Goal: Task Accomplishment & Management: Manage account settings

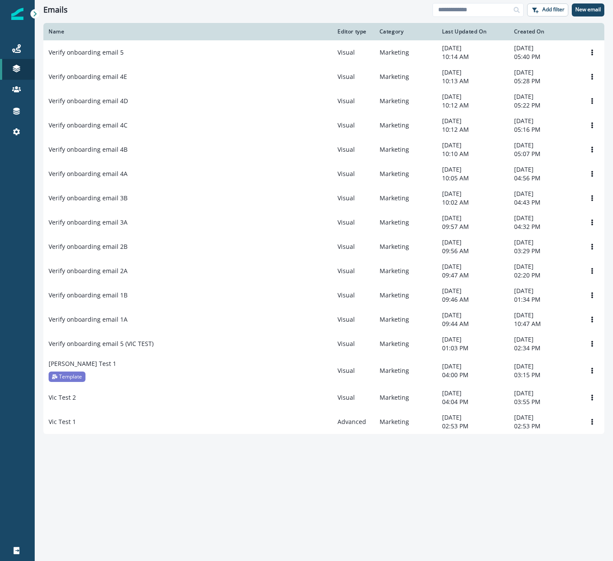
click at [131, 500] on div "Name Editor type Category Last Updated On Created On Verify onboarding email 5 …" at bounding box center [324, 291] width 578 height 537
click at [18, 48] on icon at bounding box center [16, 48] width 9 height 9
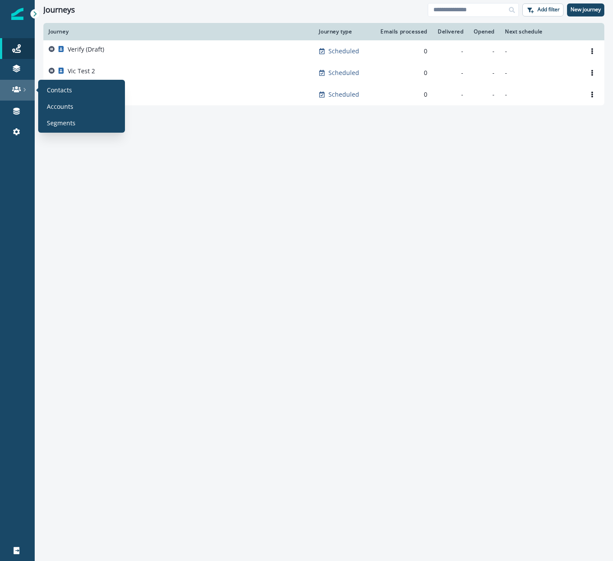
click at [23, 86] on div at bounding box center [17, 89] width 28 height 9
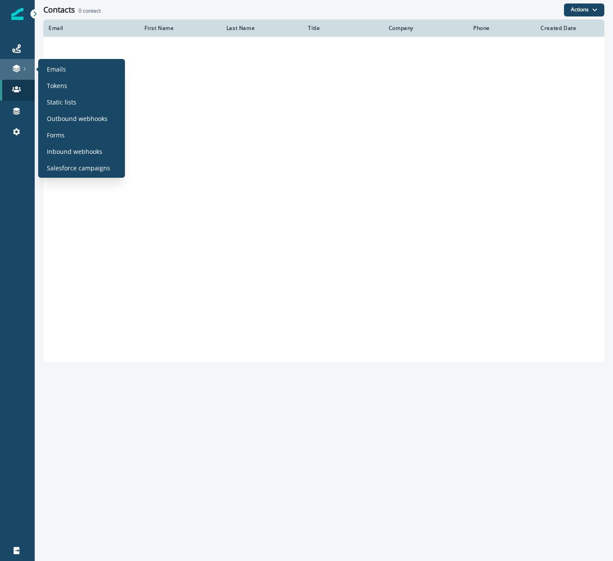
click at [23, 67] on icon at bounding box center [25, 69] width 4 height 4
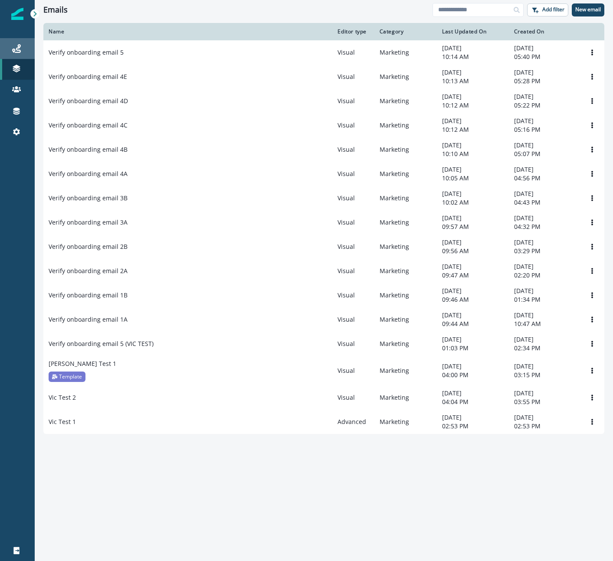
click at [21, 46] on div "Journeys" at bounding box center [17, 48] width 28 height 10
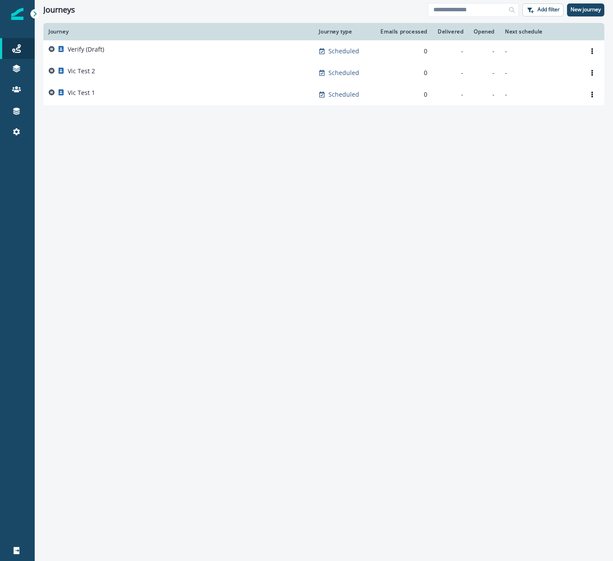
click at [169, 139] on div "Journey Journey type Emails processed Delivered Opened Next schedule Verify (Dr…" at bounding box center [324, 291] width 578 height 537
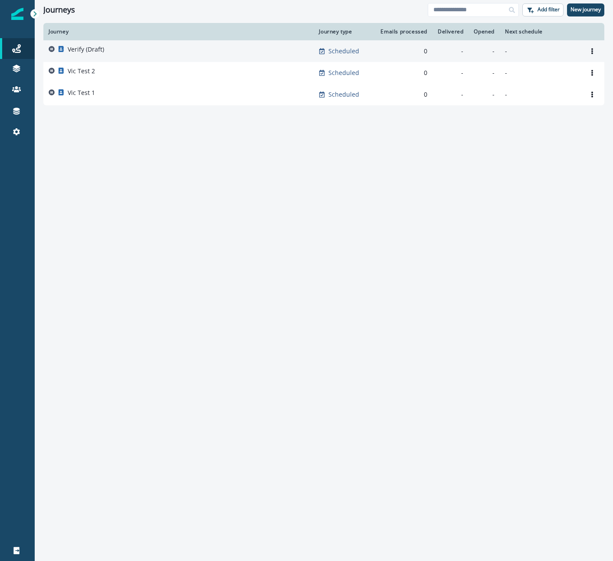
click at [120, 50] on div "Verify (Draft)" at bounding box center [179, 51] width 260 height 12
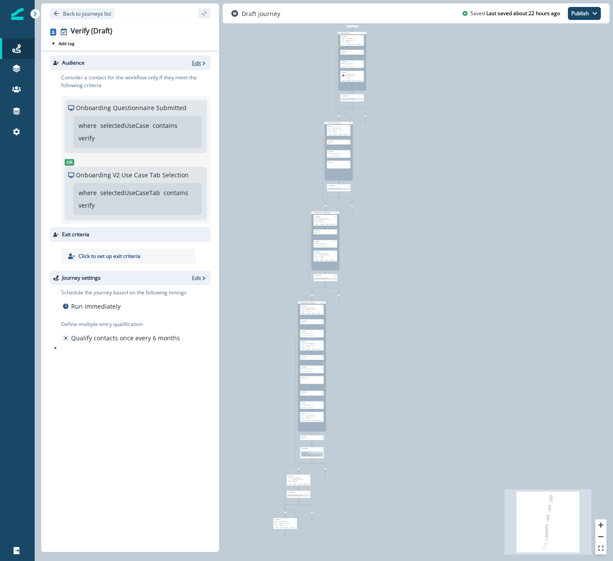
click at [199, 62] on p "Edit" at bounding box center [196, 62] width 9 height 7
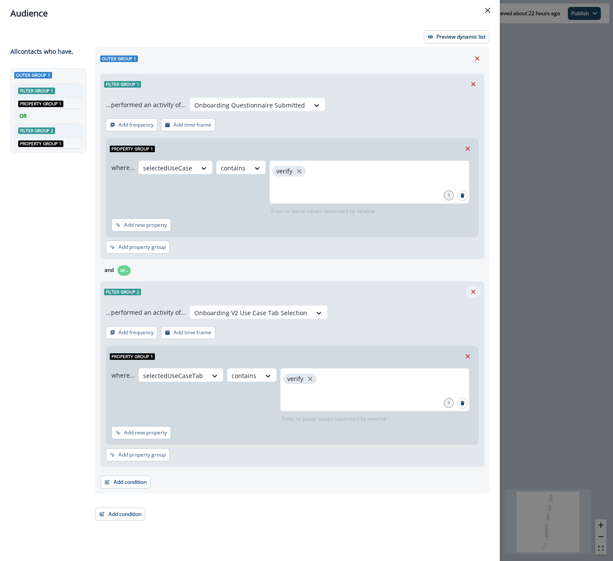
click at [474, 290] on icon "Remove" at bounding box center [473, 292] width 4 height 4
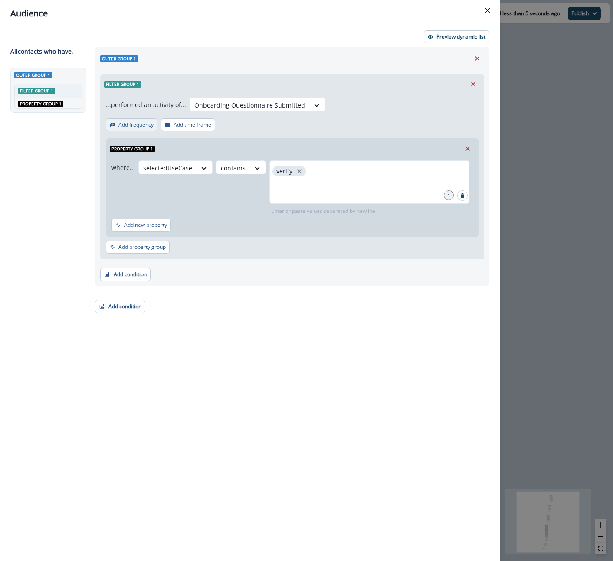
click at [127, 122] on p "Add frequency" at bounding box center [135, 125] width 35 height 6
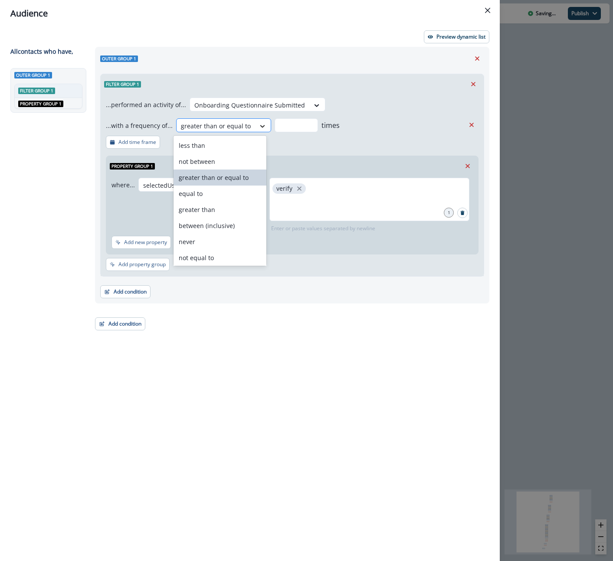
click at [261, 124] on div at bounding box center [262, 126] width 15 height 9
click at [214, 179] on div "greater than or equal to" at bounding box center [219, 178] width 93 height 16
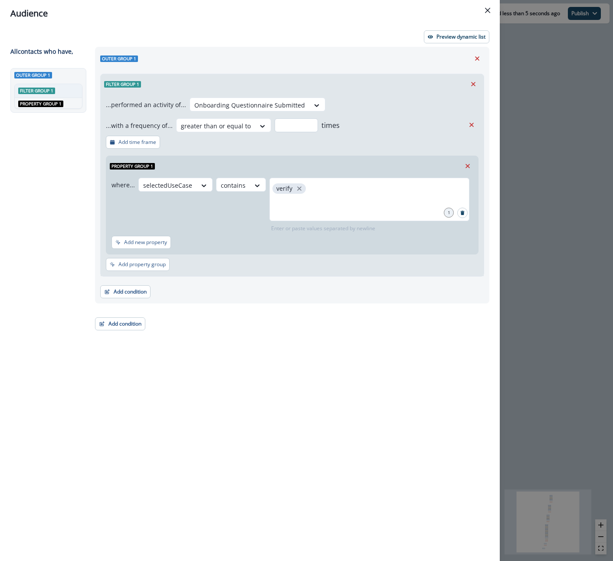
click at [281, 124] on input "number" at bounding box center [295, 125] width 43 height 14
type input "*"
click at [239, 320] on div "Outer group 1 Filter group 1 ...performed an activity of... Onboarding Question…" at bounding box center [289, 288] width 399 height 483
click at [134, 141] on p "Add time frame" at bounding box center [137, 142] width 38 height 6
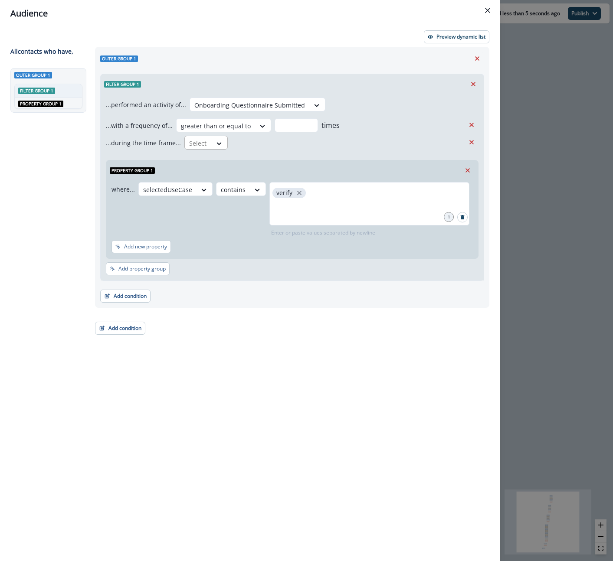
click at [207, 145] on div "Select" at bounding box center [198, 143] width 27 height 14
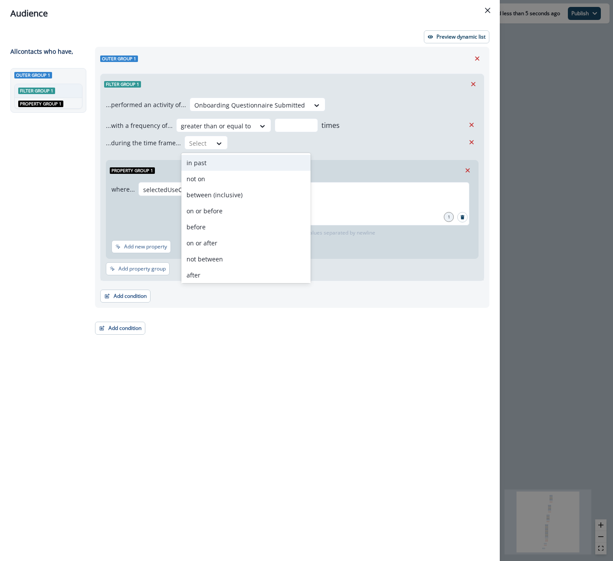
click at [206, 164] on div "in past" at bounding box center [245, 163] width 129 height 16
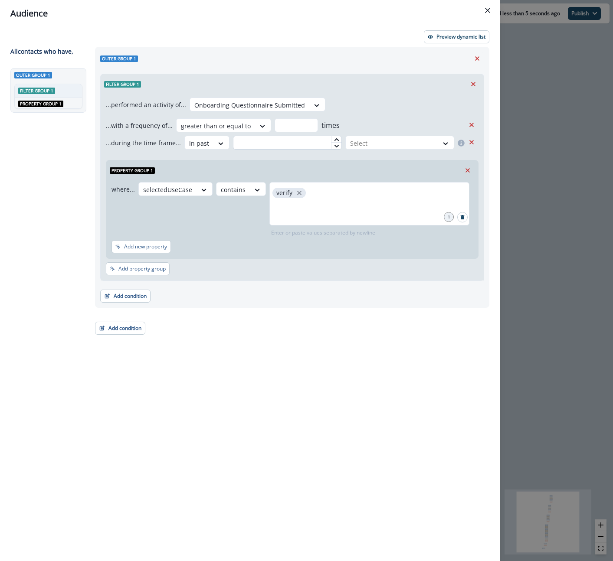
click at [281, 142] on input "text" at bounding box center [287, 143] width 109 height 14
click at [334, 137] on icon at bounding box center [336, 139] width 5 height 5
type input "*"
click at [334, 137] on icon at bounding box center [336, 139] width 5 height 5
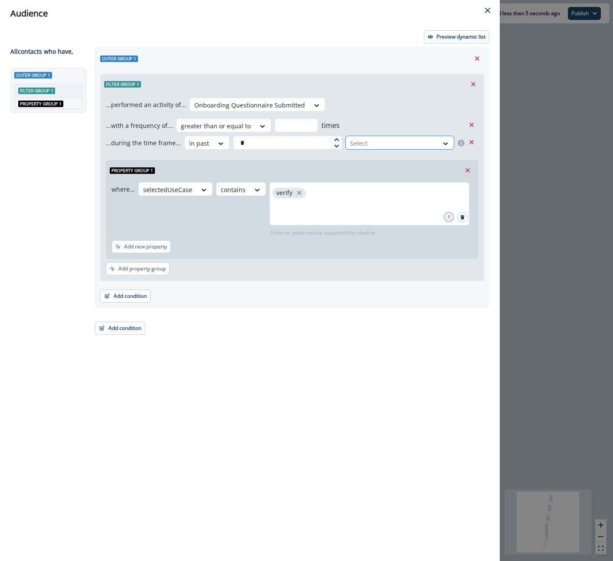
click at [392, 145] on div at bounding box center [392, 143] width 84 height 11
click at [376, 167] on div "day(s)" at bounding box center [398, 163] width 111 height 16
click at [308, 162] on div "Property group 1" at bounding box center [292, 170] width 372 height 20
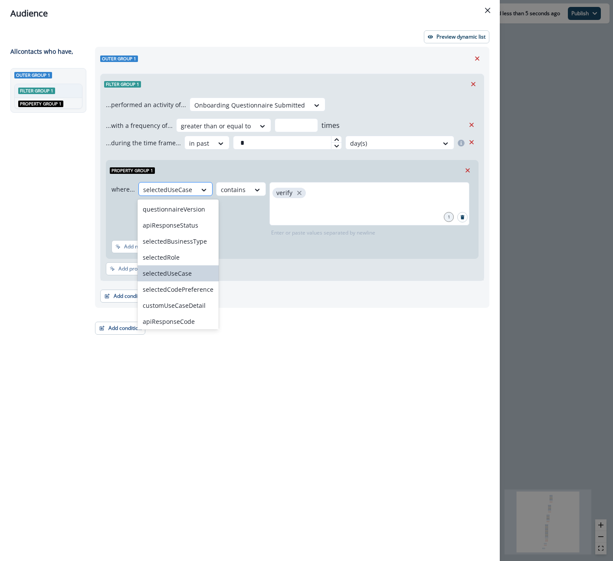
click at [184, 188] on div at bounding box center [167, 189] width 49 height 11
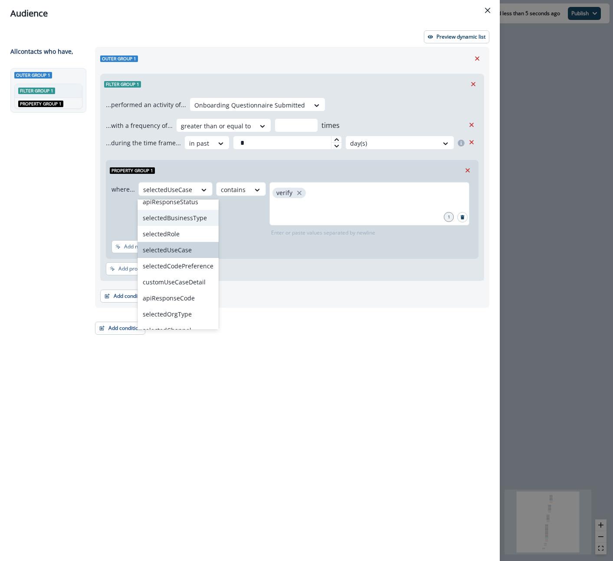
scroll to position [34, 0]
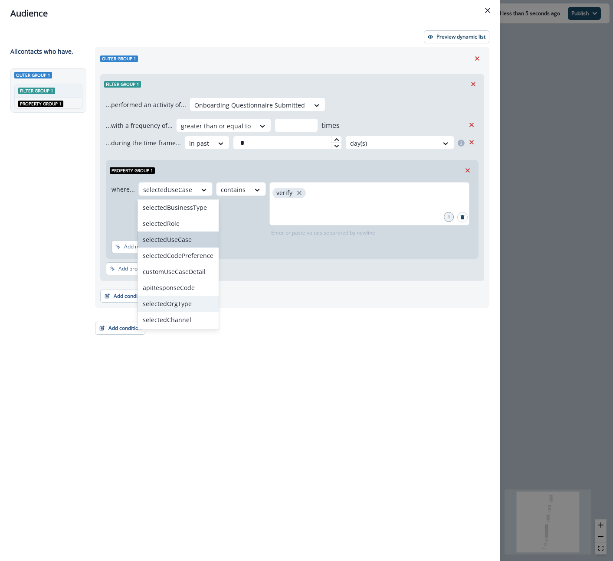
click at [173, 303] on div "selectedOrgType" at bounding box center [177, 304] width 81 height 16
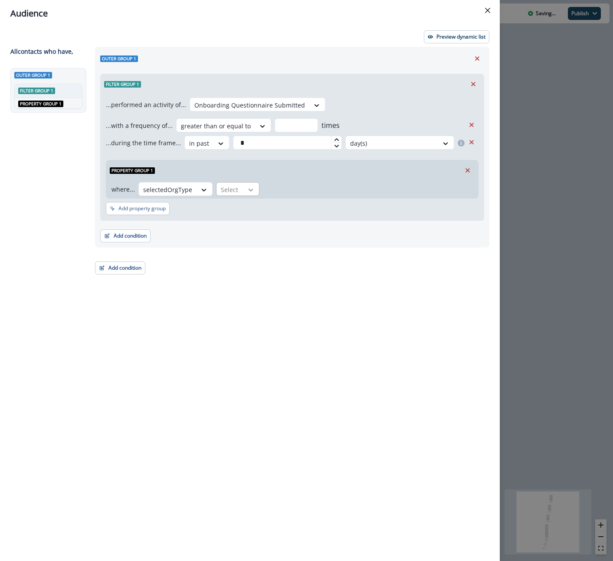
click at [250, 190] on icon at bounding box center [251, 190] width 8 height 9
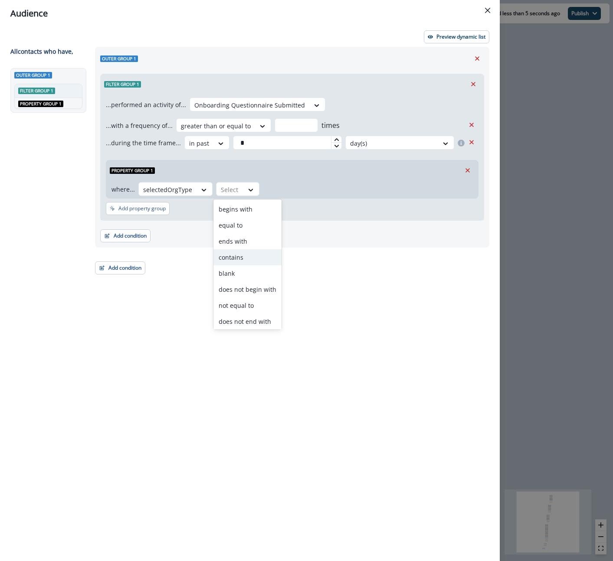
click at [238, 257] on div "contains" at bounding box center [247, 257] width 68 height 16
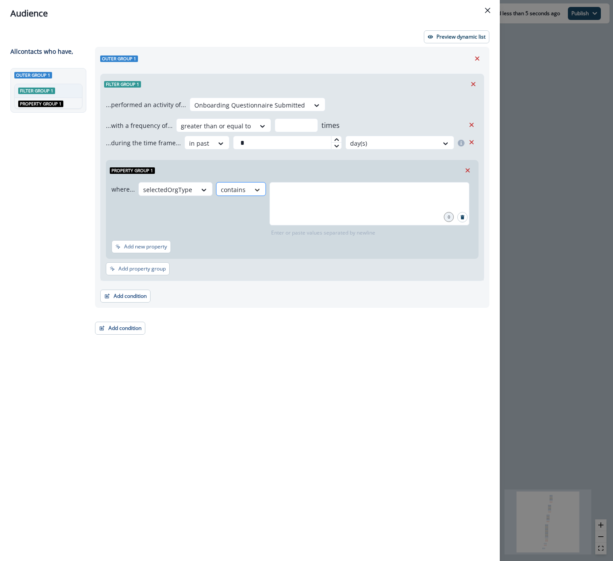
click at [253, 186] on icon at bounding box center [257, 190] width 8 height 9
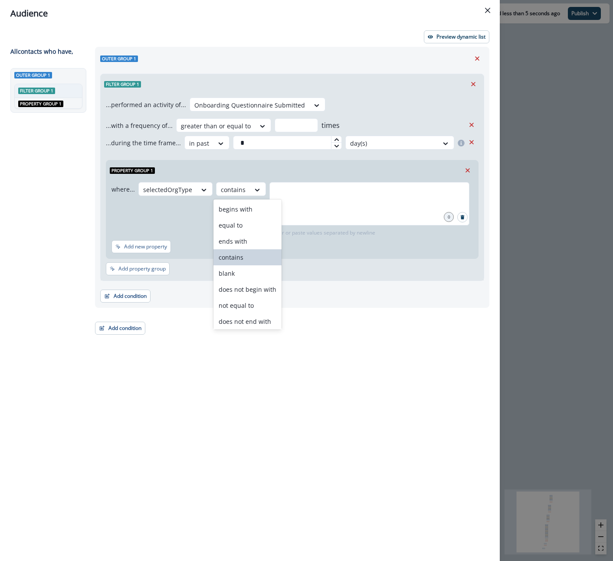
click at [253, 257] on div "contains" at bounding box center [247, 257] width 68 height 16
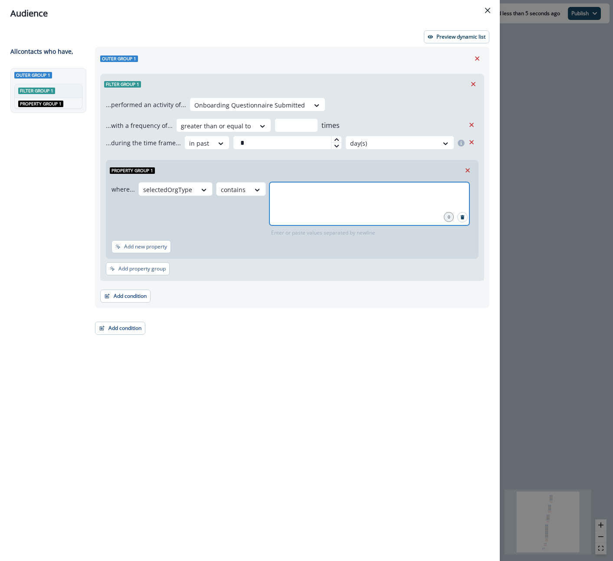
click at [303, 201] on input "text" at bounding box center [369, 192] width 197 height 17
type input "********"
click at [284, 212] on input "********" at bounding box center [369, 210] width 197 height 17
click at [302, 216] on input "*******" at bounding box center [369, 210] width 197 height 17
click at [282, 208] on input "*******" at bounding box center [369, 210] width 197 height 17
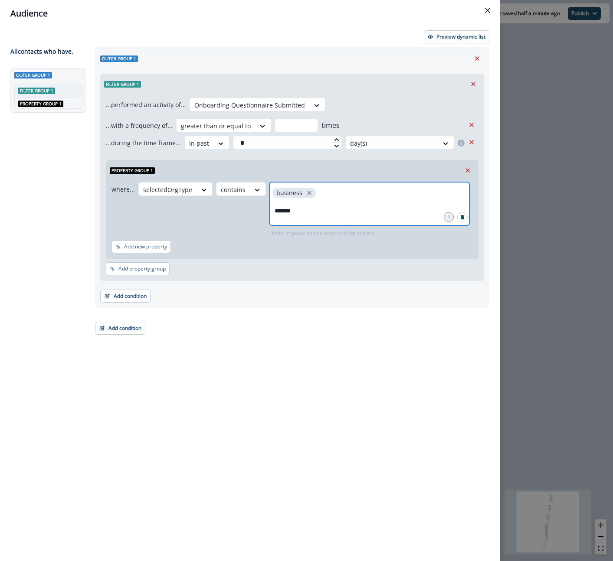
type input "********"
click at [286, 211] on input "**********" at bounding box center [369, 210] width 197 height 17
click at [310, 209] on input "**********" at bounding box center [369, 210] width 197 height 17
click at [306, 211] on input "**********" at bounding box center [369, 210] width 197 height 17
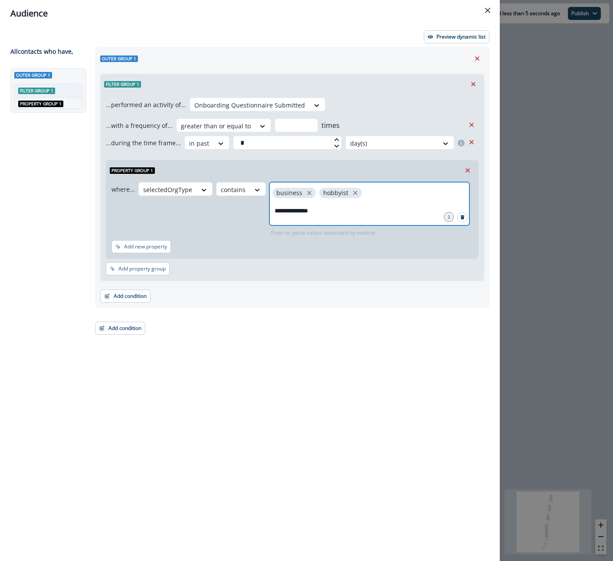
click at [320, 213] on input "**********" at bounding box center [369, 210] width 197 height 17
click at [317, 212] on input "**********" at bounding box center [369, 210] width 197 height 17
click at [281, 214] on input "**********" at bounding box center [369, 210] width 197 height 17
click at [301, 211] on input "**********" at bounding box center [369, 210] width 197 height 17
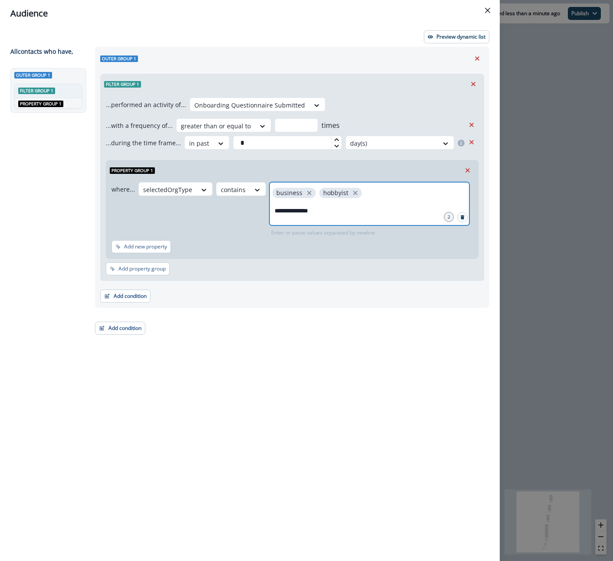
click at [330, 210] on input "**********" at bounding box center [369, 210] width 197 height 17
click at [284, 212] on input "**********" at bounding box center [369, 210] width 197 height 17
type input "**********"
click at [312, 216] on input "**********" at bounding box center [369, 210] width 197 height 17
type input "*********"
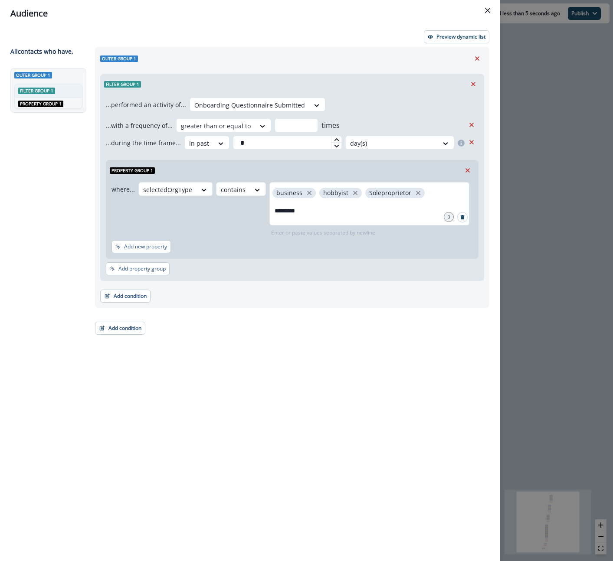
click at [287, 400] on div "Outer group 1 Filter group 1 ...performed an activity of... Onboarding Question…" at bounding box center [289, 288] width 399 height 483
click at [314, 209] on input "*********" at bounding box center [369, 210] width 197 height 17
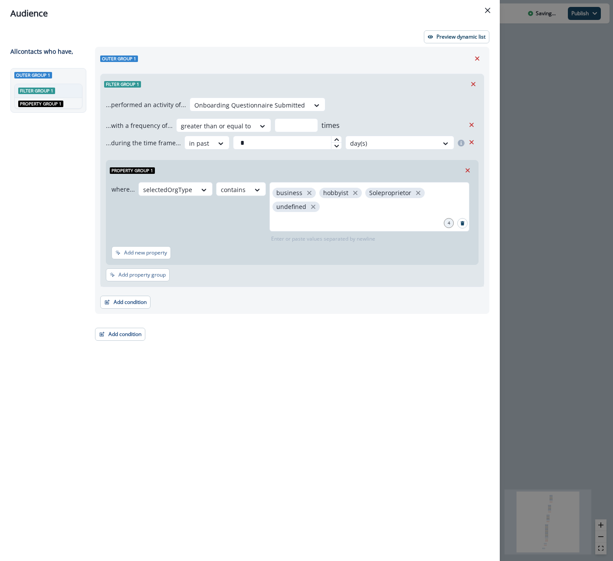
click at [278, 402] on div "Outer group 1 Filter group 1 ...performed an activity of... Onboarding Question…" at bounding box center [289, 288] width 399 height 483
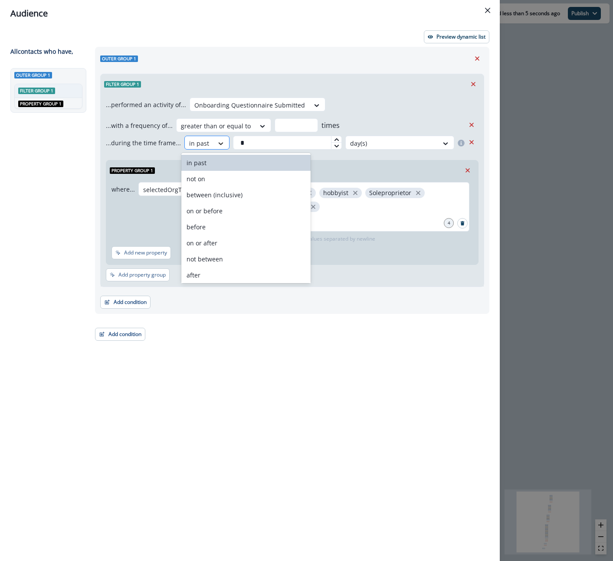
click at [217, 141] on icon at bounding box center [221, 143] width 8 height 9
click at [220, 355] on div "Outer group 1 Filter group 1 ...performed an activity of... Onboarding Question…" at bounding box center [289, 288] width 399 height 483
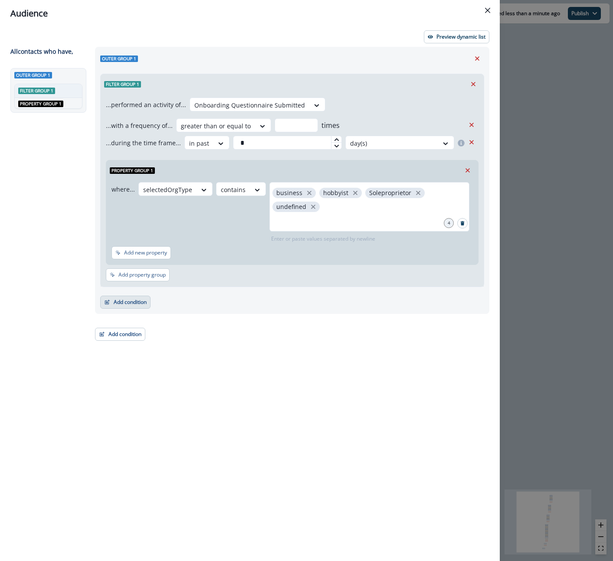
click at [130, 301] on button "Add condition" at bounding box center [125, 302] width 50 height 13
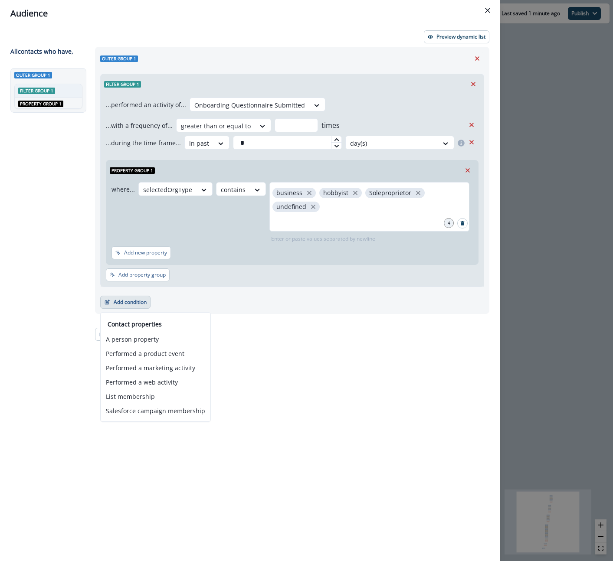
click at [211, 287] on div "Filter group 1 ...performed an activity of... Onboarding Questionnaire Submitte…" at bounding box center [292, 180] width 384 height 213
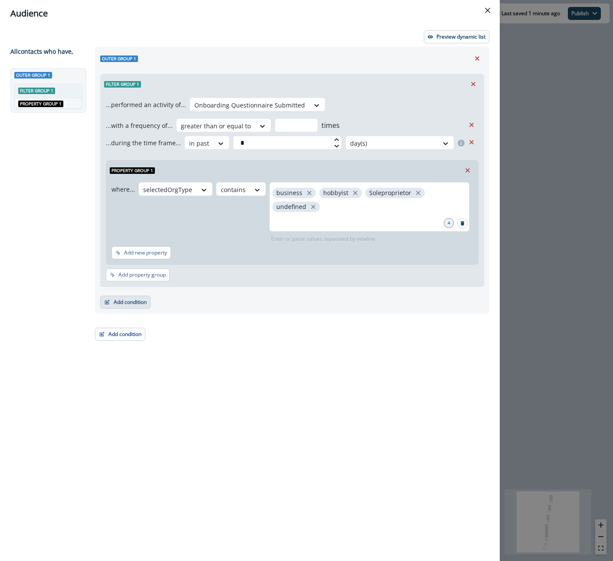
click at [134, 302] on button "Add condition" at bounding box center [125, 302] width 50 height 13
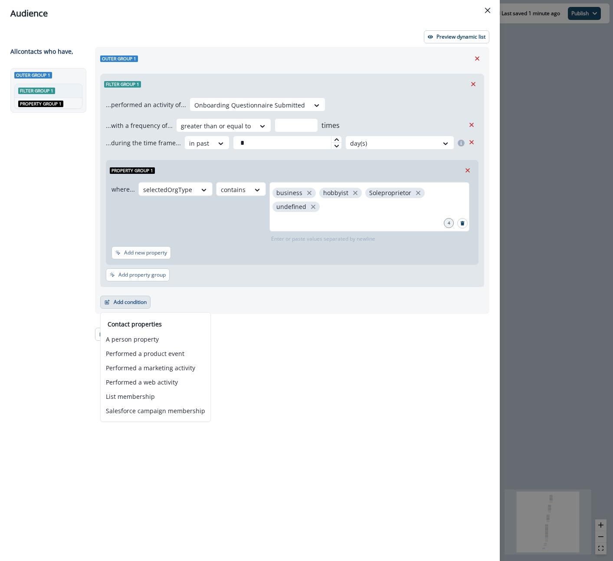
click at [182, 283] on div "...performed an activity of... Onboarding Questionnaire Submitted ...with a fre…" at bounding box center [292, 190] width 383 height 193
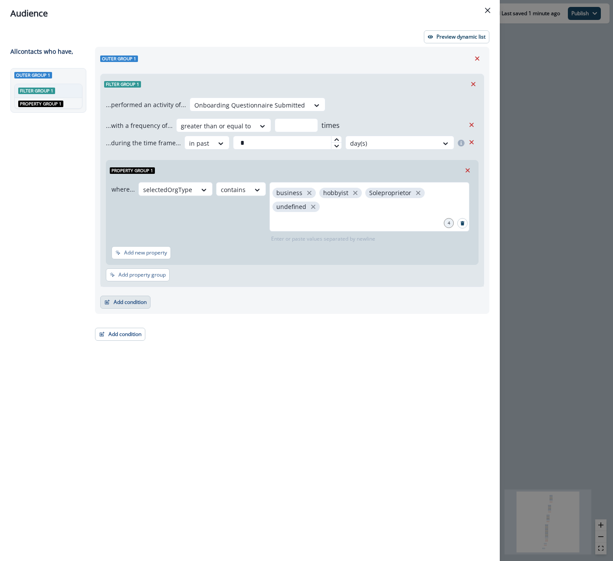
click at [115, 302] on button "Add condition" at bounding box center [125, 302] width 50 height 13
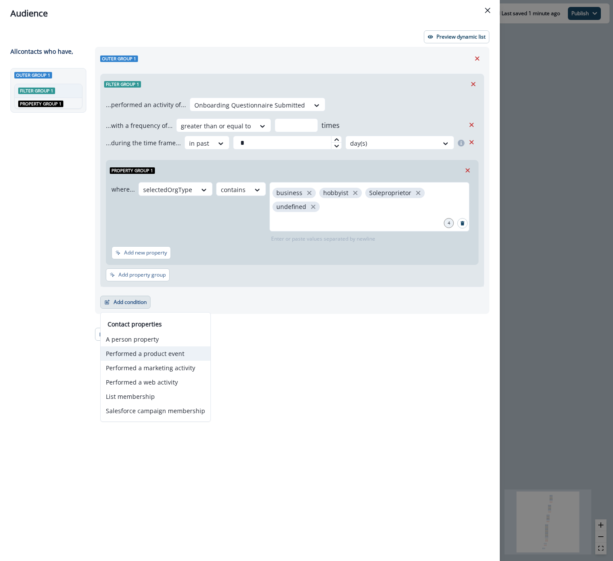
click at [159, 354] on button "Performed a product event" at bounding box center [156, 353] width 110 height 14
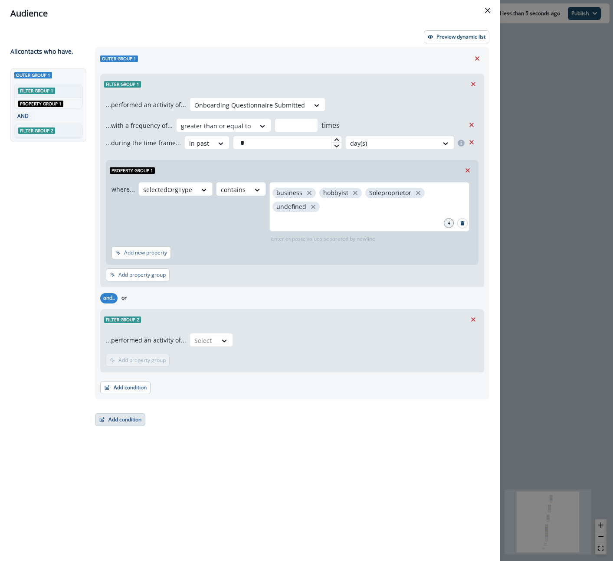
click at [115, 420] on button "Add condition" at bounding box center [120, 419] width 50 height 13
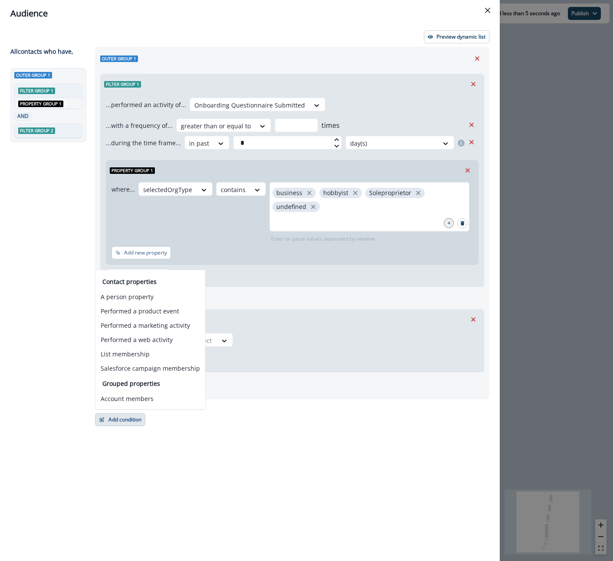
click at [264, 448] on div "Outer group 1 Filter group 1 ...performed an activity of... Onboarding Question…" at bounding box center [289, 288] width 399 height 483
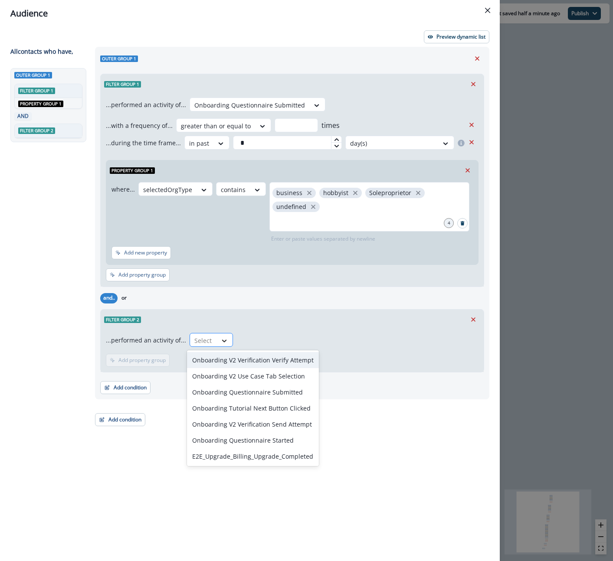
click at [217, 338] on div at bounding box center [224, 341] width 15 height 9
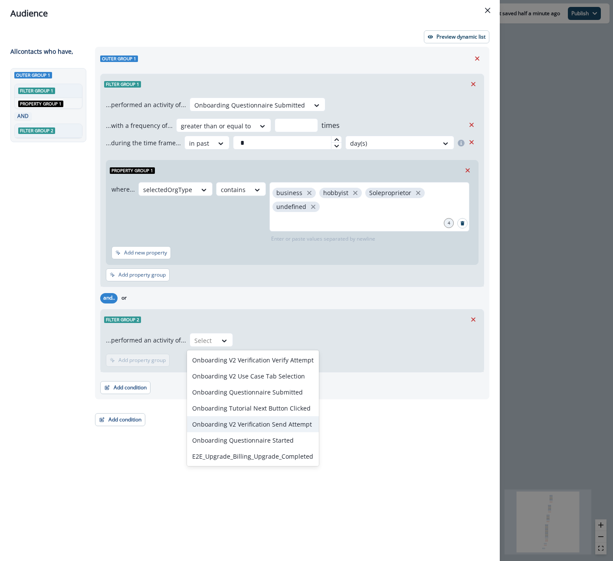
click at [246, 428] on div "Onboarding V2 Verification Send Attempt" at bounding box center [253, 424] width 132 height 16
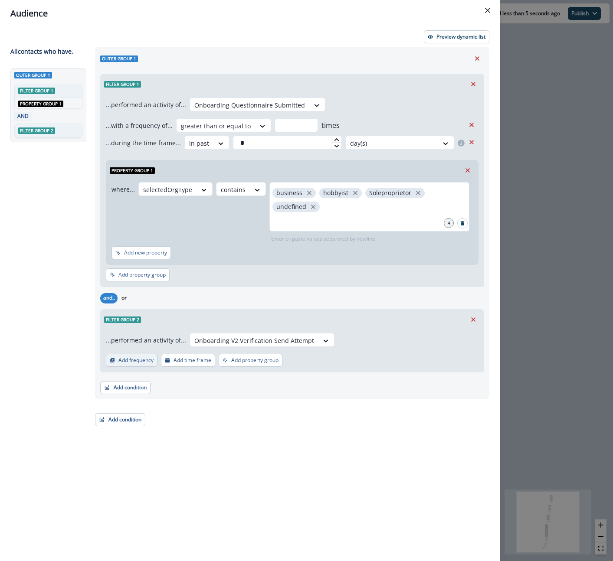
click at [140, 357] on p "Add frequency" at bounding box center [135, 360] width 35 height 6
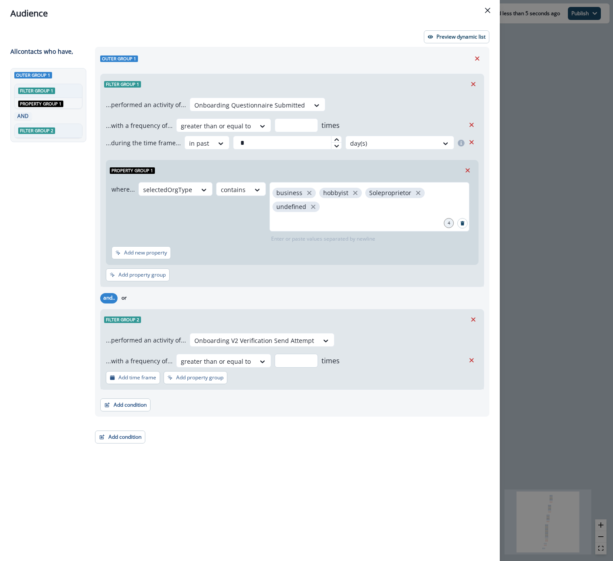
click at [294, 362] on input "number" at bounding box center [295, 361] width 43 height 14
type input "*"
click at [220, 404] on div "Add condition Contact properties A person property Performed a product event Pe…" at bounding box center [292, 401] width 384 height 22
click at [137, 399] on button "Add condition" at bounding box center [125, 405] width 50 height 13
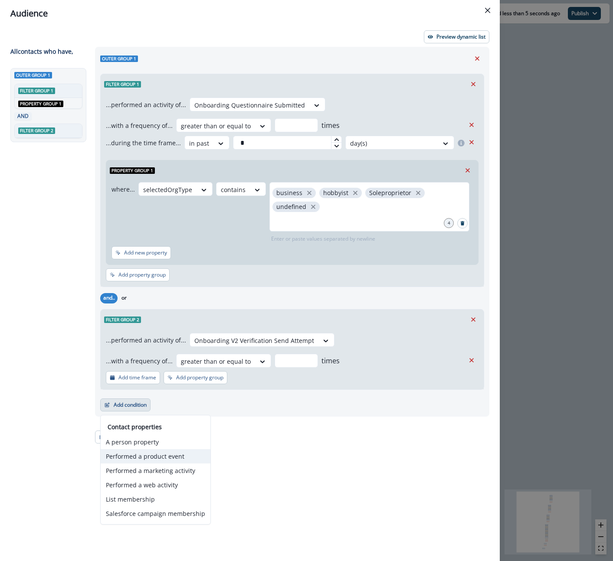
click at [154, 454] on button "Performed a product event" at bounding box center [156, 456] width 110 height 14
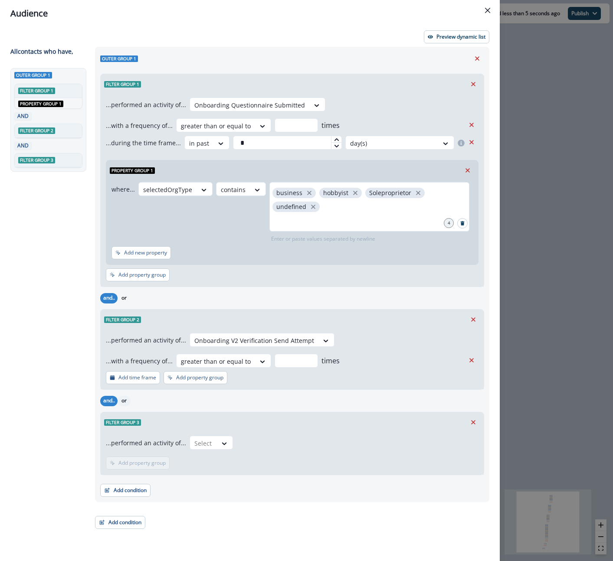
click at [121, 401] on button "or" at bounding box center [124, 401] width 13 height 10
click at [133, 526] on button "Add condition" at bounding box center [120, 522] width 50 height 13
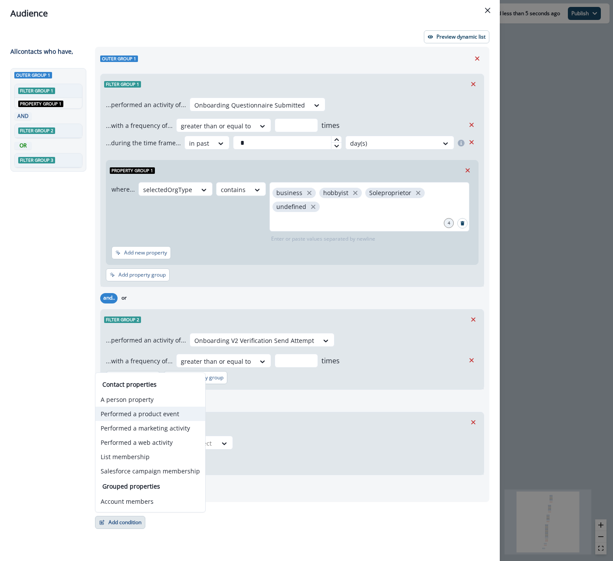
click at [149, 413] on button "Performed a product event" at bounding box center [150, 414] width 110 height 14
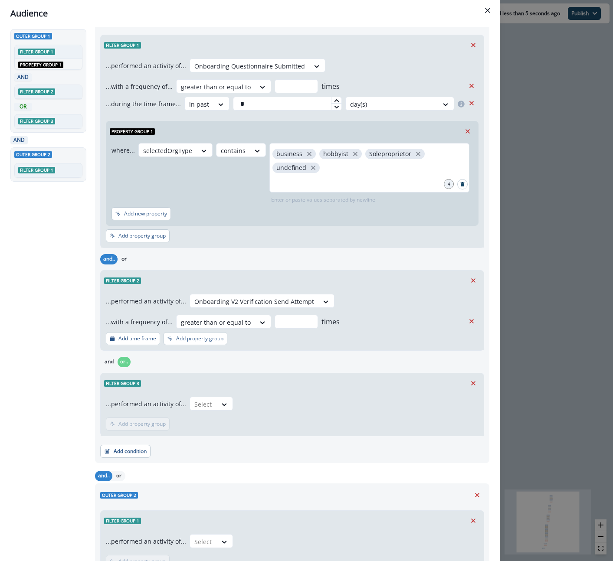
scroll to position [109, 0]
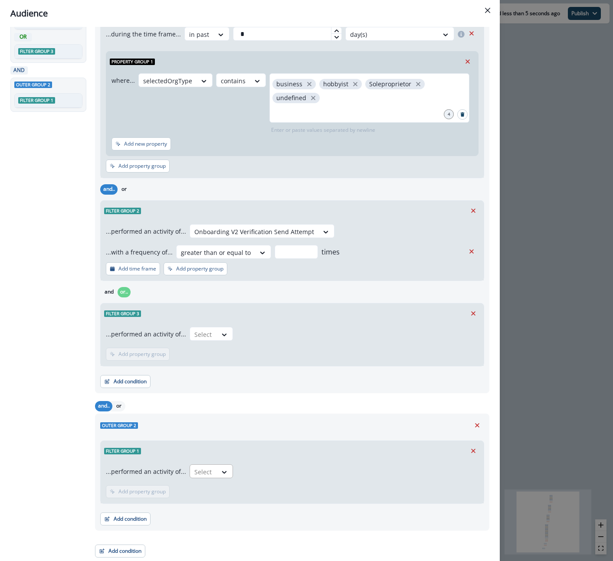
click at [207, 473] on div at bounding box center [203, 472] width 18 height 11
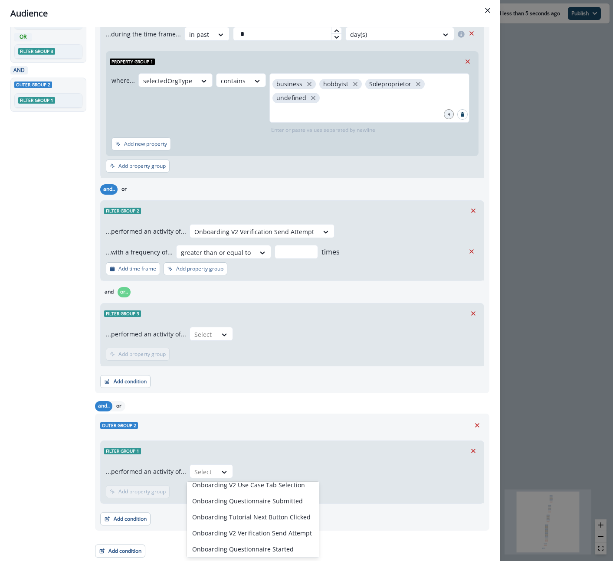
scroll to position [40, 0]
click at [254, 513] on div "Onboarding V2 Verification Send Attempt" at bounding box center [253, 516] width 132 height 16
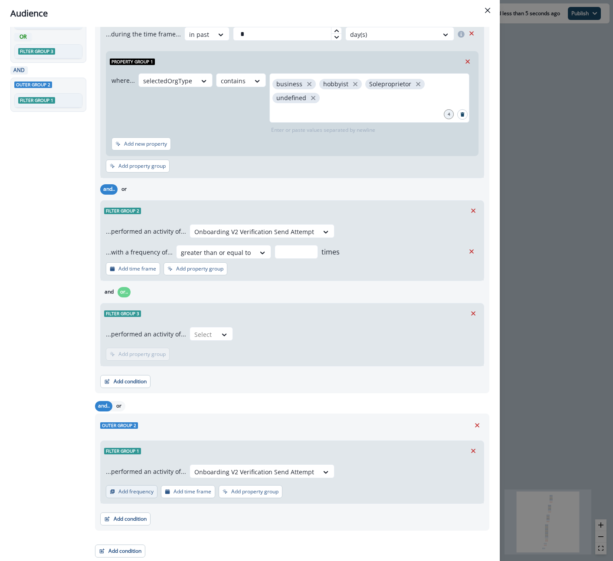
click at [132, 492] on p "Add frequency" at bounding box center [135, 492] width 35 height 6
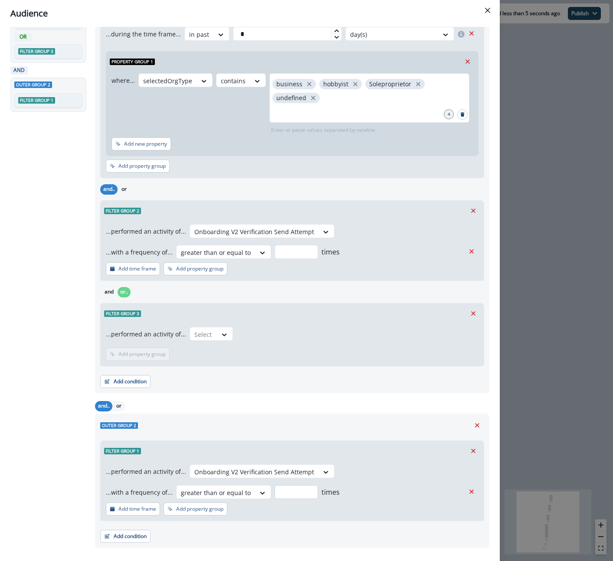
click at [284, 490] on input "number" at bounding box center [295, 492] width 43 height 14
type input "*"
click at [290, 535] on div "Add condition Contact properties A person property Performed a product event Pe…" at bounding box center [292, 532] width 384 height 22
click at [126, 537] on button "Add condition" at bounding box center [125, 536] width 50 height 13
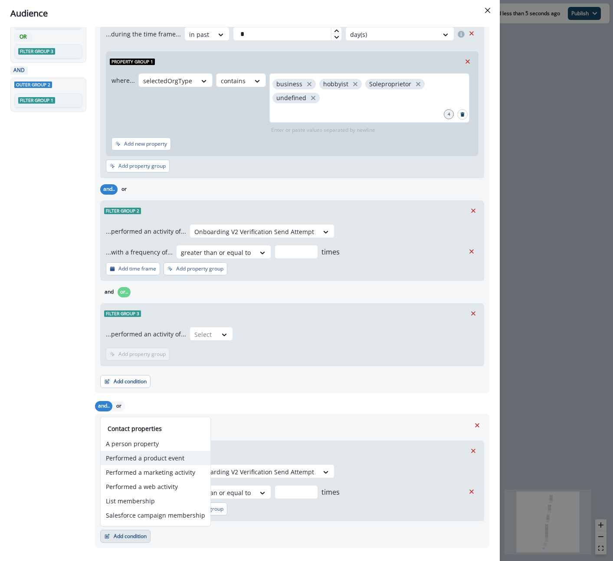
click at [149, 459] on button "Performed a product event" at bounding box center [156, 458] width 110 height 14
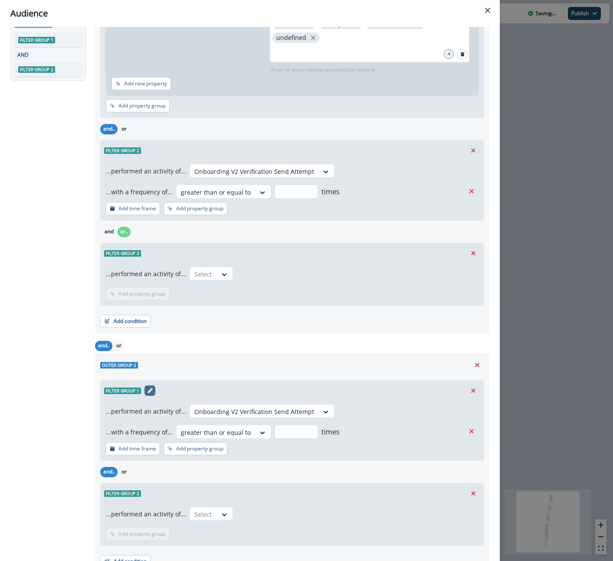
scroll to position [170, 0]
click at [474, 149] on icon "Remove" at bounding box center [473, 149] width 4 height 4
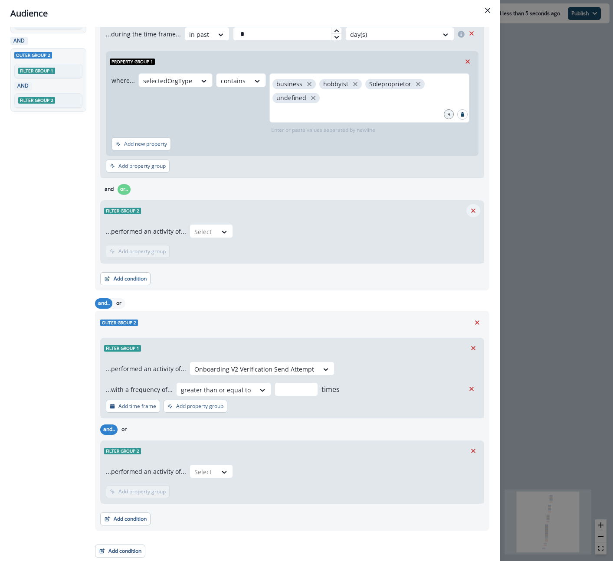
click at [473, 211] on icon "Remove" at bounding box center [473, 211] width 4 height 4
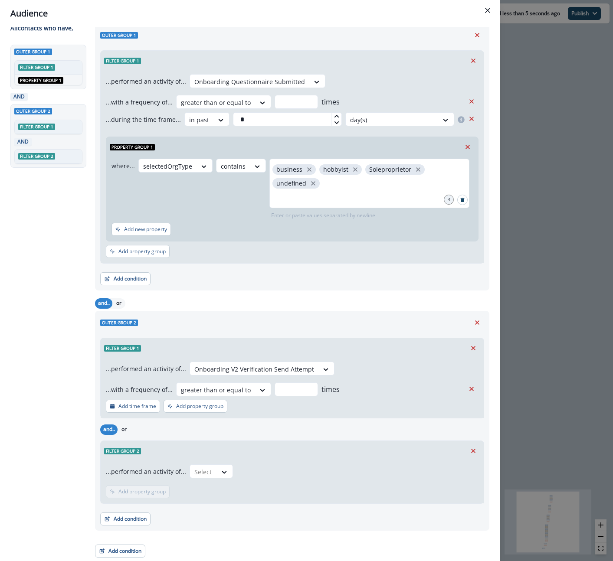
scroll to position [23, 0]
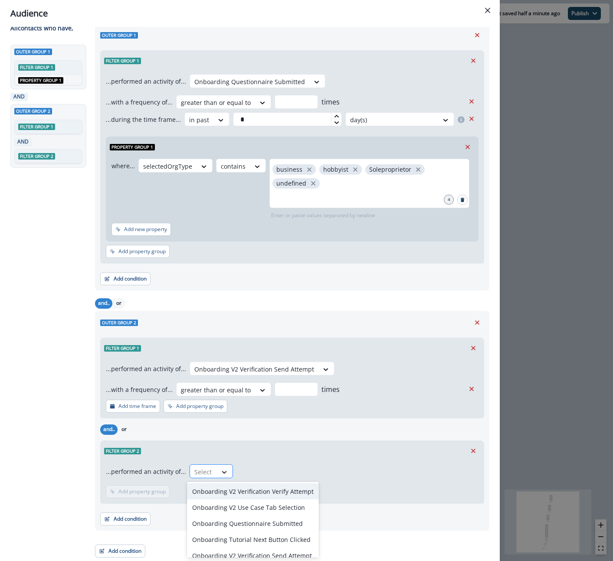
click at [220, 471] on icon at bounding box center [224, 472] width 8 height 9
click at [268, 491] on div "Onboarding V2 Verification Verify Attempt" at bounding box center [253, 492] width 132 height 16
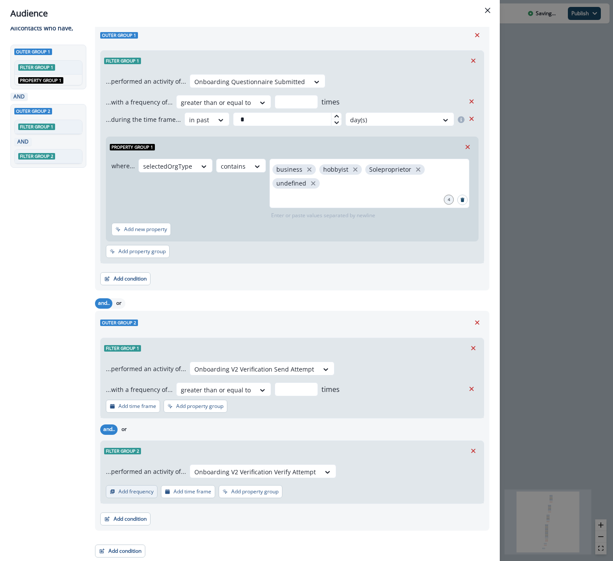
click at [145, 490] on p "Add frequency" at bounding box center [135, 492] width 35 height 6
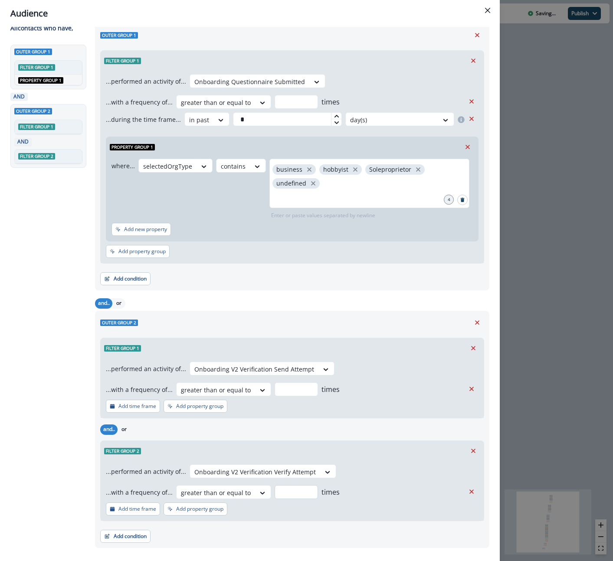
click at [309, 494] on input "number" at bounding box center [295, 492] width 43 height 14
type input "*"
click at [303, 540] on div "Add condition Contact properties A person property Performed a product event Pe…" at bounding box center [292, 532] width 384 height 22
click at [124, 428] on button "or" at bounding box center [124, 430] width 13 height 10
click at [334, 116] on icon at bounding box center [336, 116] width 5 height 5
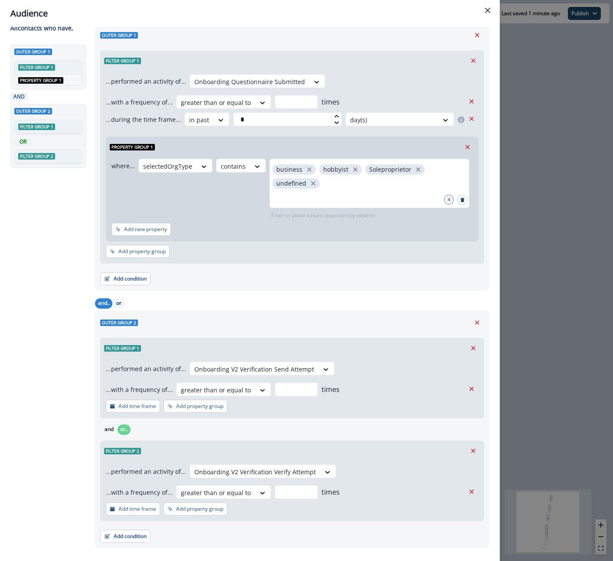
click at [334, 116] on icon at bounding box center [336, 116] width 5 height 5
click at [334, 121] on icon at bounding box center [336, 122] width 5 height 5
type input "*"
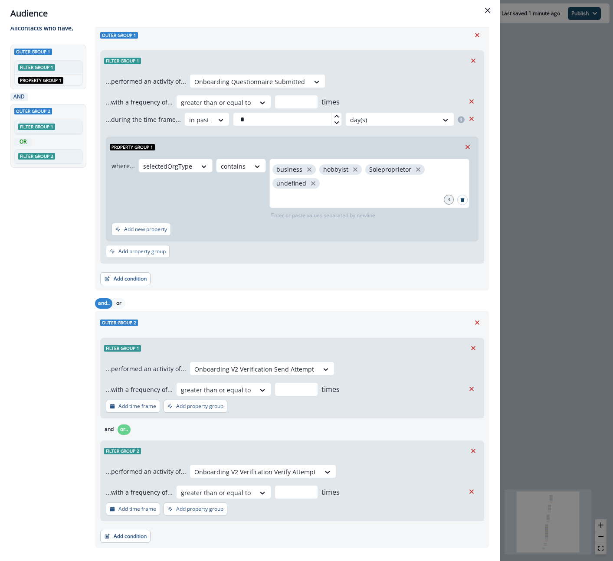
click at [334, 121] on icon at bounding box center [336, 122] width 5 height 5
click at [401, 122] on div at bounding box center [392, 119] width 84 height 11
click at [186, 135] on div "Property group 1 where... selectedOrgType contains business hobbyist Solepropri…" at bounding box center [292, 187] width 372 height 108
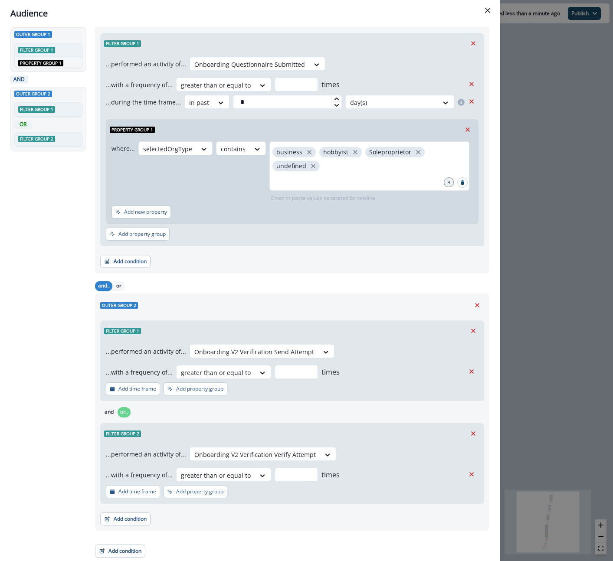
click at [26, 274] on div "Outer group 1 Filter group 1 AND Property group 1 AND Outer group 2 Filter grou…" at bounding box center [49, 257] width 79 height 461
click at [130, 518] on button "Add condition" at bounding box center [125, 519] width 50 height 13
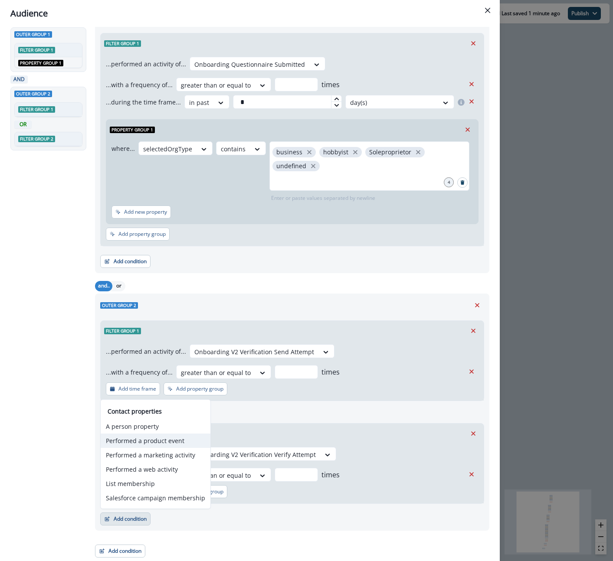
click at [156, 443] on button "Performed a product event" at bounding box center [156, 441] width 110 height 14
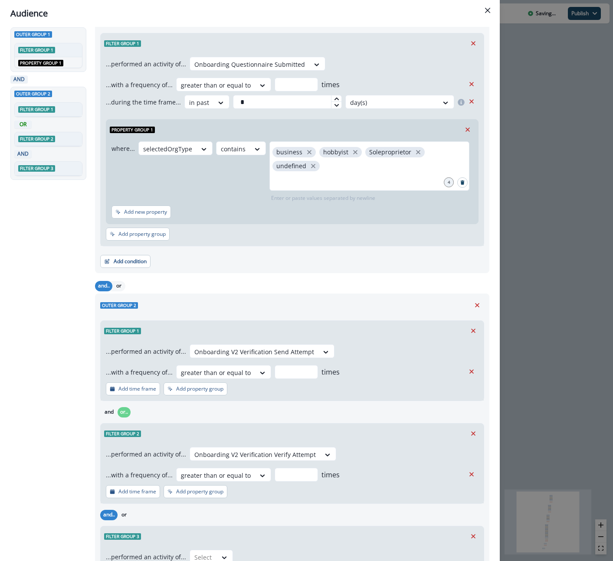
scroll to position [126, 0]
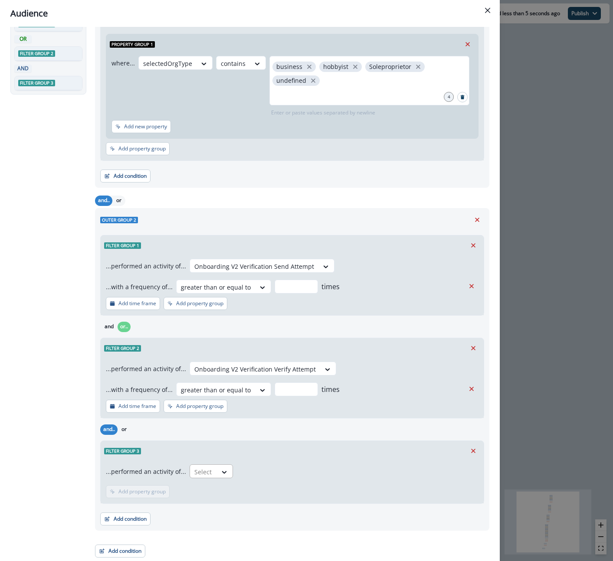
click at [211, 476] on div "Select" at bounding box center [203, 472] width 27 height 14
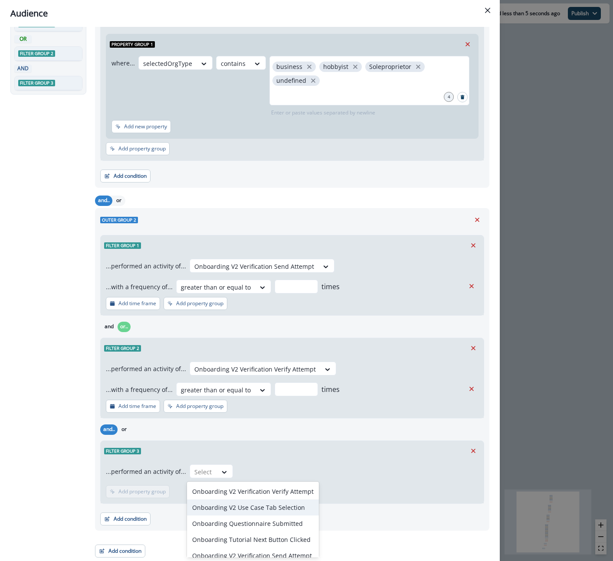
scroll to position [40, 0]
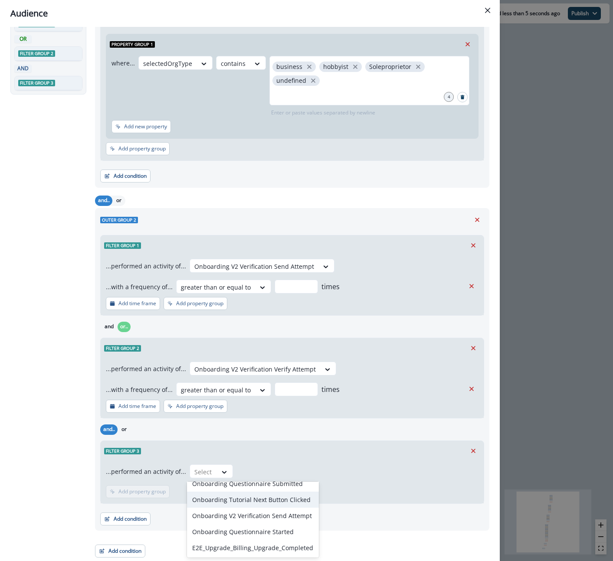
click at [226, 497] on div "Onboarding Tutorial Next Button Clicked" at bounding box center [253, 500] width 132 height 16
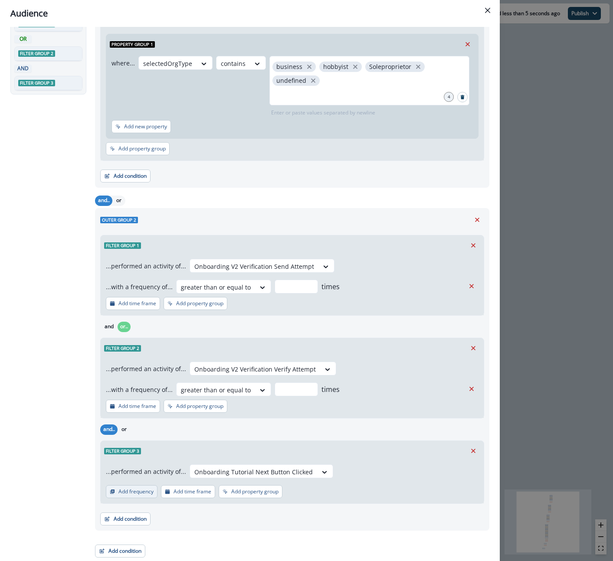
click at [144, 492] on p "Add frequency" at bounding box center [135, 492] width 35 height 6
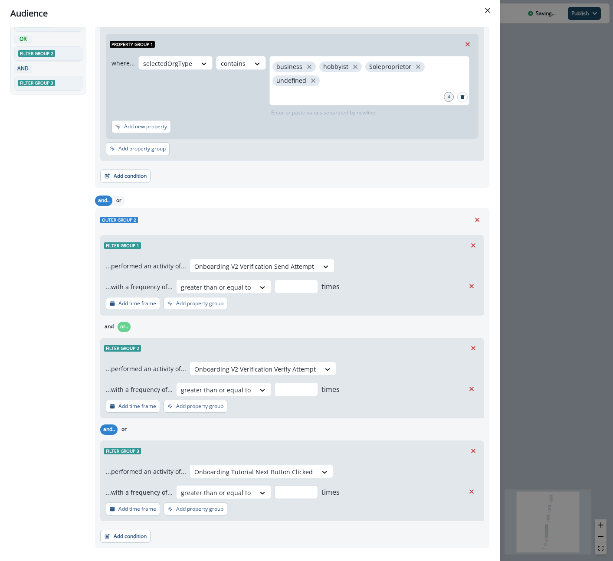
click at [291, 491] on input "number" at bounding box center [295, 492] width 43 height 14
type input "*"
click at [256, 513] on div "...performed an activity of... Onboarding Tutorial Next Button Clicked ...with …" at bounding box center [292, 491] width 383 height 60
click at [144, 509] on p "Add time frame" at bounding box center [137, 509] width 38 height 6
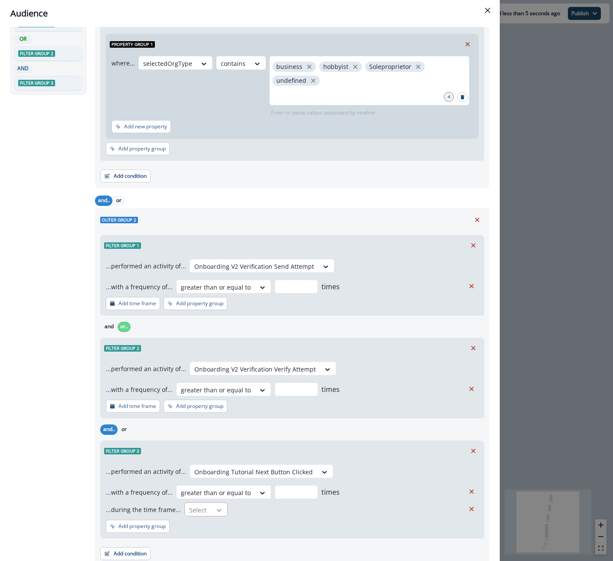
click at [219, 508] on icon at bounding box center [219, 510] width 8 height 9
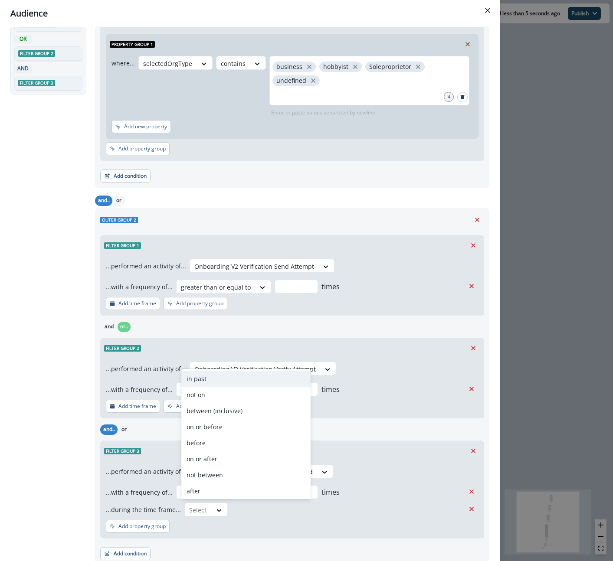
click at [212, 380] on div "in past" at bounding box center [245, 379] width 129 height 16
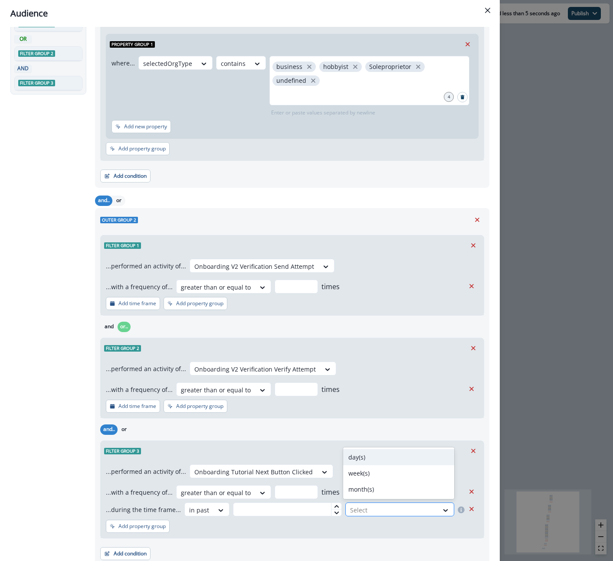
click at [372, 510] on div at bounding box center [392, 510] width 84 height 11
click at [308, 507] on input "text" at bounding box center [287, 510] width 109 height 14
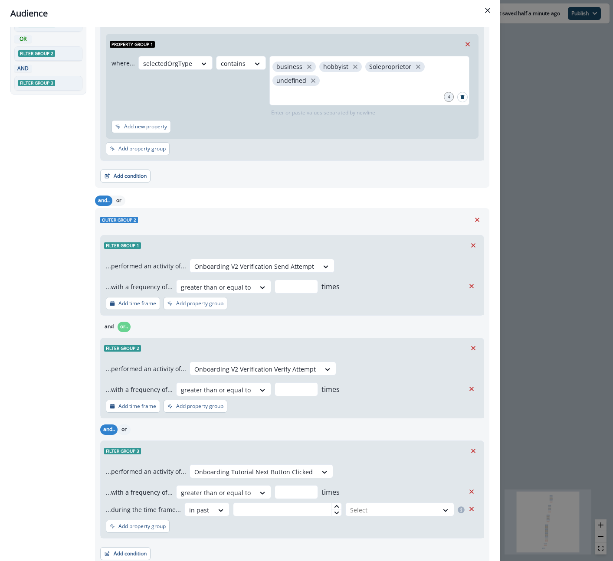
click at [126, 428] on button "or" at bounding box center [124, 430] width 13 height 10
click at [141, 301] on p "Add time frame" at bounding box center [137, 304] width 38 height 6
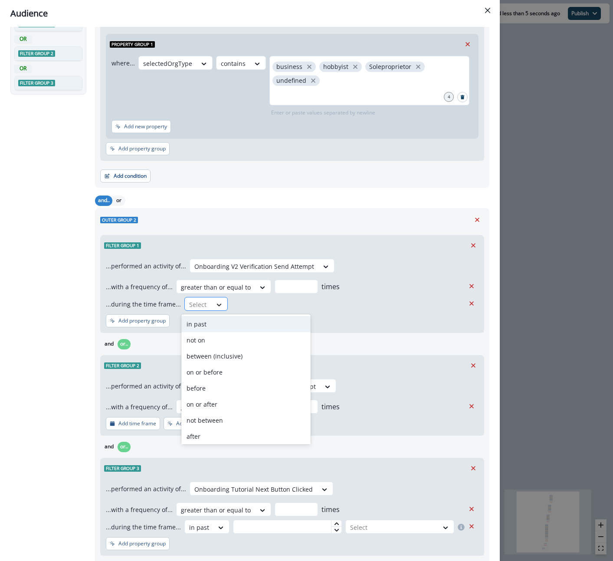
click at [212, 303] on div at bounding box center [219, 305] width 15 height 9
click at [208, 323] on div "in past" at bounding box center [245, 324] width 129 height 16
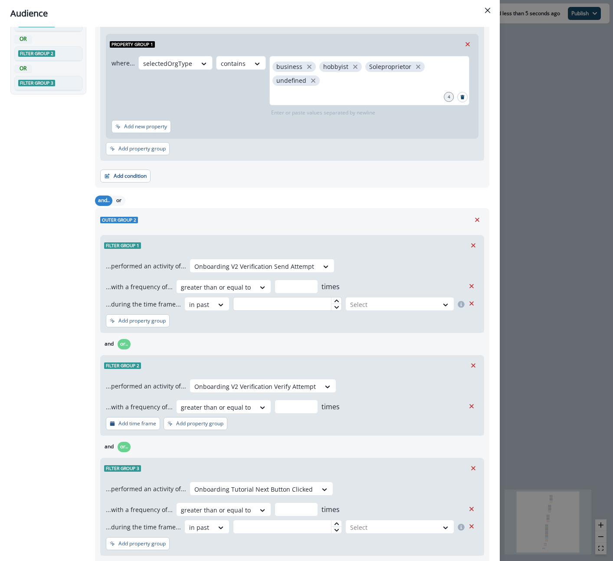
click at [307, 301] on input "text" at bounding box center [287, 304] width 109 height 14
type input "*"
click at [334, 298] on icon at bounding box center [336, 300] width 5 height 5
click at [408, 306] on div at bounding box center [392, 304] width 84 height 11
click at [394, 318] on div "day(s)" at bounding box center [398, 324] width 111 height 16
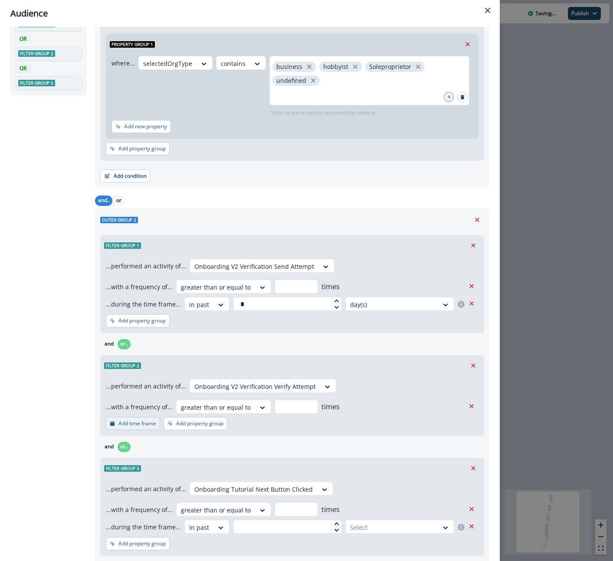
click at [144, 424] on p "Add time frame" at bounding box center [137, 424] width 38 height 6
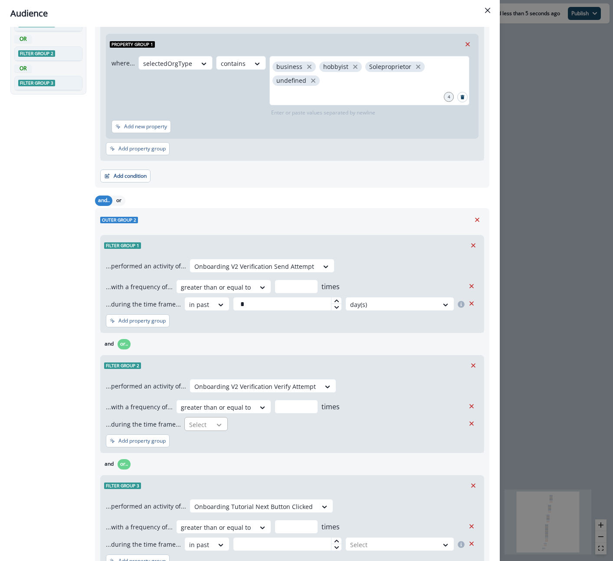
click at [216, 422] on icon at bounding box center [219, 425] width 8 height 9
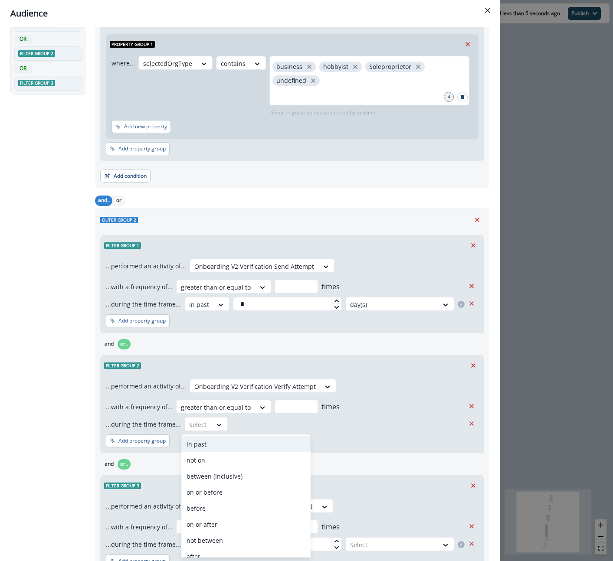
click at [205, 445] on div "in past" at bounding box center [245, 444] width 129 height 16
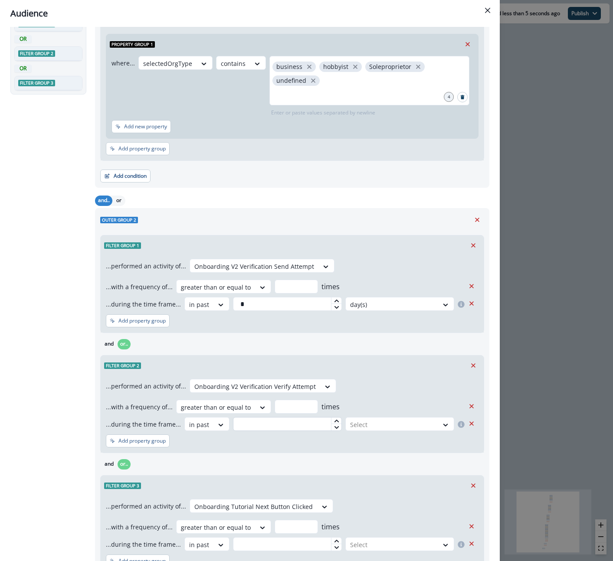
click at [301, 423] on input "text" at bounding box center [287, 424] width 109 height 14
type input "*"
click at [430, 423] on div at bounding box center [392, 424] width 84 height 11
click at [404, 443] on div "day(s)" at bounding box center [398, 444] width 111 height 16
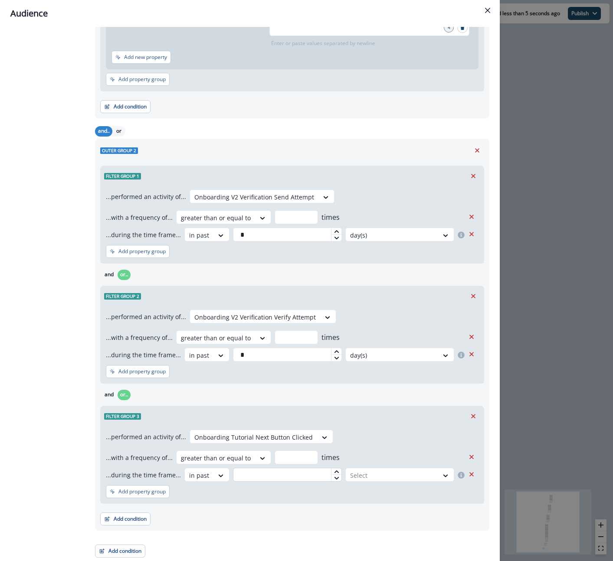
click at [295, 476] on input "text" at bounding box center [287, 475] width 109 height 14
type input "*"
click at [373, 475] on div at bounding box center [392, 475] width 84 height 11
click at [369, 494] on div "day(s)" at bounding box center [398, 495] width 111 height 16
click at [276, 500] on div "...performed an activity of... Onboarding Tutorial Next Button Clicked ...with …" at bounding box center [292, 464] width 383 height 77
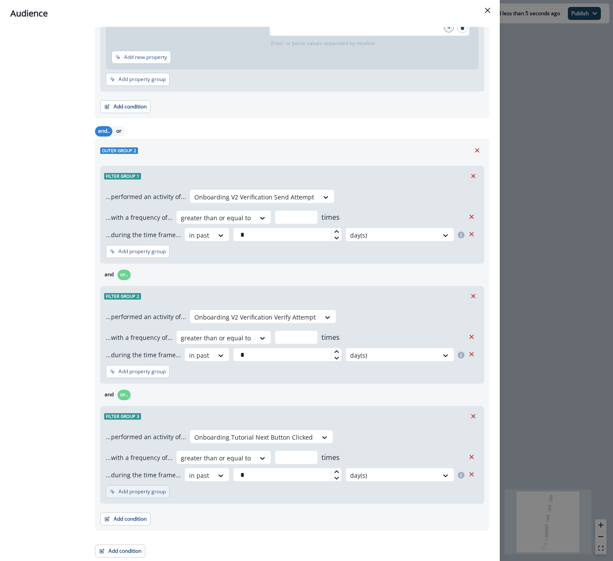
click at [152, 492] on p "Add property group" at bounding box center [141, 492] width 47 height 6
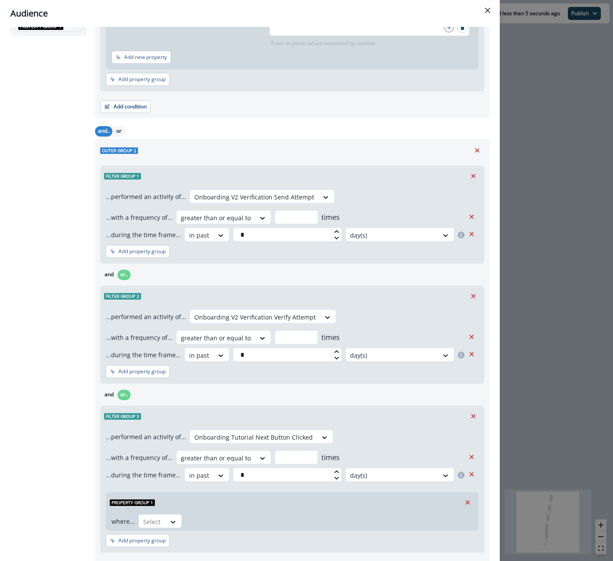
scroll to position [245, 0]
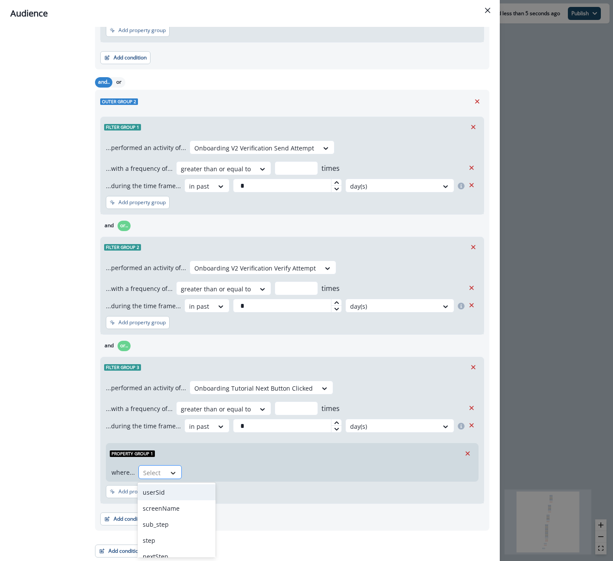
click at [169, 469] on icon at bounding box center [173, 473] width 8 height 9
click at [167, 526] on div "nextStep" at bounding box center [176, 524] width 78 height 16
click at [224, 471] on icon at bounding box center [227, 473] width 8 height 9
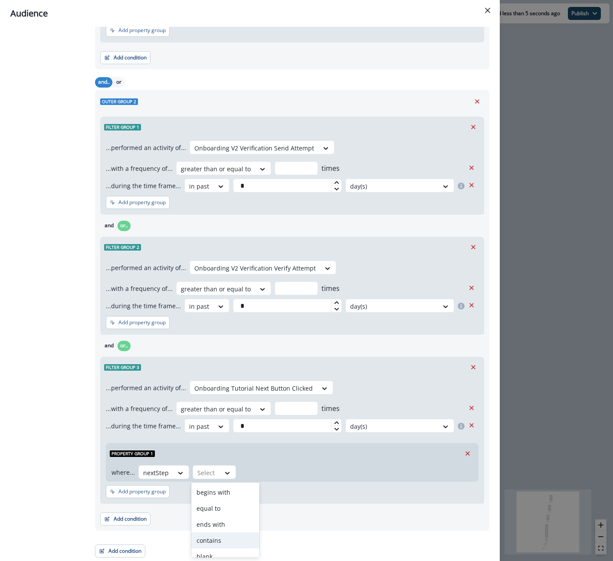
click at [226, 540] on div "contains" at bounding box center [225, 541] width 68 height 16
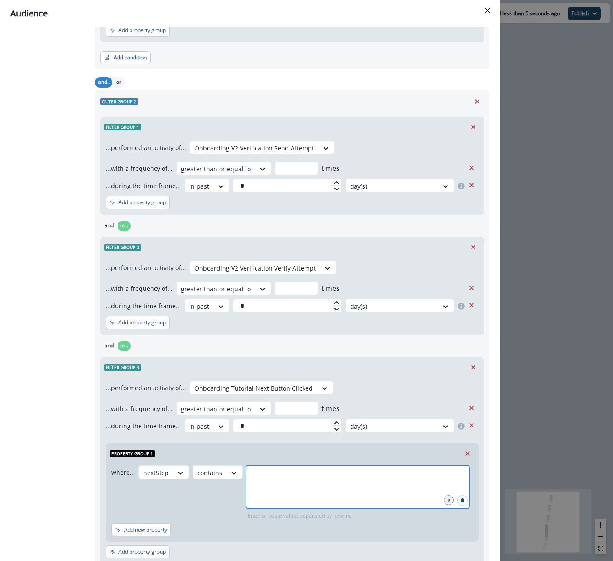
click at [258, 482] on input "text" at bounding box center [357, 475] width 221 height 17
type input "**********"
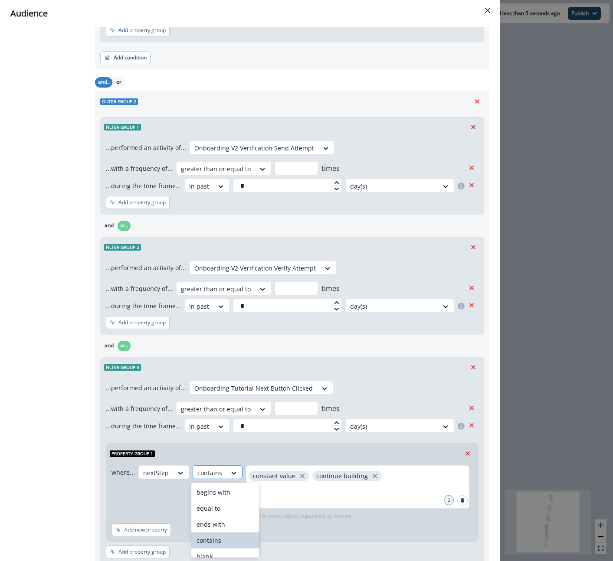
click at [203, 474] on div at bounding box center [209, 472] width 25 height 11
click at [156, 494] on div "where... nextStep begins with, 1 of 10. 10 results available. Use Up and Down t…" at bounding box center [290, 492] width 358 height 55
click at [176, 474] on icon at bounding box center [180, 473] width 8 height 9
click at [237, 522] on div "where... nextStep contains constant value continue building 2 Enter or paste va…" at bounding box center [292, 503] width 372 height 78
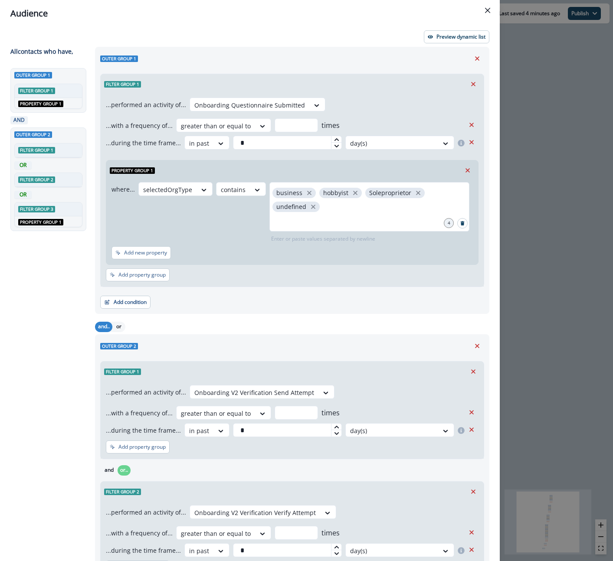
click at [300, 329] on div "and.. or" at bounding box center [292, 326] width 394 height 15
click at [472, 142] on icon "Remove" at bounding box center [471, 142] width 8 height 8
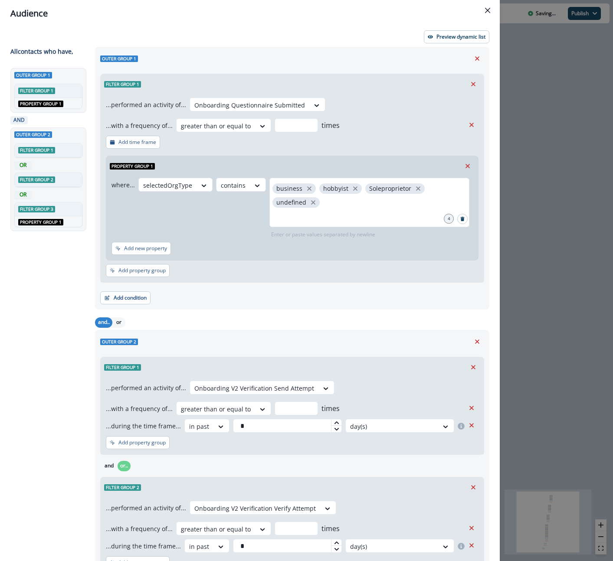
click at [48, 307] on div "Outer group 1 Filter group 1 AND Property group 1 AND Outer group 2 Filter grou…" at bounding box center [49, 298] width 79 height 461
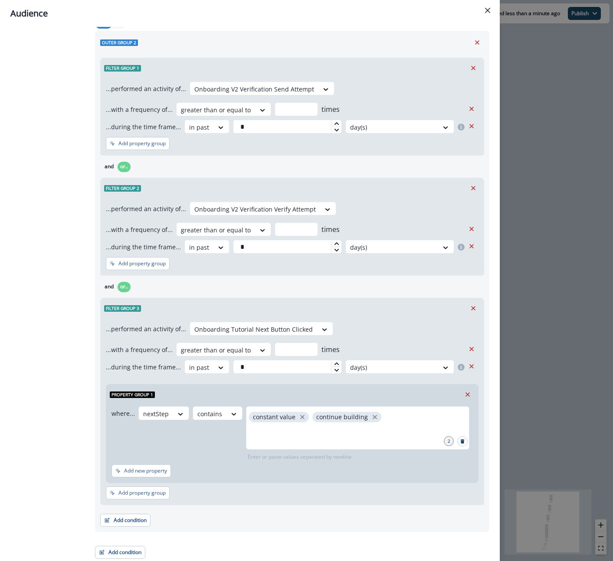
scroll to position [301, 0]
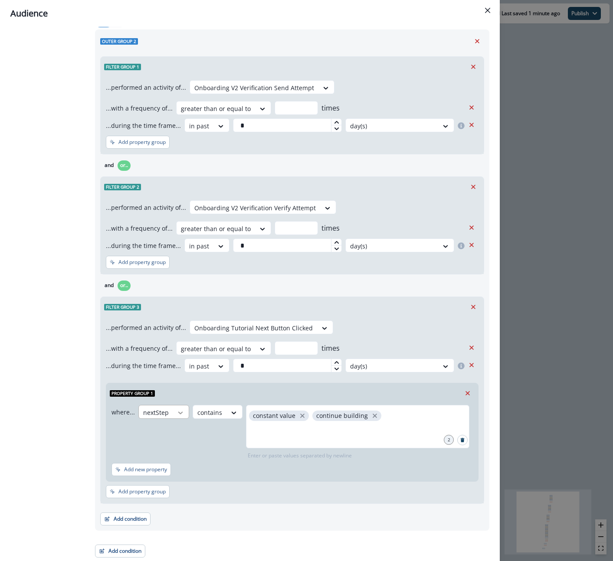
click at [179, 414] on icon at bounding box center [180, 413] width 5 height 3
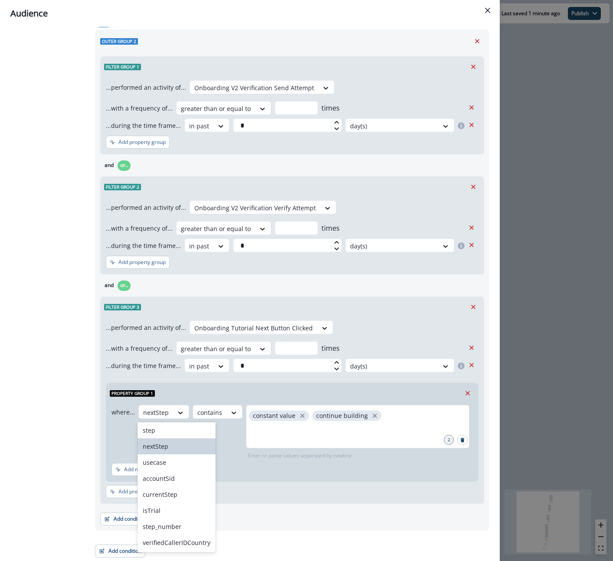
scroll to position [0, 0]
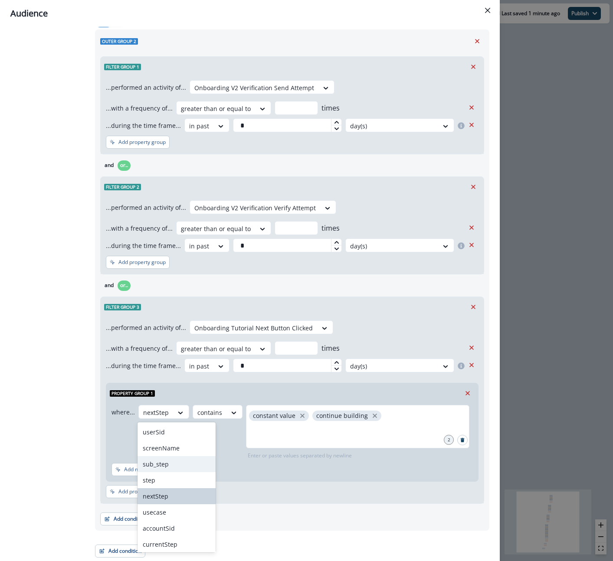
click at [266, 471] on div "Add new property" at bounding box center [291, 471] width 361 height 16
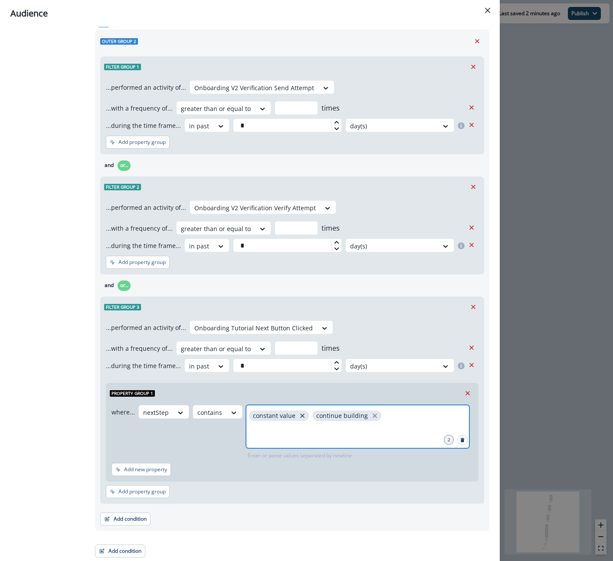
click at [298, 415] on icon "close" at bounding box center [302, 416] width 8 height 8
click at [191, 440] on div "where... nextStep contains continue building 1 Enter or paste values separated …" at bounding box center [290, 432] width 358 height 55
click at [223, 408] on div "contains" at bounding box center [209, 412] width 33 height 14
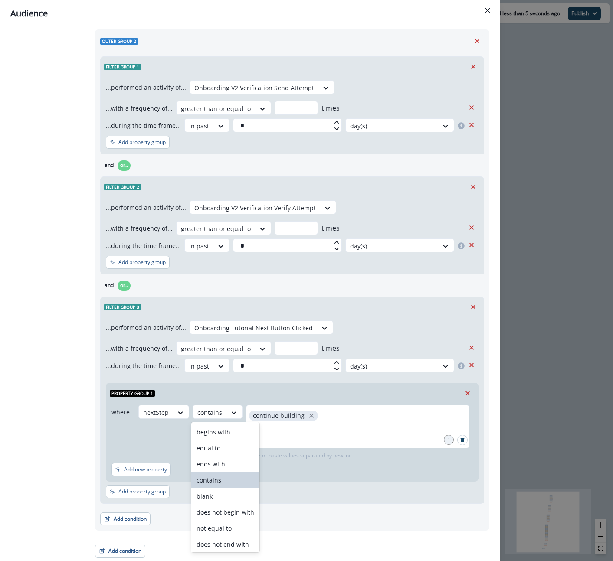
click at [154, 454] on div "where... nextStep contains selected, 4 of 10. 10 results available. Use Up and …" at bounding box center [290, 432] width 358 height 55
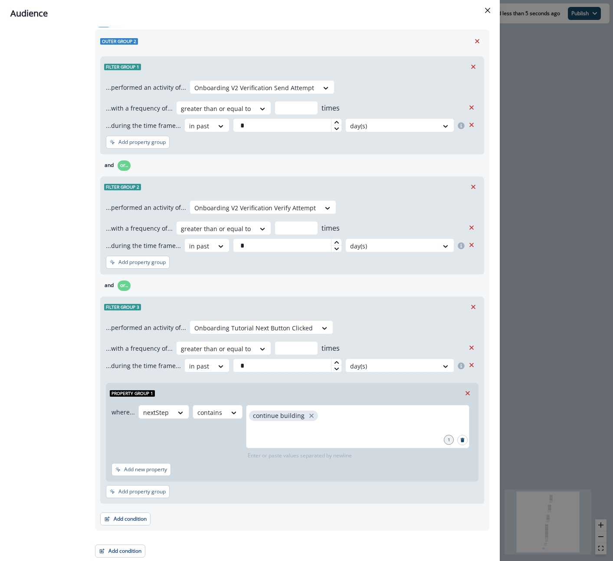
click at [57, 311] on div "All contact s who have, Outer group 1 Filter group 1 AND Property group 1 AND O…" at bounding box center [49, 151] width 79 height 811
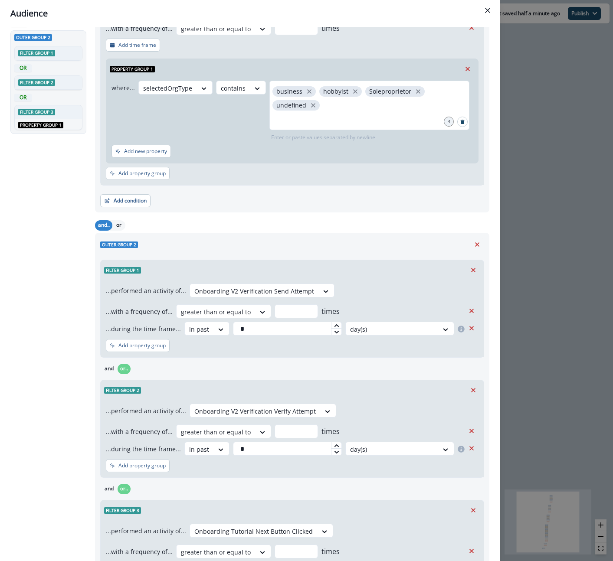
scroll to position [99, 0]
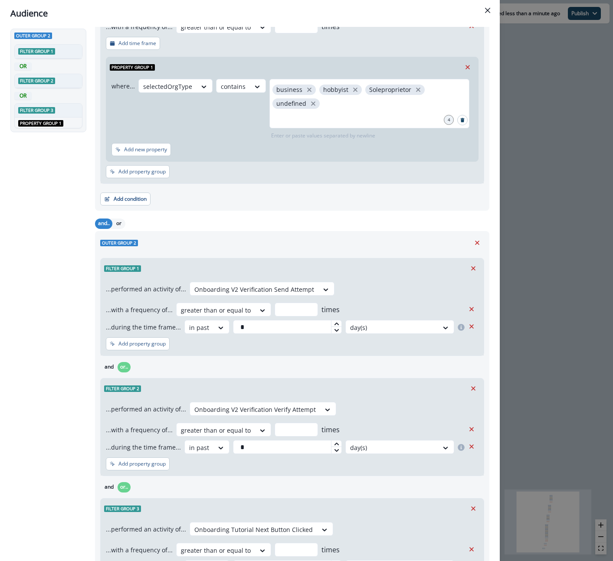
click at [181, 234] on div "Outer group 2 Filter group 1 ...performed an activity of... Onboarding V2 Verif…" at bounding box center [292, 481] width 394 height 501
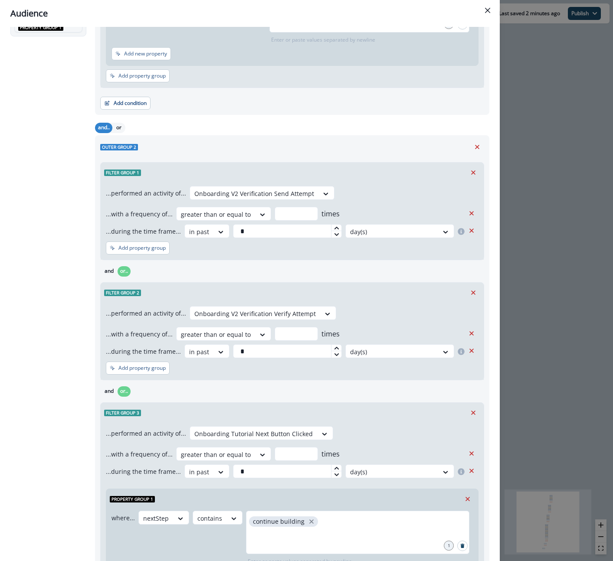
scroll to position [197, 0]
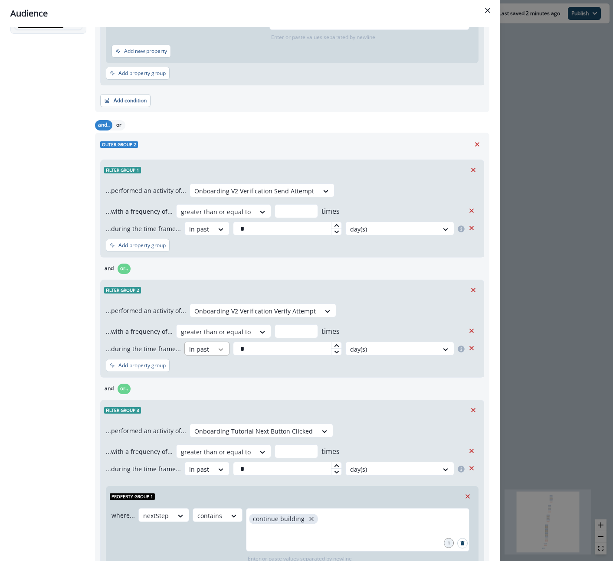
click at [217, 350] on icon at bounding box center [221, 349] width 8 height 9
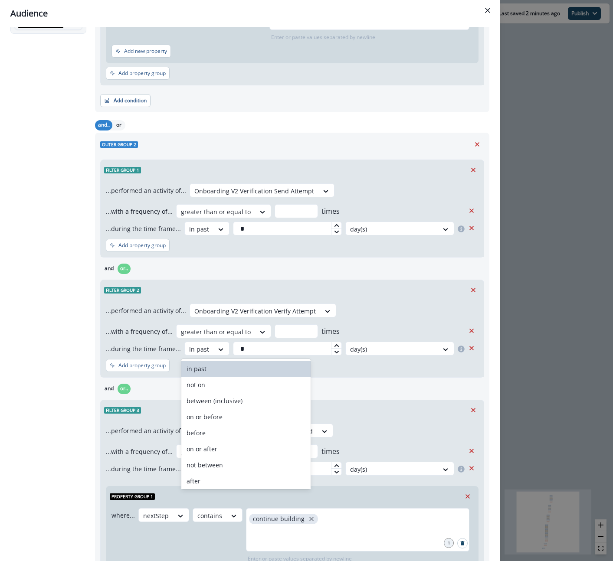
click at [59, 428] on div "All contact s who have, Outer group 1 Filter group 1 AND Property group 1 AND O…" at bounding box center [49, 255] width 79 height 811
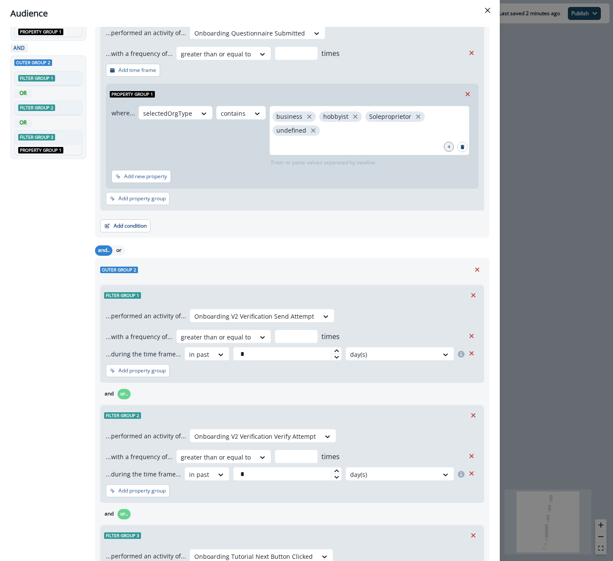
scroll to position [0, 0]
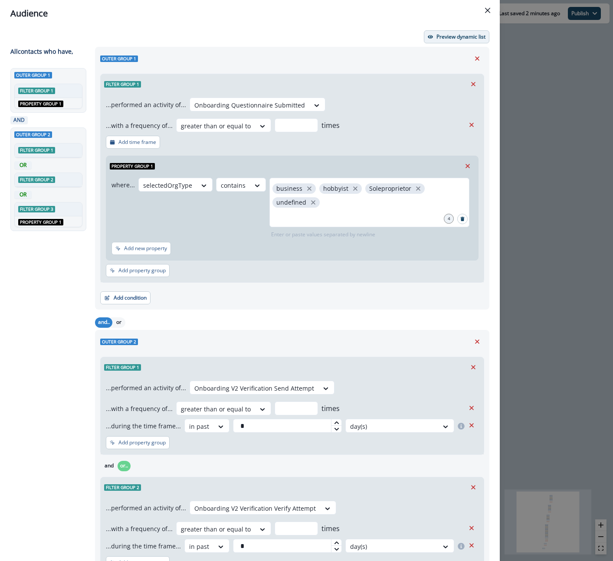
click at [466, 36] on p "Preview dynamic list" at bounding box center [460, 37] width 49 height 6
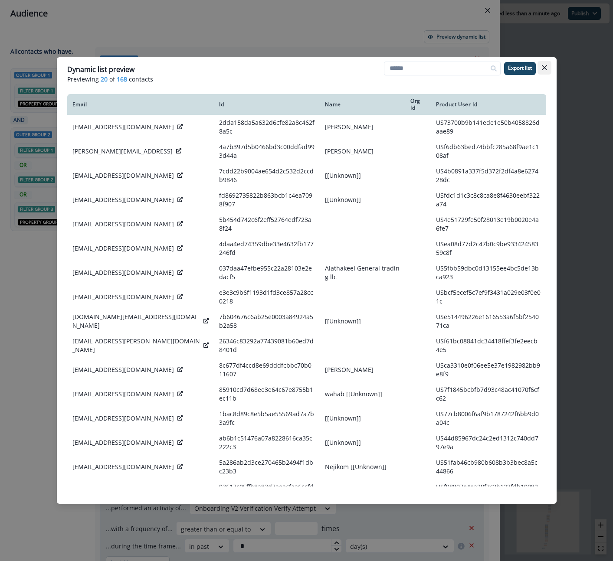
click at [546, 66] on icon "Close" at bounding box center [544, 67] width 5 height 5
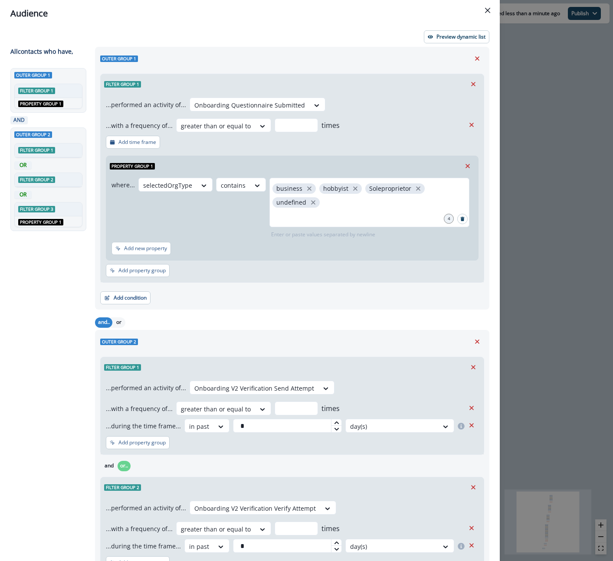
click at [542, 124] on div "Audience Preview dynamic list All contact s who have, Outer group 1 Filter grou…" at bounding box center [306, 280] width 613 height 561
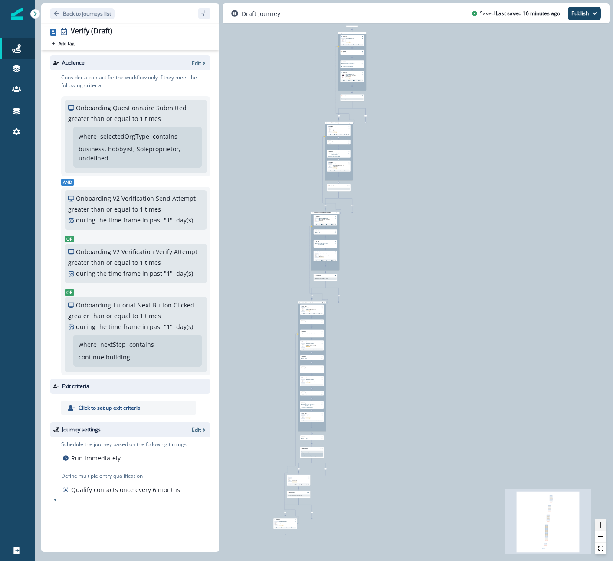
click at [602, 524] on icon "zoom in" at bounding box center [600, 525] width 5 height 5
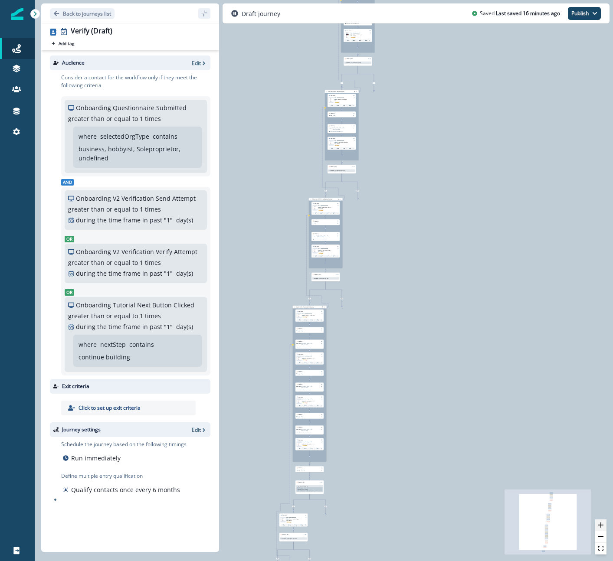
click at [602, 524] on icon "zoom in" at bounding box center [600, 525] width 5 height 5
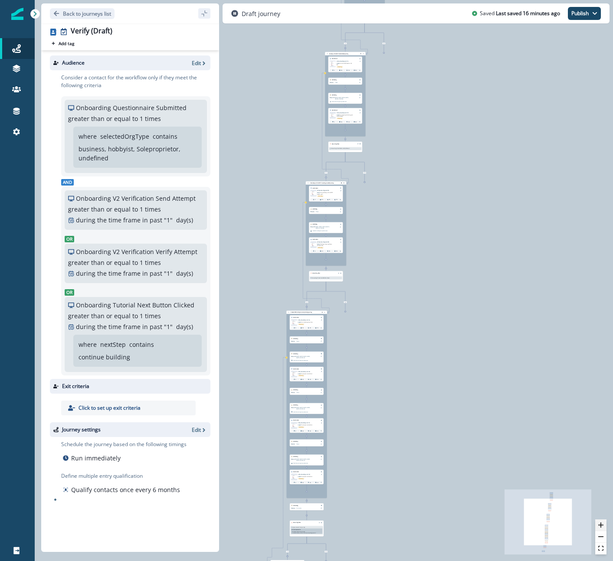
click at [602, 524] on icon "zoom in" at bounding box center [600, 525] width 5 height 5
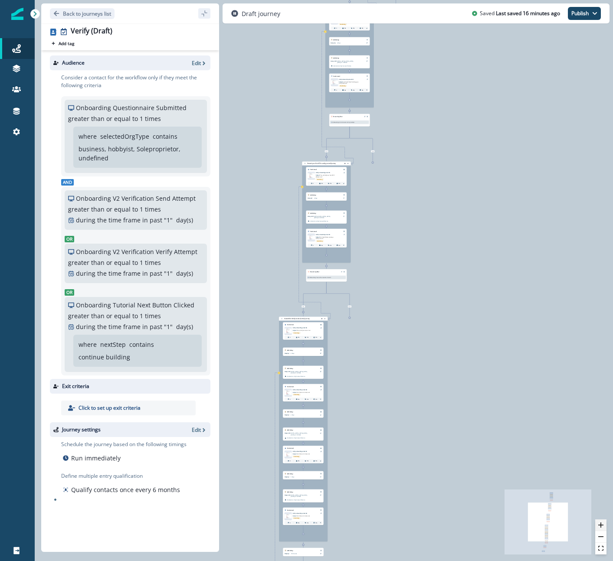
click at [602, 524] on icon "zoom in" at bounding box center [600, 525] width 5 height 5
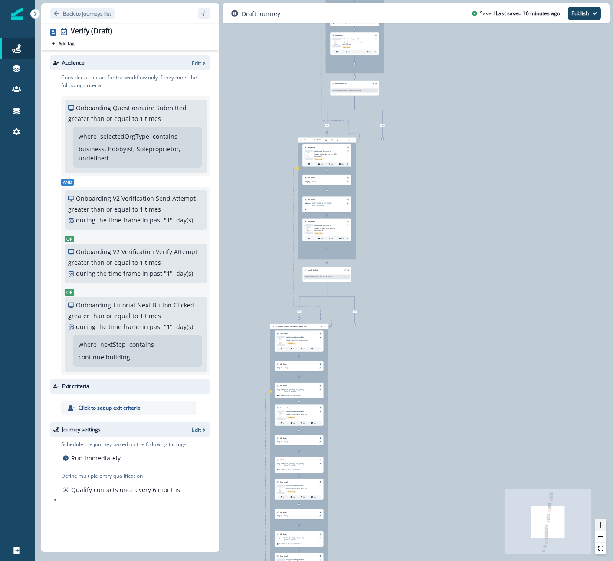
click at [602, 524] on icon "zoom in" at bounding box center [600, 525] width 5 height 5
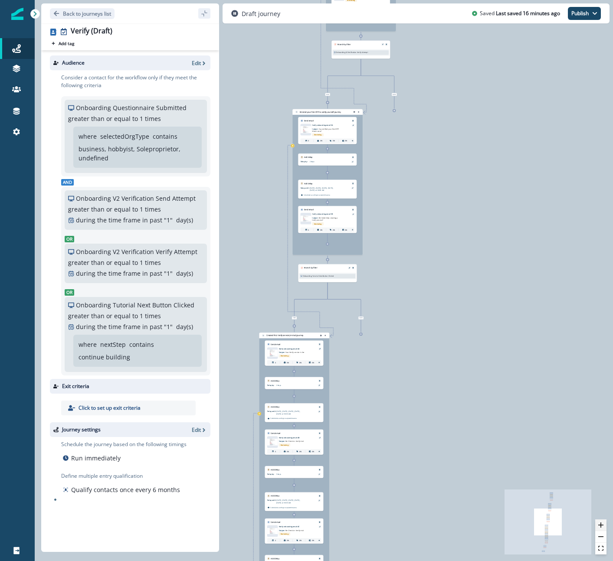
click at [602, 524] on icon "zoom in" at bounding box center [600, 525] width 5 height 5
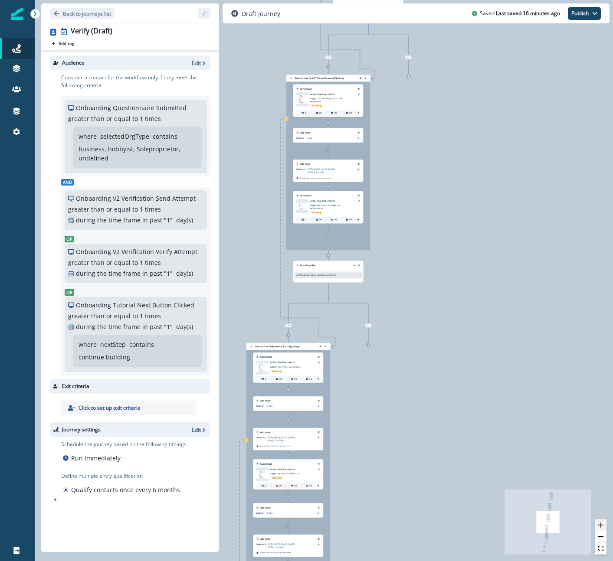
click at [602, 524] on icon "zoom in" at bounding box center [600, 525] width 5 height 5
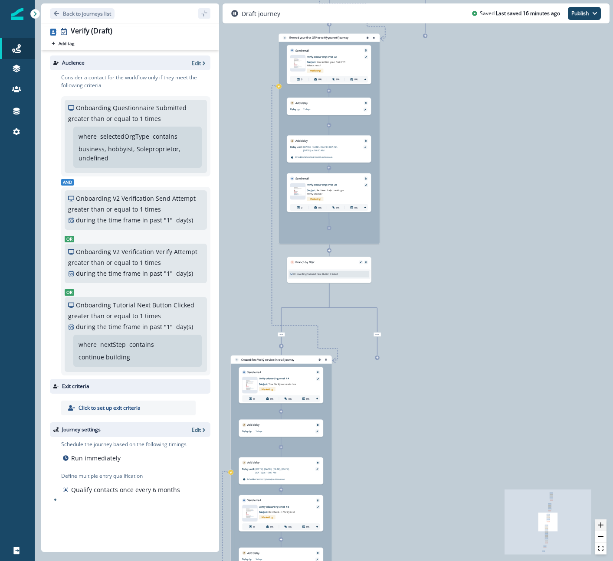
click at [602, 524] on icon "zoom in" at bounding box center [600, 525] width 5 height 5
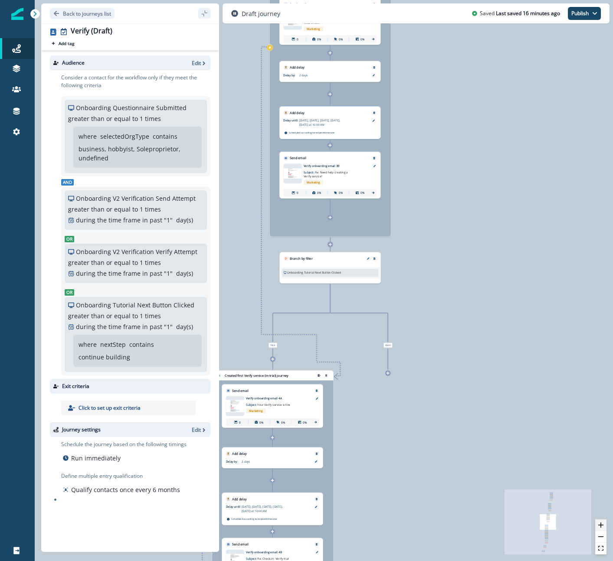
click at [602, 524] on icon "zoom in" at bounding box center [600, 525] width 5 height 5
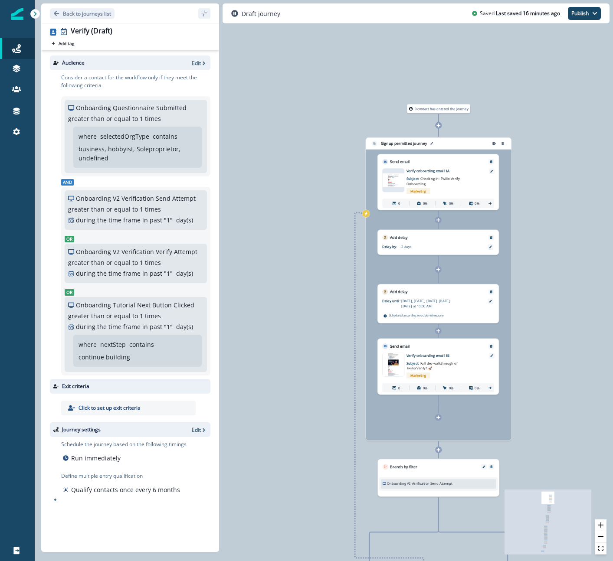
click at [453, 147] on div "Signup permitted journey" at bounding box center [424, 143] width 109 height 7
click at [441, 222] on div at bounding box center [438, 220] width 7 height 7
click at [601, 522] on button "zoom in" at bounding box center [600, 526] width 11 height 12
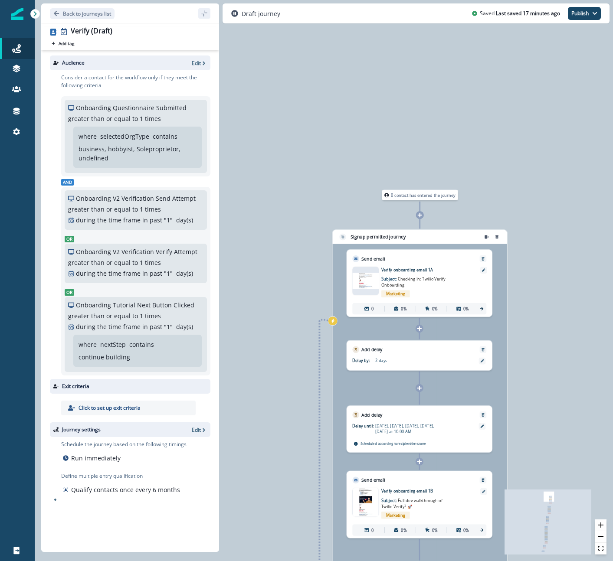
click at [337, 197] on div "0 contact has entered the journey Signup permitted journey Send email Email ass…" at bounding box center [324, 280] width 578 height 561
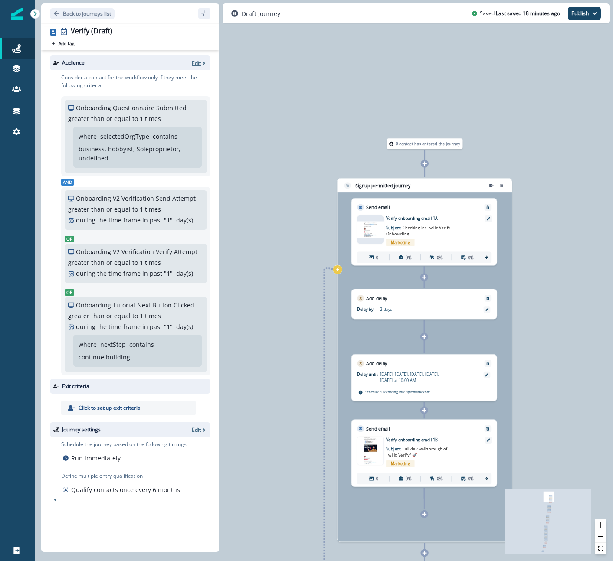
click at [197, 62] on p "Edit" at bounding box center [196, 62] width 9 height 7
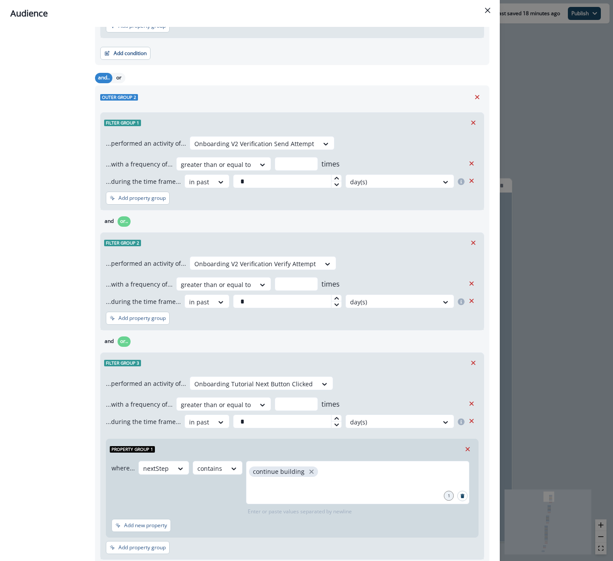
scroll to position [248, 0]
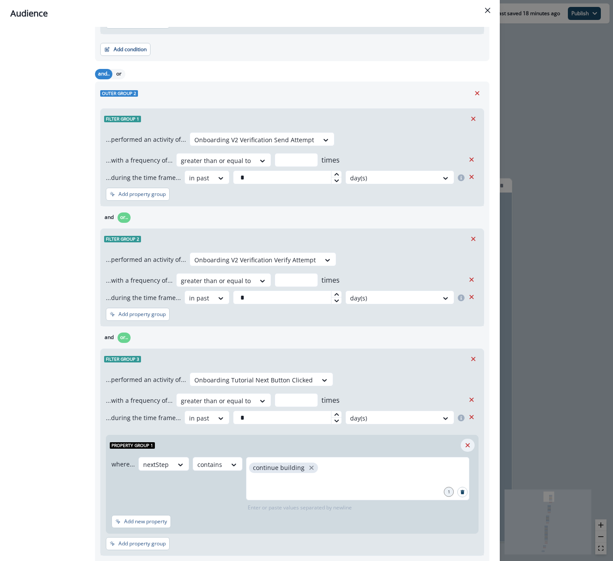
click at [470, 443] on icon "Remove" at bounding box center [468, 445] width 8 height 8
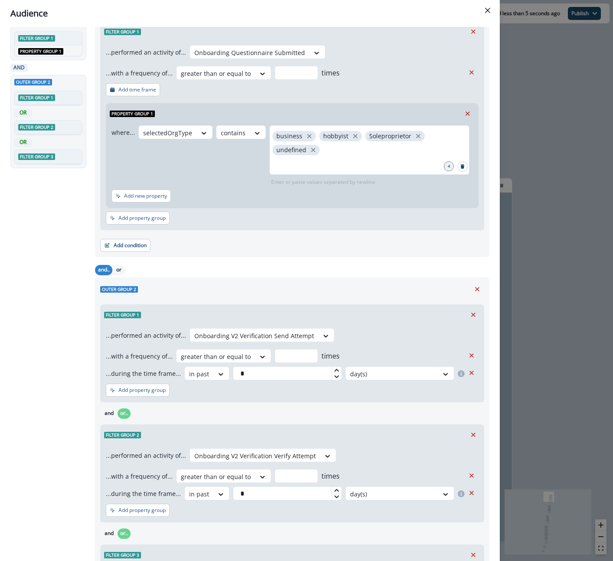
scroll to position [0, 0]
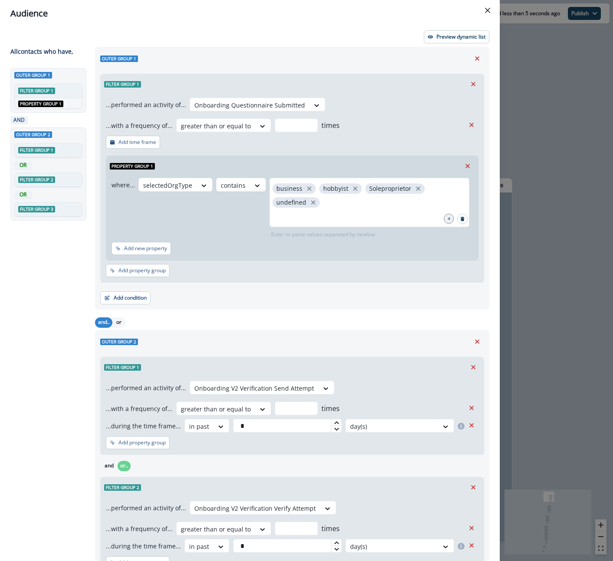
click at [535, 132] on div "Audience Preview dynamic list All contact s who have, Outer group 1 Filter grou…" at bounding box center [306, 280] width 613 height 561
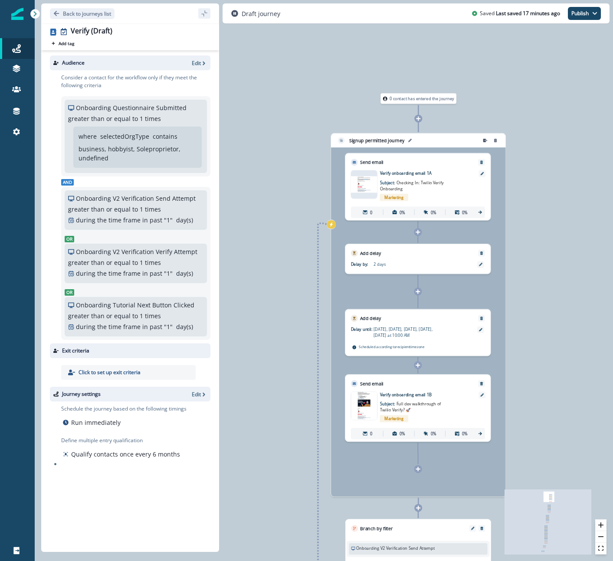
click at [438, 141] on div "Signup permitted journey" at bounding box center [402, 140] width 131 height 9
click at [329, 226] on icon "exit-criteria-left-source-0" at bounding box center [331, 224] width 4 height 4
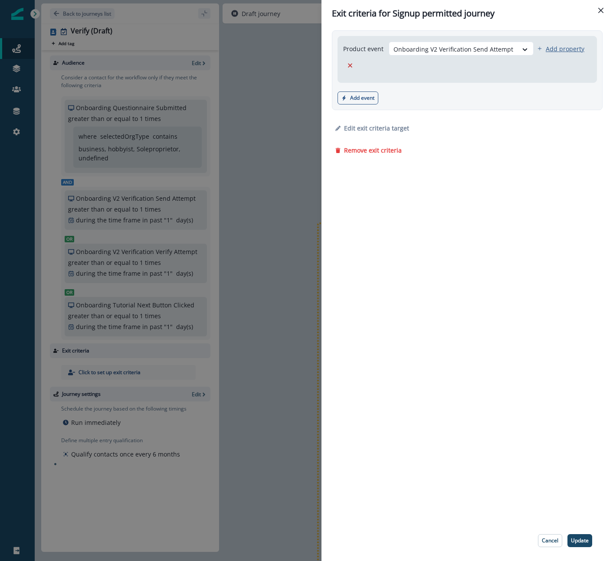
click at [550, 49] on p "Add property" at bounding box center [565, 49] width 39 height 8
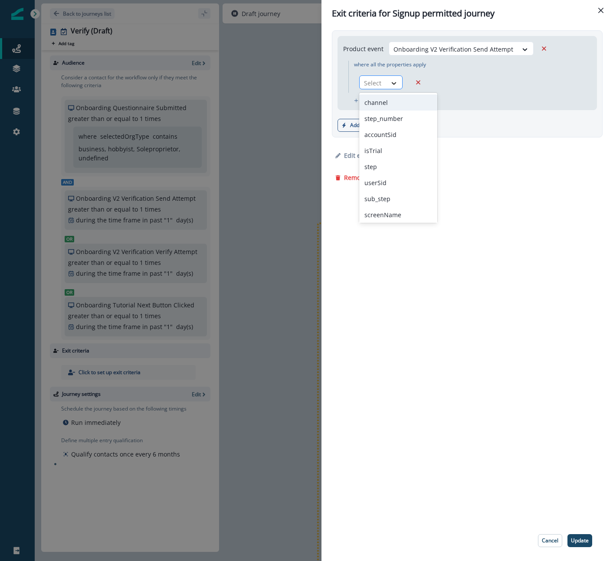
click at [387, 83] on div at bounding box center [393, 83] width 15 height 9
click at [490, 130] on div "Add event Product event Marketing event" at bounding box center [466, 125] width 259 height 13
click at [394, 82] on icon at bounding box center [394, 83] width 8 height 9
click at [516, 163] on div "Edit exit criteria target Remove exit criteria" at bounding box center [467, 162] width 271 height 37
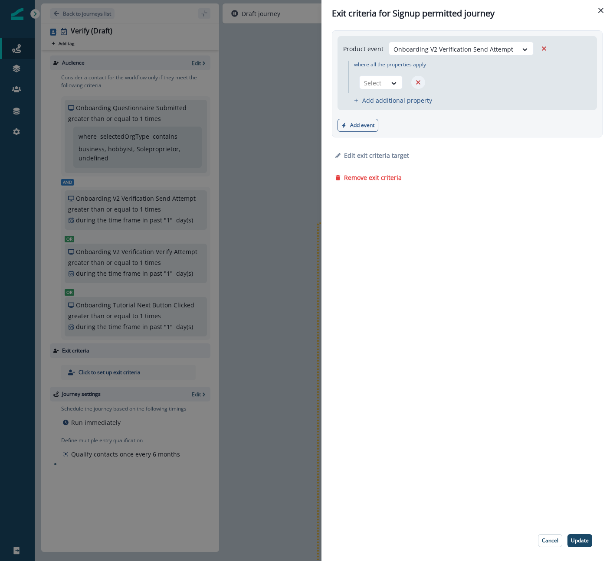
click at [416, 81] on icon "Remove" at bounding box center [418, 82] width 8 height 8
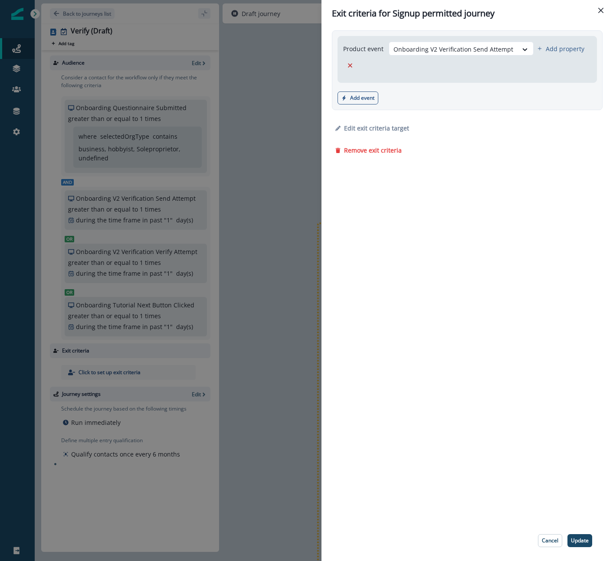
click at [266, 138] on div "Exit criteria for Signup permitted journey Product event Onboarding V2 Verifica…" at bounding box center [306, 280] width 613 height 561
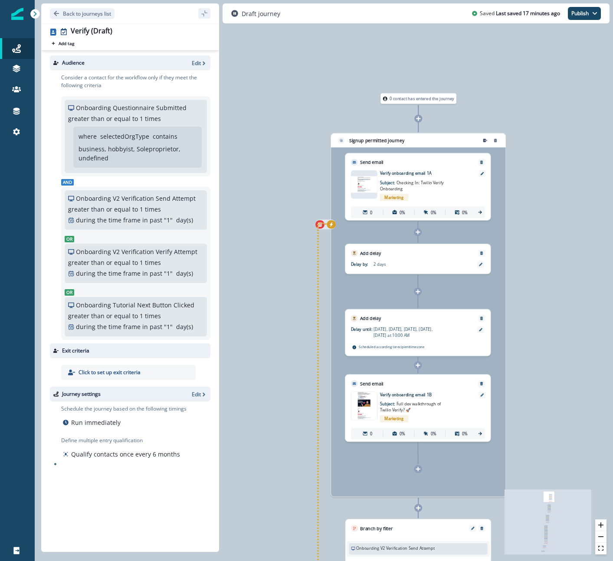
click at [331, 226] on icon "exit-criteria-left-source-0" at bounding box center [331, 224] width 4 height 4
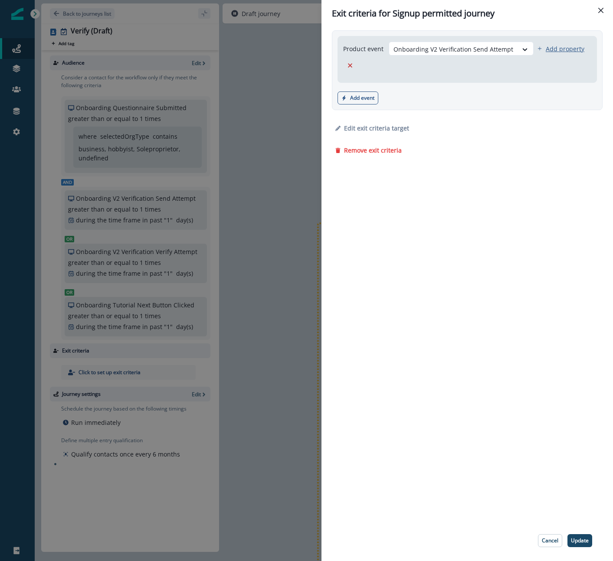
click at [548, 49] on p "Add property" at bounding box center [565, 49] width 39 height 8
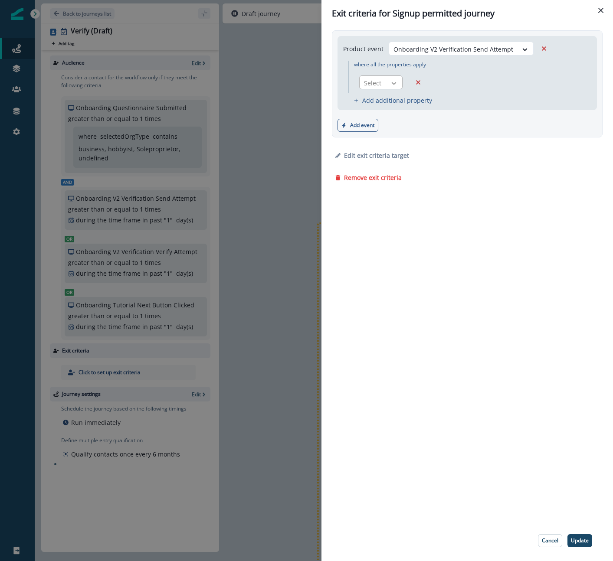
click at [395, 85] on icon at bounding box center [394, 83] width 8 height 9
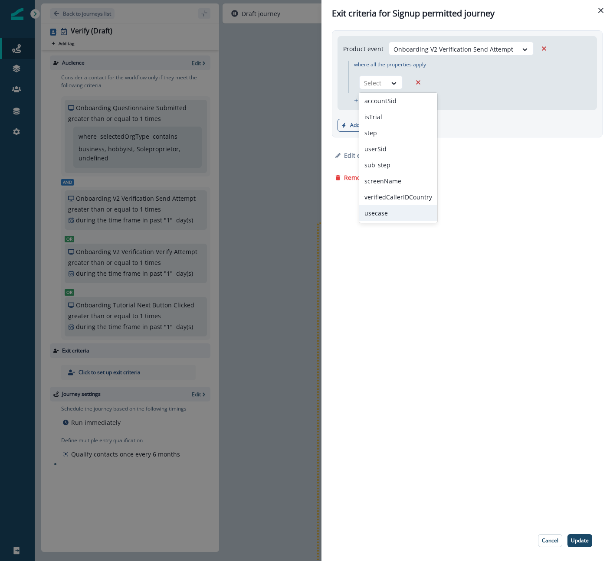
click at [390, 272] on div "Product event Onboarding V2 Verification Send Attempt where all the properties …" at bounding box center [466, 273] width 291 height 493
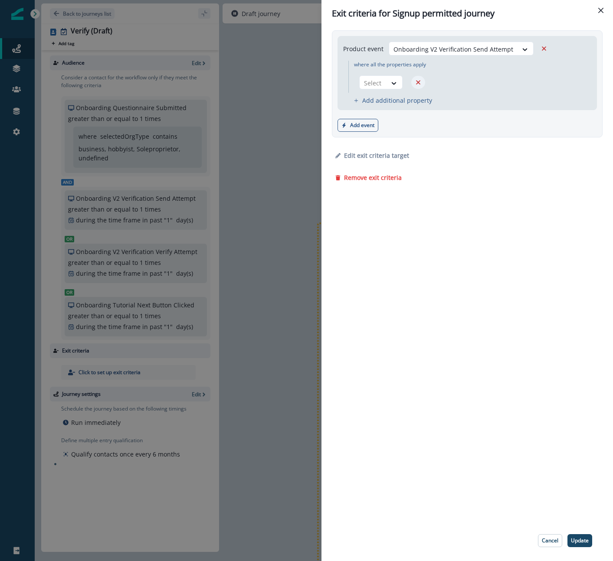
click at [416, 82] on icon "Remove" at bounding box center [418, 82] width 8 height 8
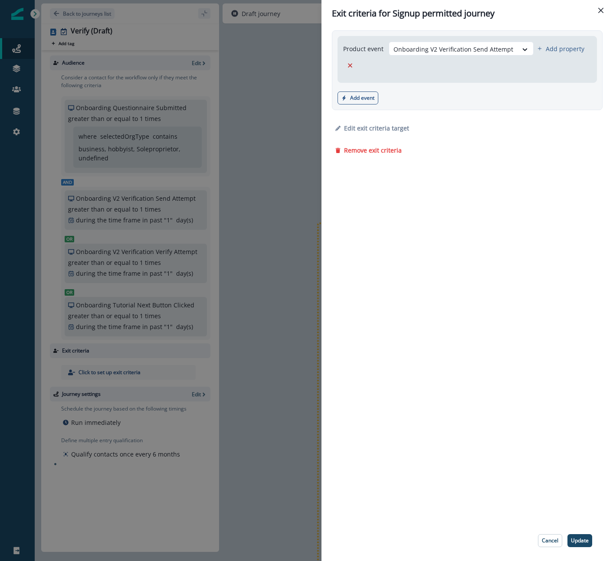
click at [261, 120] on div "Exit criteria for Signup permitted journey Product event option Onboarding V2 V…" at bounding box center [306, 280] width 613 height 561
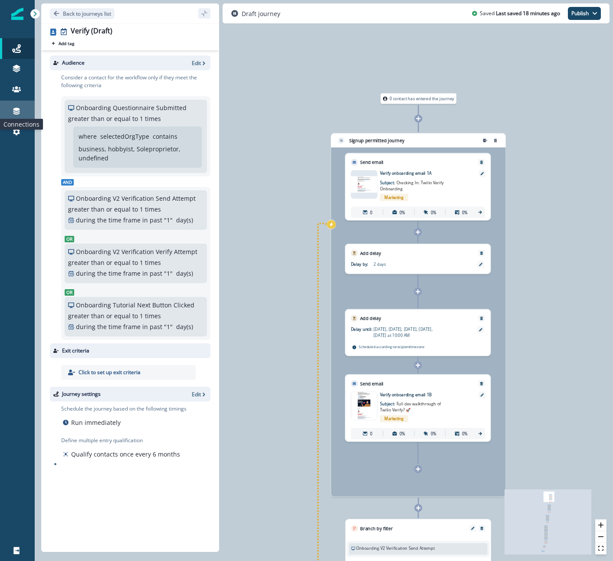
click at [19, 111] on icon at bounding box center [16, 111] width 7 height 7
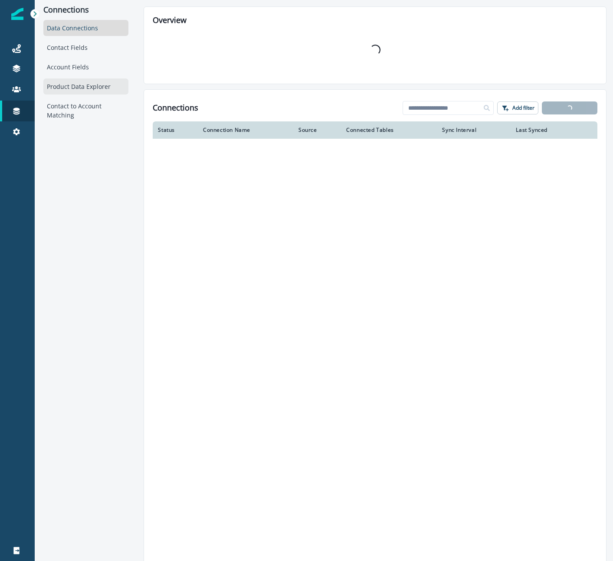
click at [60, 91] on div "Product Data Explorer" at bounding box center [85, 86] width 85 height 16
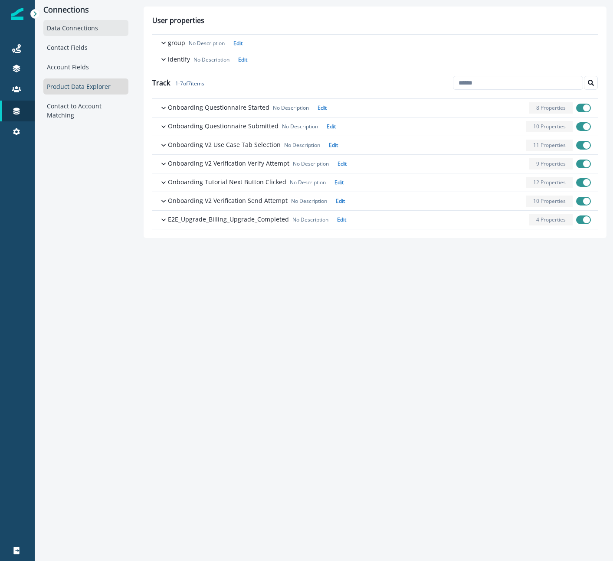
click at [75, 29] on div "Data Connections" at bounding box center [85, 28] width 85 height 16
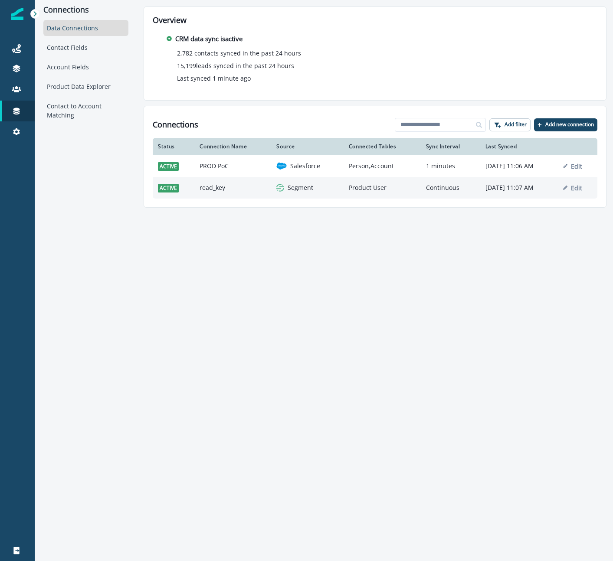
click at [223, 186] on td "read_key" at bounding box center [232, 188] width 77 height 22
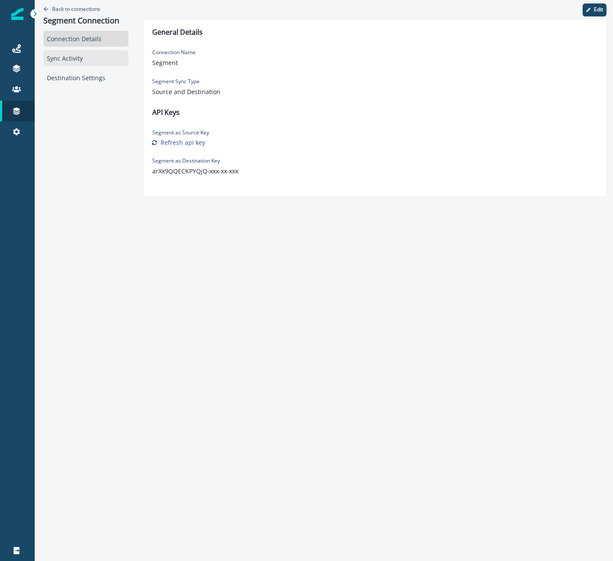
click at [62, 59] on div "Sync Activity" at bounding box center [85, 58] width 85 height 16
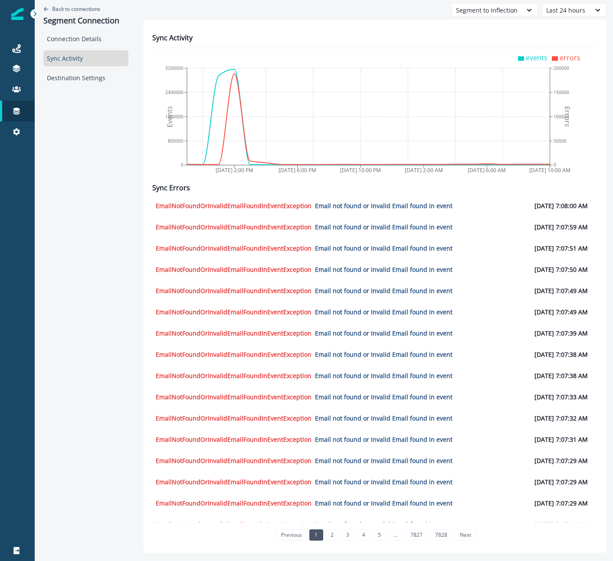
click at [524, 56] on icon at bounding box center [521, 59] width 6 height 6
click at [527, 58] on span "events" at bounding box center [537, 58] width 22 height 10
click at [73, 78] on div "Destination Settings" at bounding box center [85, 78] width 85 height 16
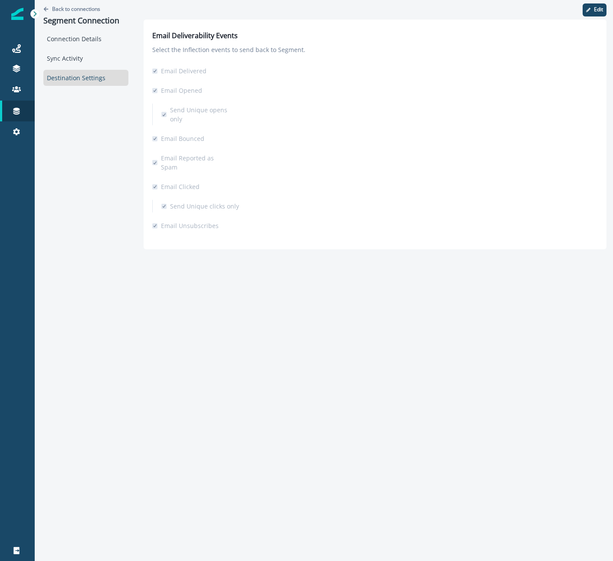
click at [40, 13] on div "Back to connections Segment Connection Connection Details Sync Activity Destina…" at bounding box center [86, 128] width 102 height 256
click at [33, 15] on icon at bounding box center [35, 14] width 6 height 6
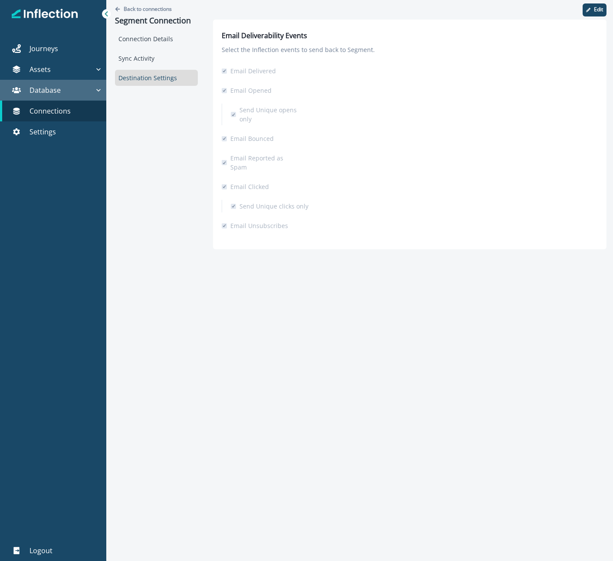
click at [58, 91] on p "Database" at bounding box center [44, 90] width 31 height 10
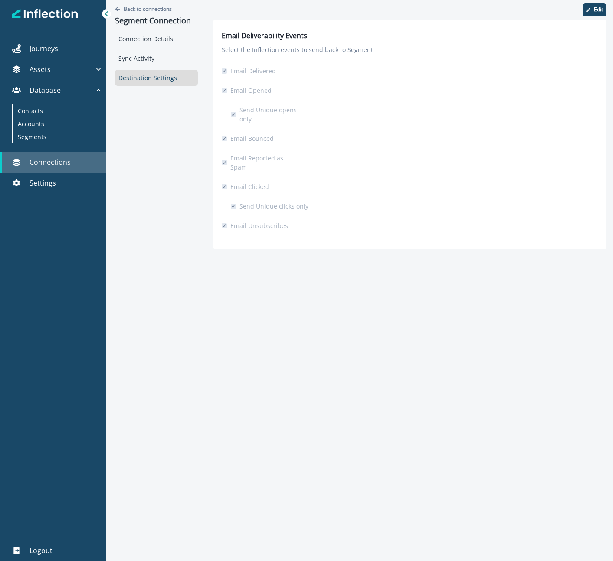
click at [52, 167] on p "Connections" at bounding box center [49, 162] width 41 height 10
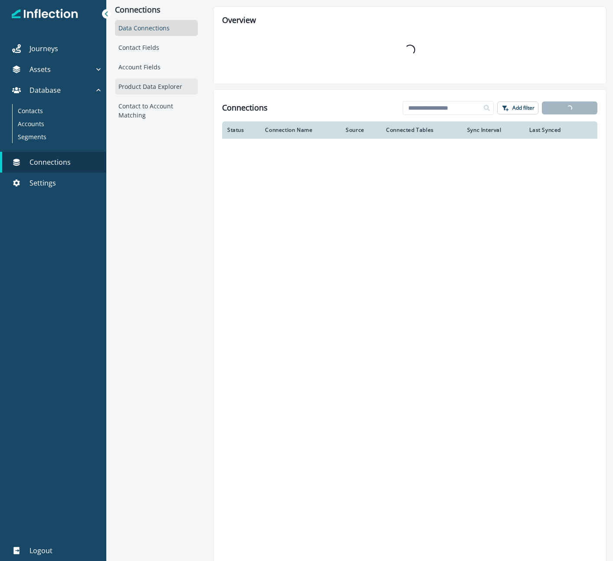
click at [140, 88] on div "Product Data Explorer" at bounding box center [156, 86] width 83 height 16
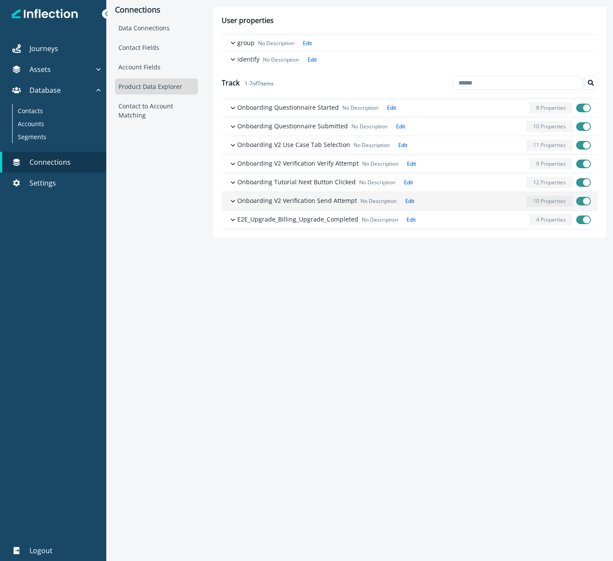
click at [233, 200] on icon "button" at bounding box center [233, 201] width 9 height 9
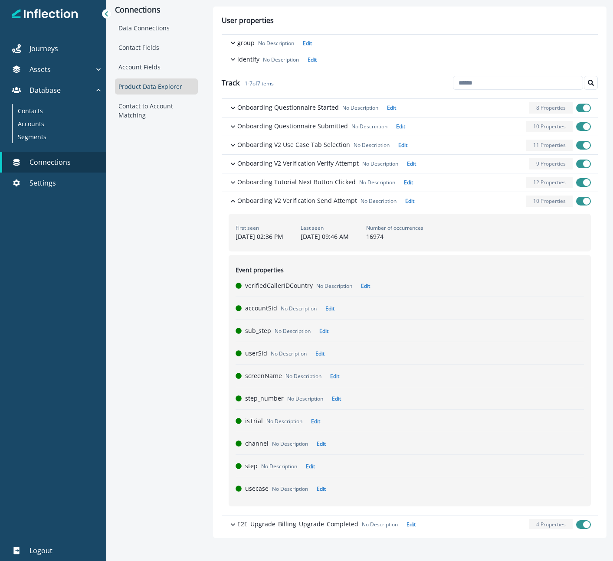
click at [423, 239] on div "Number of occurrences 16974" at bounding box center [394, 232] width 57 height 17
click at [144, 217] on div "Connections Data Connections Contact Fields Account Fields Product Data Explore…" at bounding box center [156, 272] width 100 height 545
click at [271, 161] on p "Onboarding V2 Verification Verify Attempt" at bounding box center [297, 163] width 121 height 9
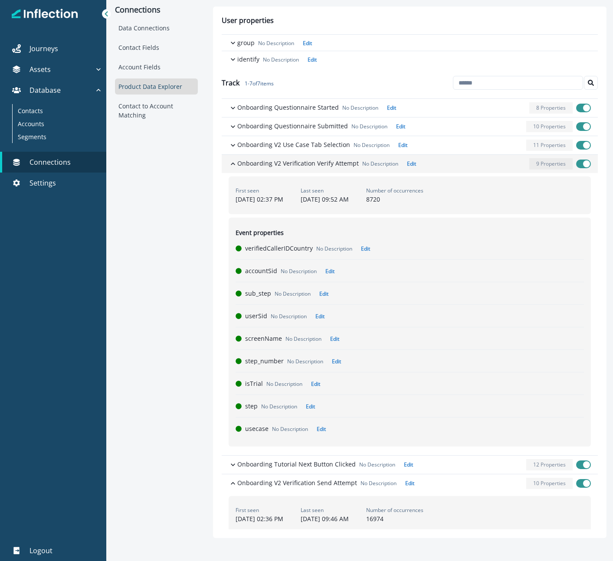
click at [270, 161] on p "Onboarding V2 Verification Verify Attempt" at bounding box center [297, 163] width 121 height 9
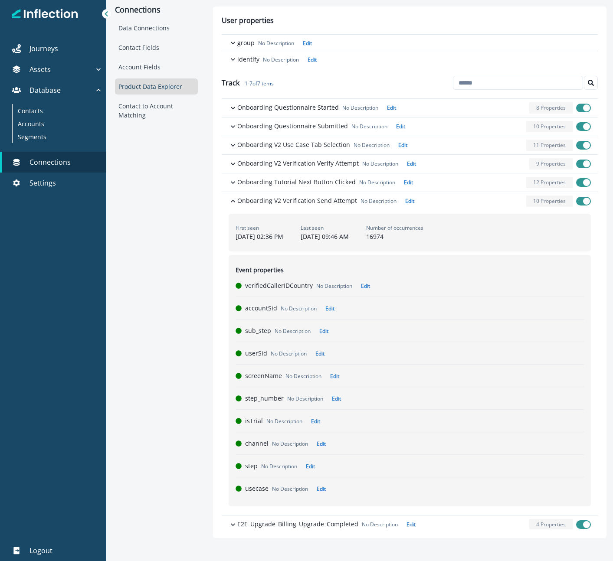
click at [141, 189] on div "Connections Data Connections Contact Fields Account Fields Product Data Explore…" at bounding box center [156, 272] width 100 height 545
click at [47, 69] on p "Assets" at bounding box center [39, 69] width 21 height 10
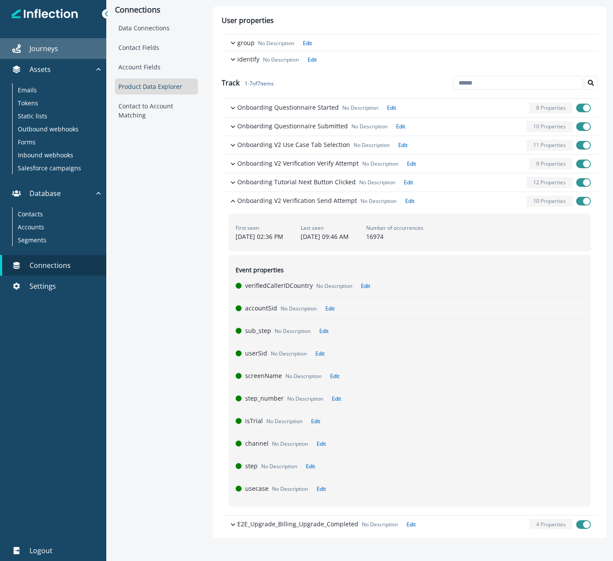
click at [48, 47] on p "Journeys" at bounding box center [43, 48] width 29 height 10
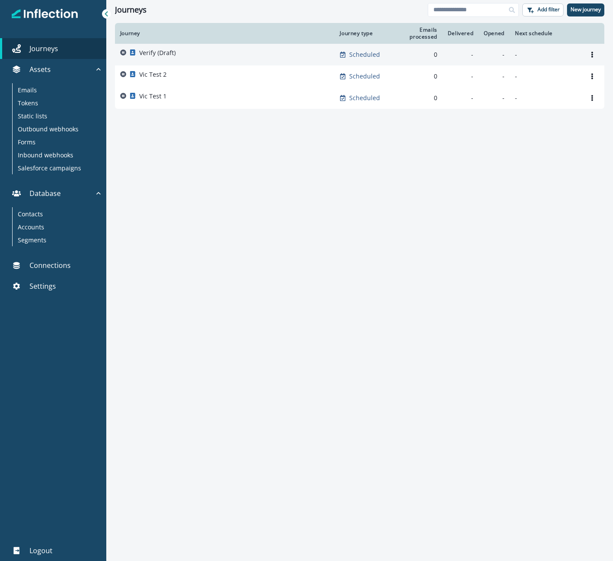
click at [176, 53] on div "Verify (Draft)" at bounding box center [224, 55] width 209 height 12
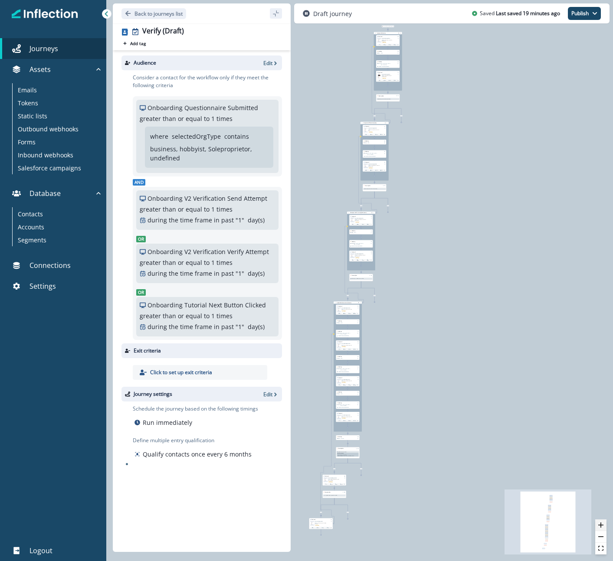
click at [601, 524] on icon "zoom in" at bounding box center [600, 525] width 5 height 5
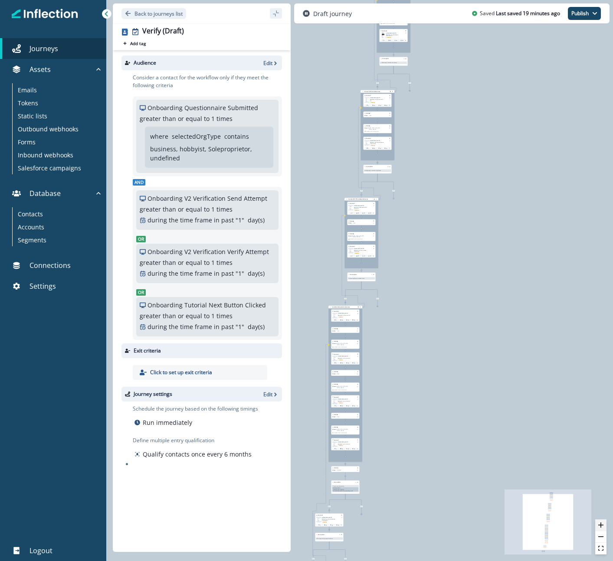
click at [601, 524] on icon "zoom in" at bounding box center [600, 525] width 5 height 5
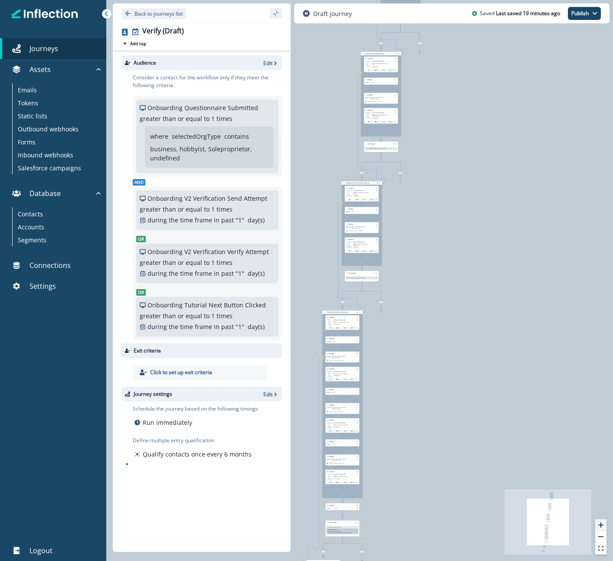
click at [601, 524] on icon "zoom in" at bounding box center [600, 525] width 5 height 5
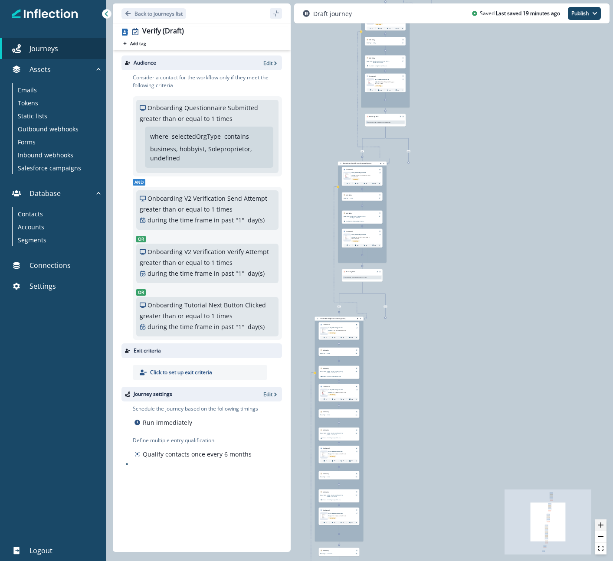
click at [601, 524] on icon "zoom in" at bounding box center [600, 525] width 5 height 5
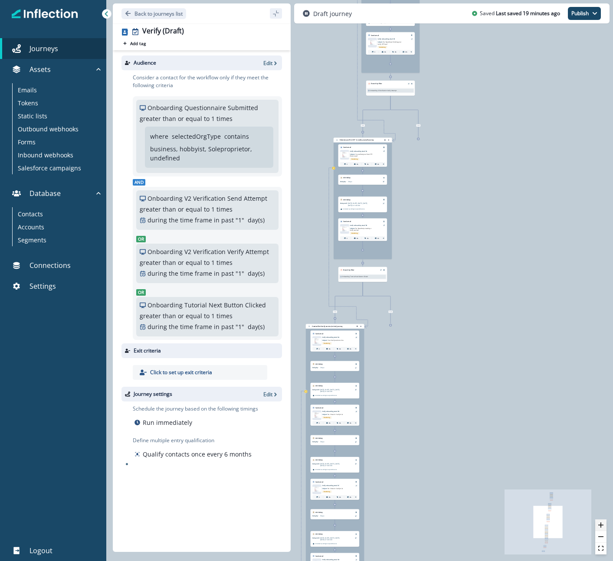
click at [601, 524] on icon "zoom in" at bounding box center [600, 525] width 5 height 5
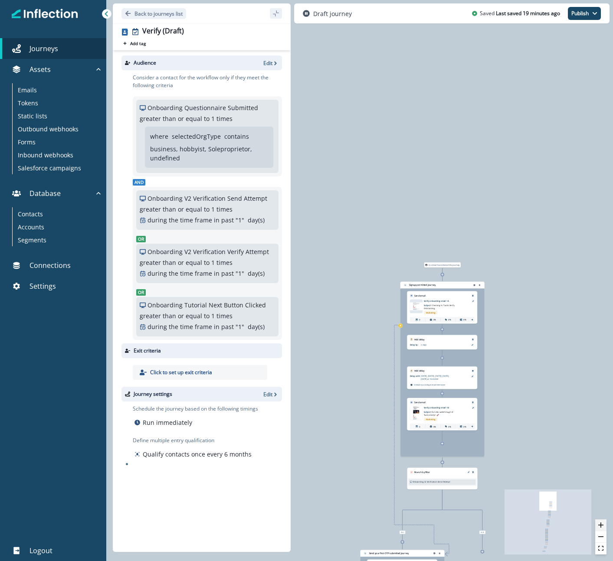
click at [602, 525] on icon "zoom in" at bounding box center [600, 525] width 5 height 5
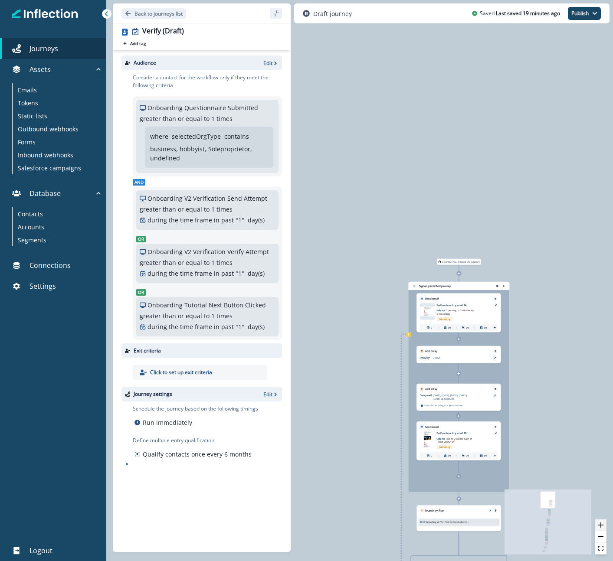
click at [602, 525] on icon "zoom in" at bounding box center [600, 525] width 5 height 5
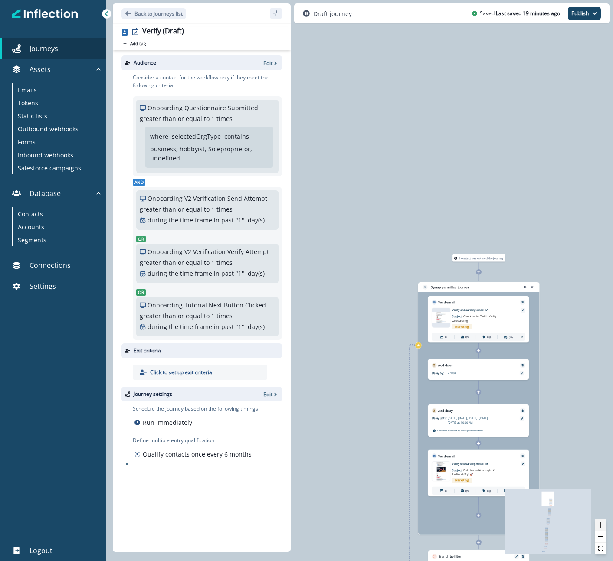
click at [602, 525] on icon "zoom in" at bounding box center [600, 525] width 5 height 5
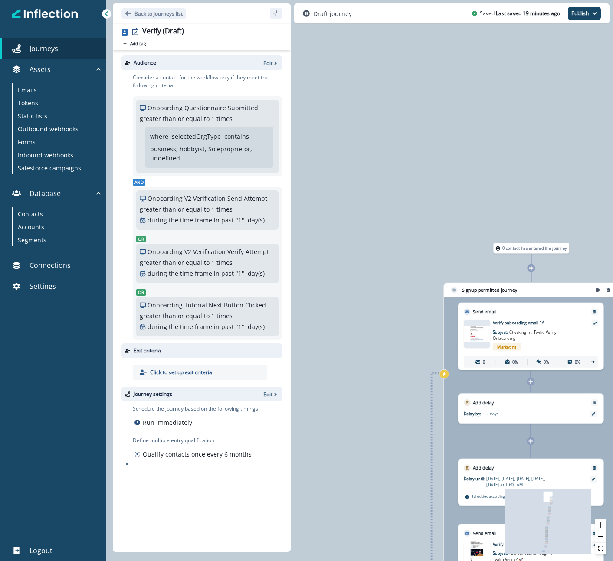
click at [368, 390] on div "0 contact has entered the journey Signup permitted journey Send email Email ass…" at bounding box center [359, 280] width 506 height 561
click at [365, 382] on div "0 contact has entered the journey Signup permitted journey Send email Email ass…" at bounding box center [359, 280] width 506 height 561
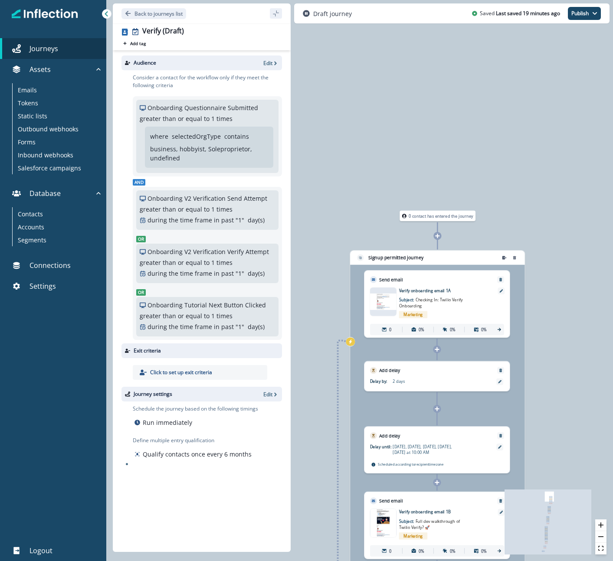
drag, startPoint x: 394, startPoint y: 340, endPoint x: 303, endPoint y: 310, distance: 95.9
click at [303, 310] on div "0 contact has entered the journey Signup permitted journey Send email Email ass…" at bounding box center [359, 280] width 506 height 561
click at [436, 351] on icon at bounding box center [436, 349] width 4 height 4
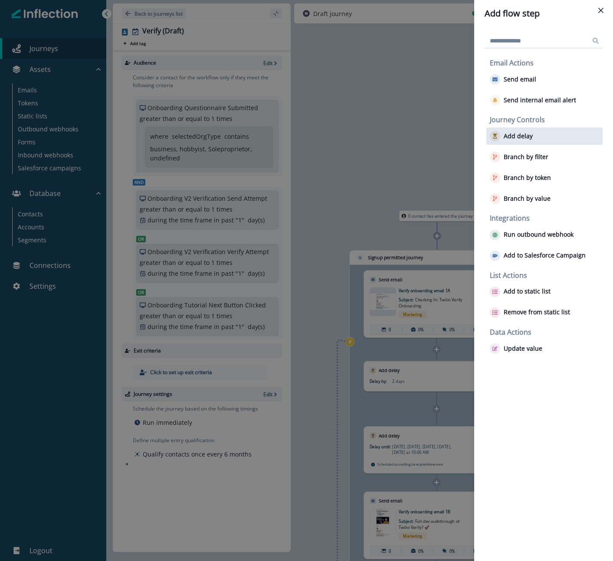
click at [522, 134] on p "Add delay" at bounding box center [517, 136] width 29 height 7
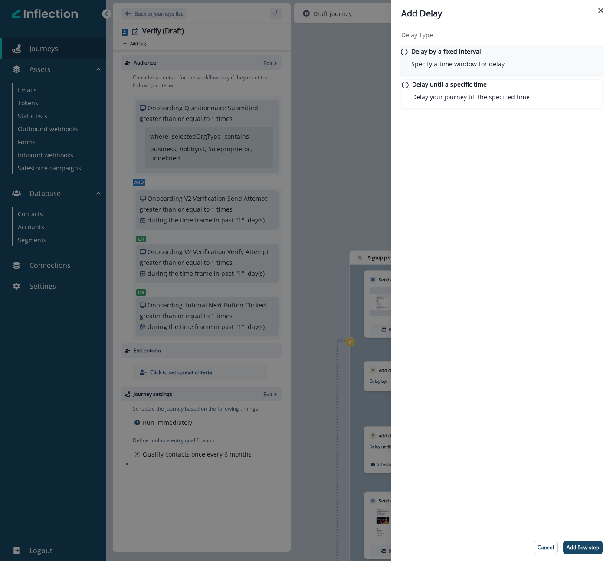
click at [408, 56] on icon at bounding box center [404, 52] width 7 height 7
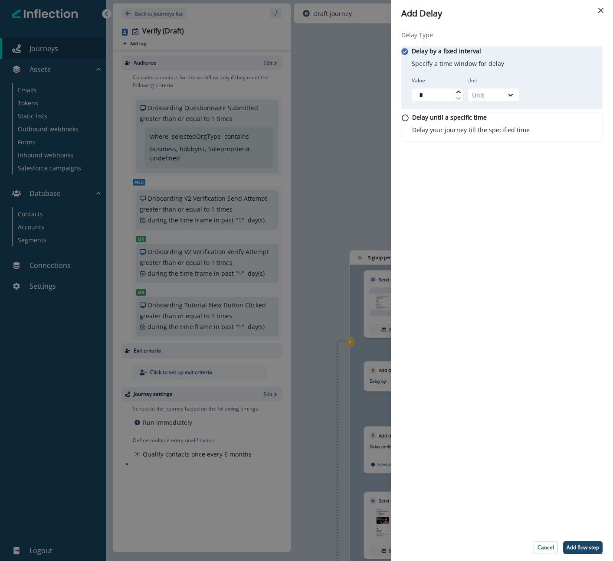
click at [461, 95] on icon at bounding box center [458, 91] width 5 height 5
type input "*"
click at [461, 95] on icon at bounding box center [458, 91] width 5 height 5
click at [503, 101] on div "Unit" at bounding box center [485, 95] width 36 height 11
click at [497, 119] on div "Minute" at bounding box center [498, 120] width 52 height 16
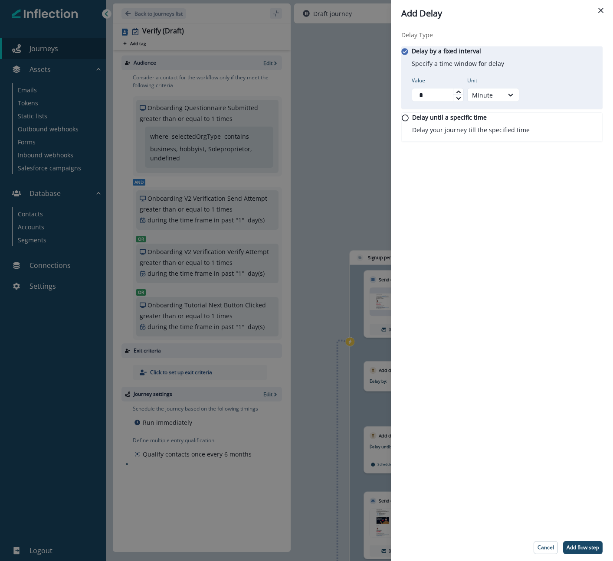
click at [508, 277] on div "Delay Type Delay by a fixed interval Specify a time window for delay Value * Un…" at bounding box center [502, 280] width 222 height 507
click at [584, 546] on p "Add flow step" at bounding box center [582, 548] width 33 height 6
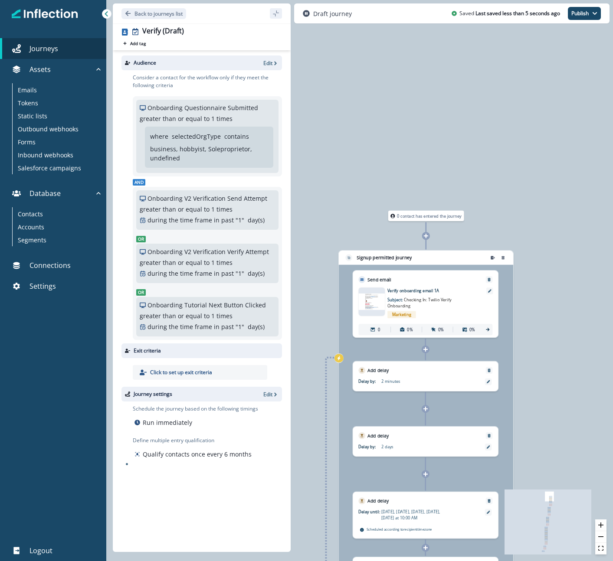
click at [425, 408] on icon at bounding box center [425, 409] width 4 height 4
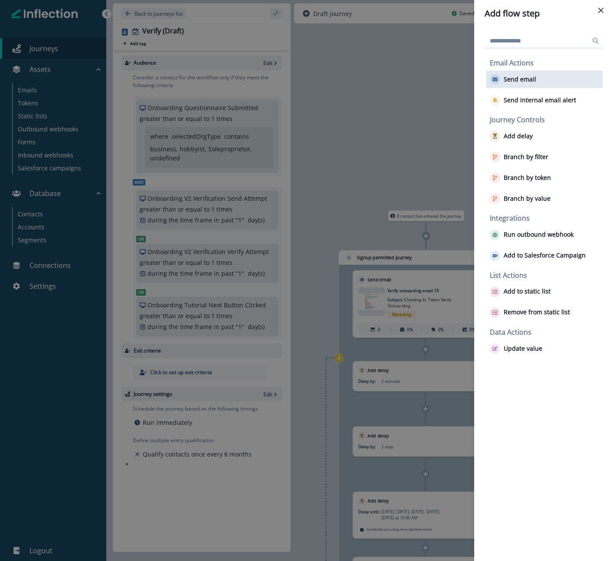
click at [524, 79] on p "Send email" at bounding box center [519, 79] width 33 height 7
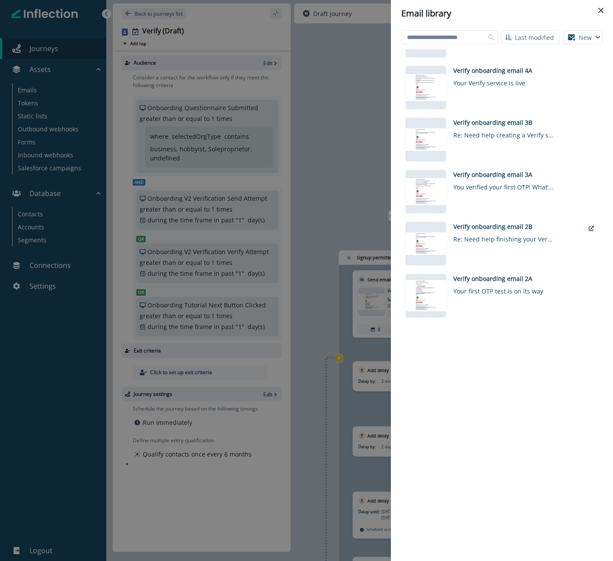
scroll to position [323, 0]
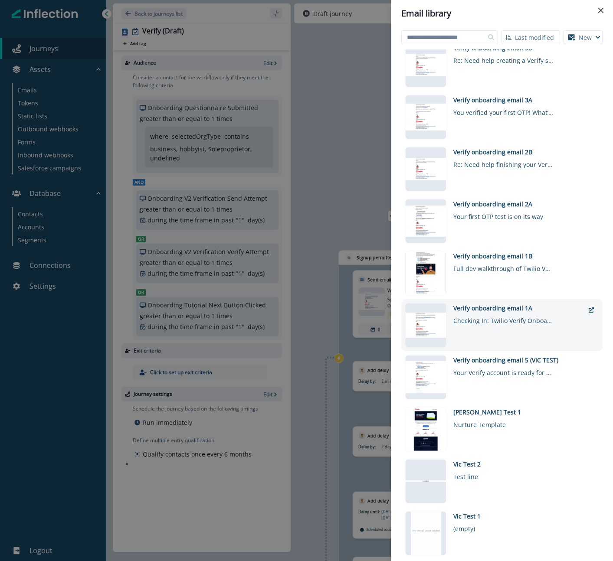
click at [470, 310] on div "Verify onboarding email 1A" at bounding box center [518, 308] width 131 height 9
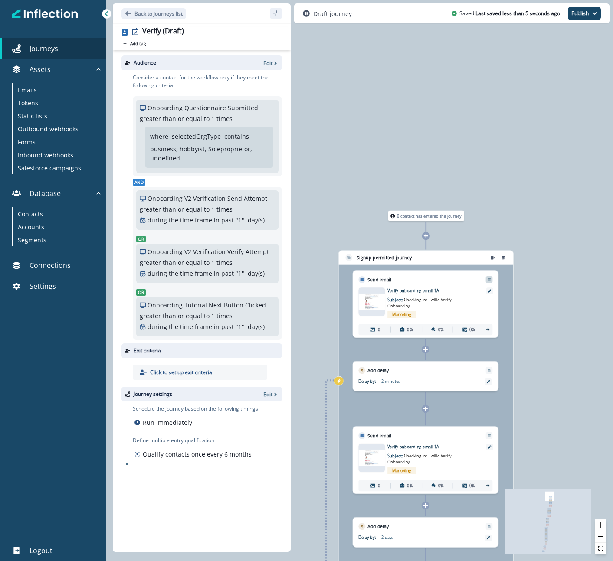
click at [488, 278] on icon "Remove" at bounding box center [488, 279] width 3 height 3
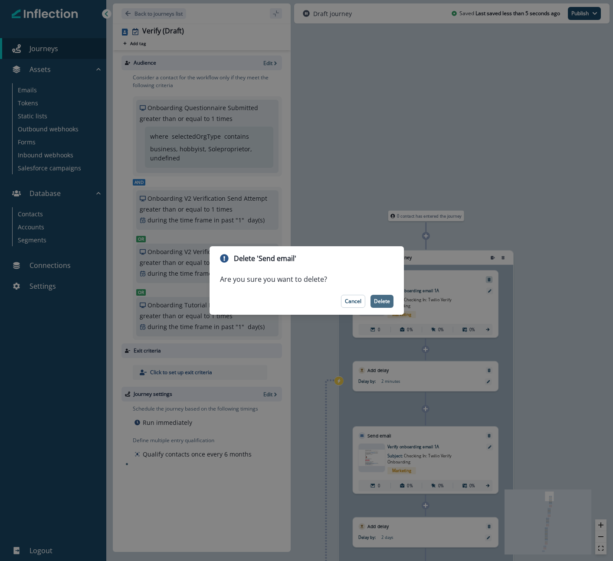
click at [389, 298] on p "Delete" at bounding box center [382, 301] width 16 height 6
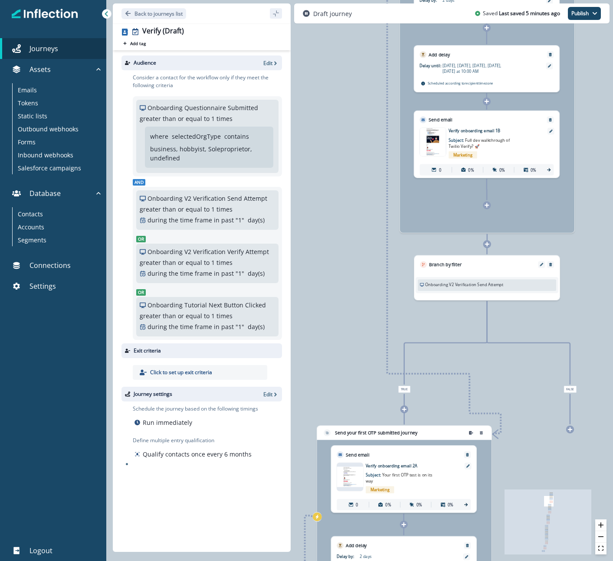
drag, startPoint x: 328, startPoint y: 217, endPoint x: 374, endPoint y: 404, distance: 192.5
click at [374, 404] on div "0 contact has entered the journey Signup permitted journey Add delay Delay by: …" at bounding box center [359, 280] width 506 height 561
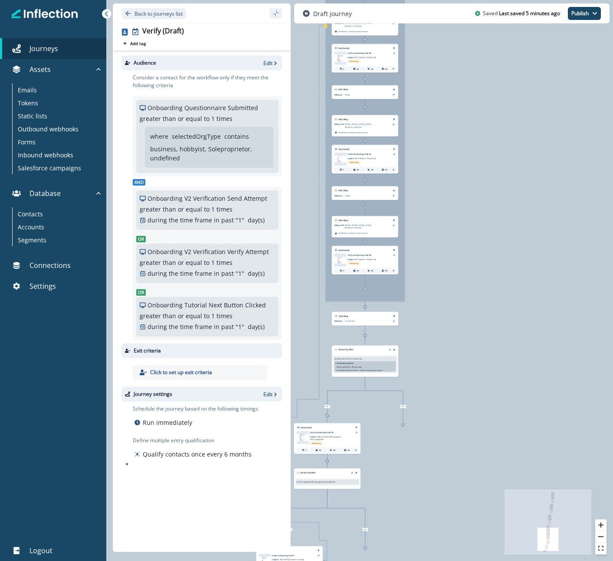
click at [421, 382] on div "0 contact has entered the journey Signup permitted journey Add delay Delay by: …" at bounding box center [359, 280] width 506 height 561
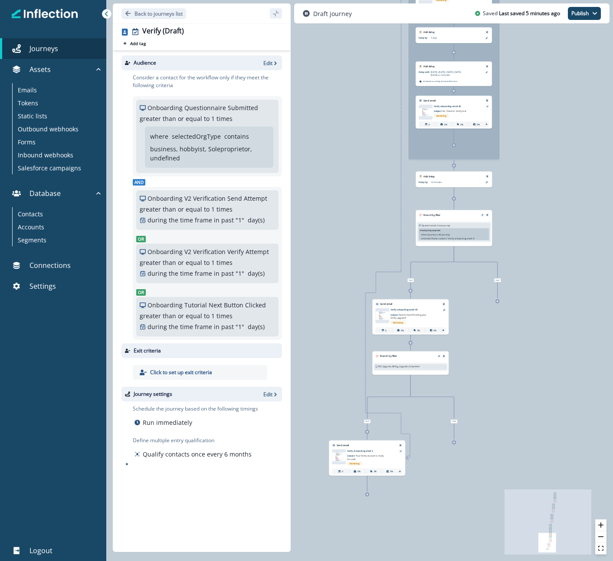
drag, startPoint x: 412, startPoint y: 486, endPoint x: 408, endPoint y: 441, distance: 44.4
click at [408, 441] on div "0 contact has entered the journey Signup permitted journey Add delay Delay by: …" at bounding box center [359, 280] width 506 height 561
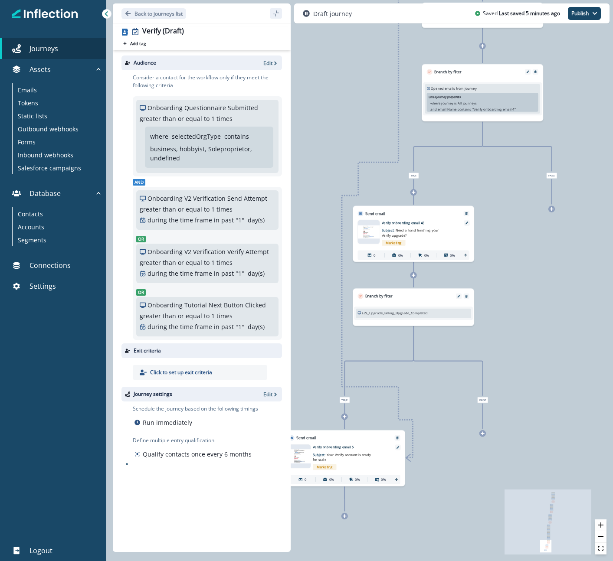
click at [361, 88] on div "0 contact has entered the journey Signup permitted journey Add delay Delay by: …" at bounding box center [359, 280] width 506 height 561
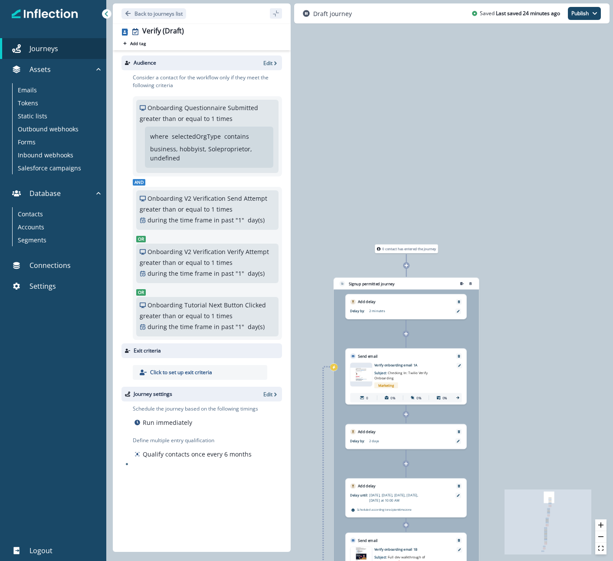
click at [405, 332] on icon at bounding box center [406, 334] width 4 height 4
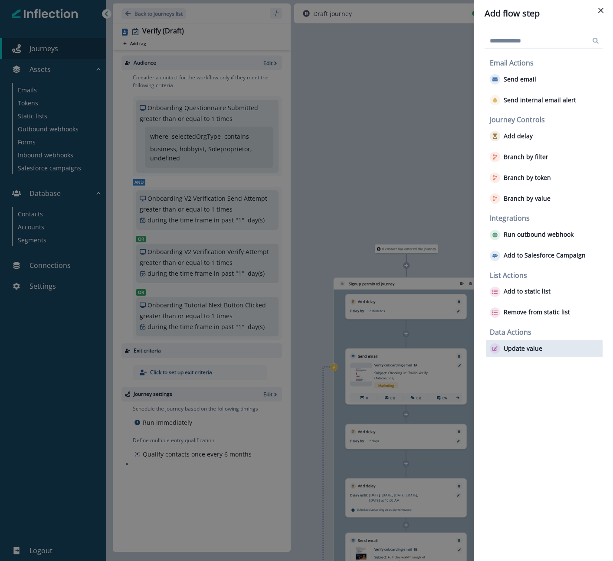
click at [518, 348] on p "Update value" at bounding box center [522, 348] width 39 height 7
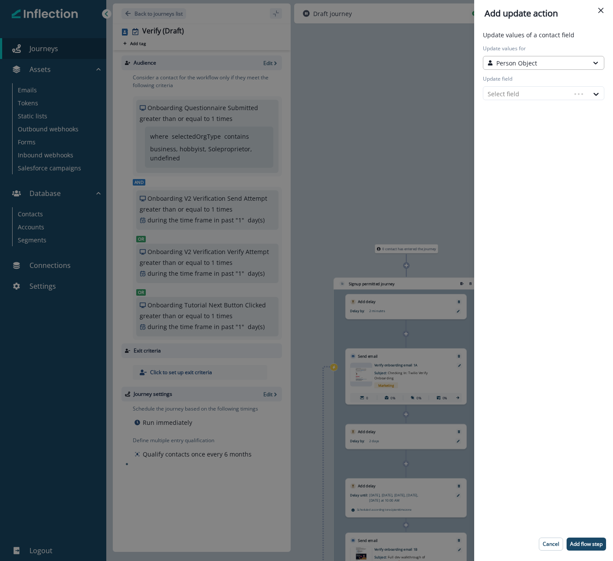
click at [554, 63] on div "Person Object" at bounding box center [535, 63] width 96 height 9
click at [547, 82] on button "Person Object" at bounding box center [543, 81] width 121 height 13
click at [540, 95] on div at bounding box center [535, 93] width 96 height 11
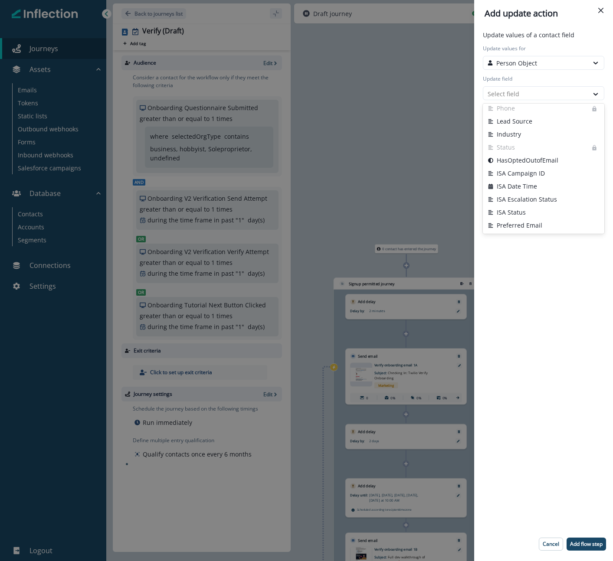
click at [392, 193] on div "Add update action Update values of a contact field Update values for Person Obj…" at bounding box center [306, 280] width 613 height 561
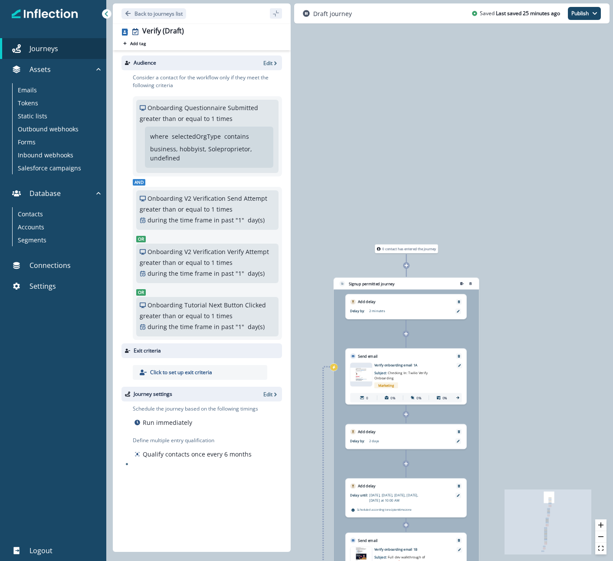
click at [407, 331] on div at bounding box center [405, 333] width 7 height 7
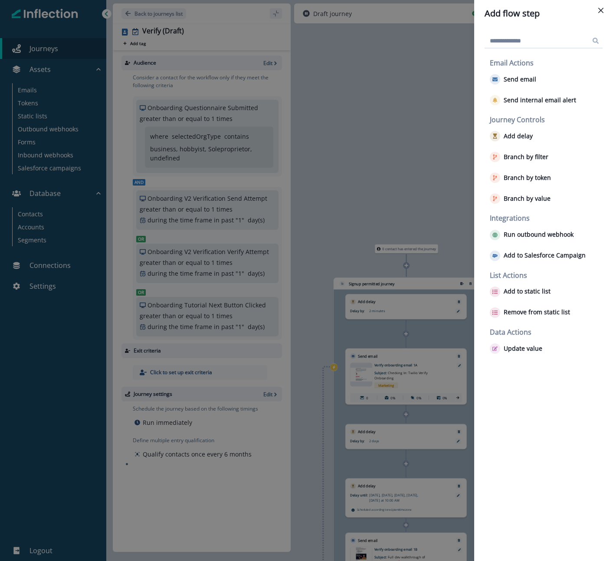
click at [415, 328] on div "Add flow step Email Actions Send email Send internal email alert Journey Contro…" at bounding box center [306, 280] width 613 height 561
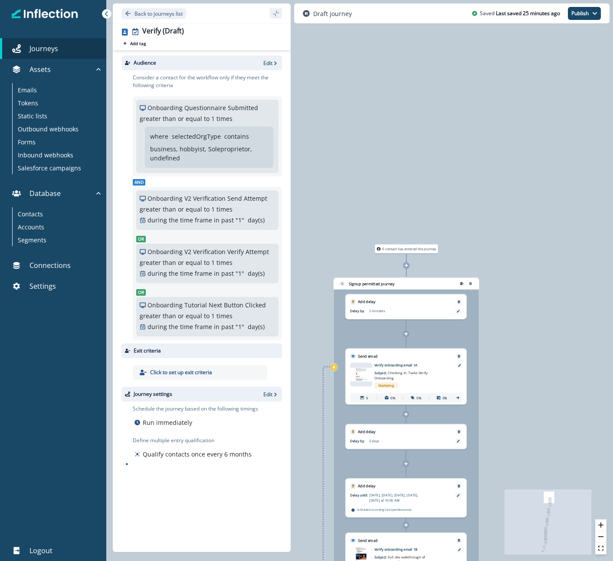
click at [408, 332] on icon at bounding box center [406, 334] width 4 height 4
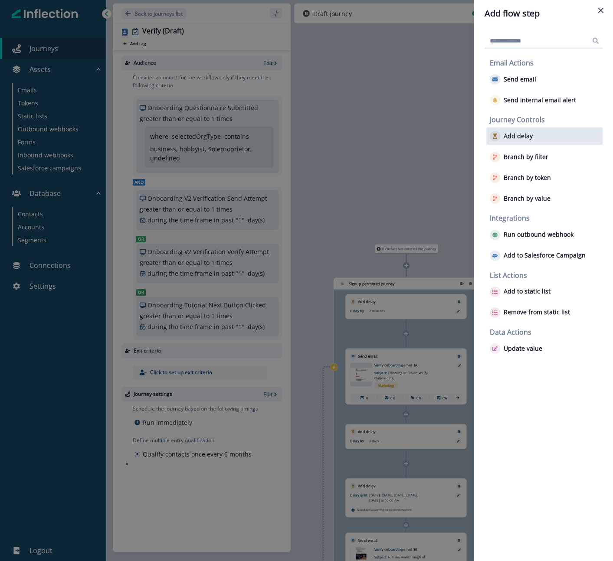
click at [526, 135] on p "Add delay" at bounding box center [517, 136] width 29 height 7
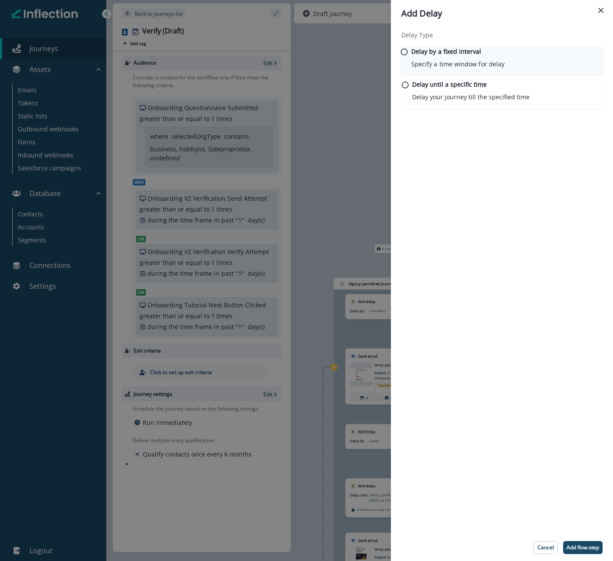
click at [466, 54] on p "Delay by a fixed interval" at bounding box center [446, 51] width 70 height 9
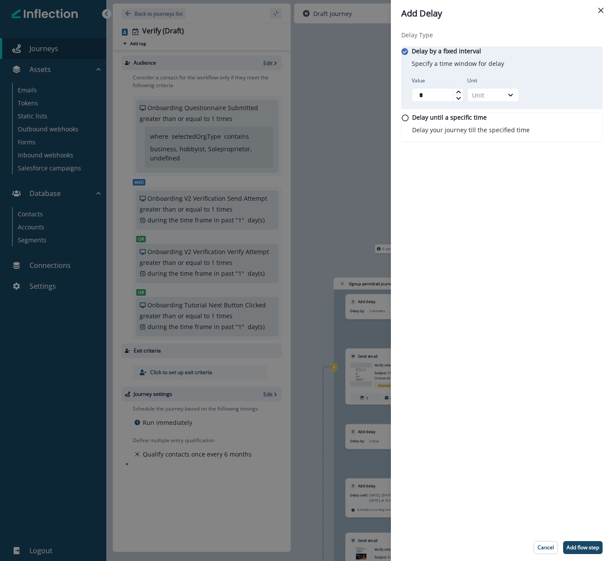
click at [463, 93] on div at bounding box center [458, 91] width 10 height 7
type input "*"
click at [463, 93] on div at bounding box center [458, 91] width 10 height 7
click at [511, 99] on div at bounding box center [510, 95] width 15 height 9
click at [506, 118] on div "Minute" at bounding box center [498, 120] width 52 height 16
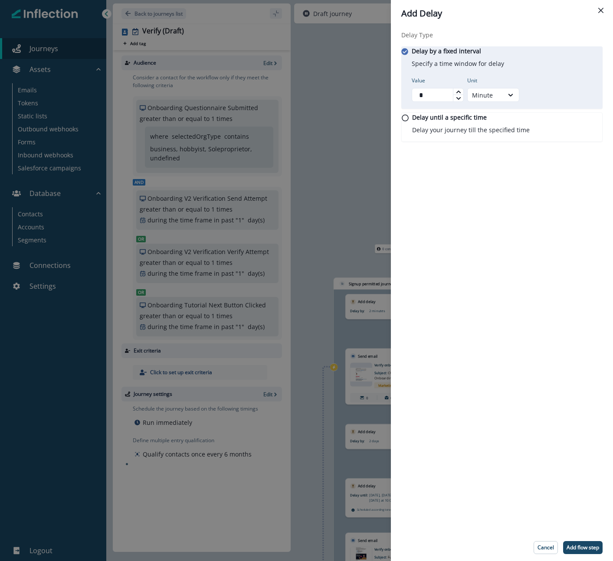
click at [534, 345] on div "Delay Type Delay by a fixed interval Specify a time window for delay Value * Un…" at bounding box center [502, 280] width 222 height 507
click at [577, 543] on button "Add flow step" at bounding box center [582, 547] width 39 height 13
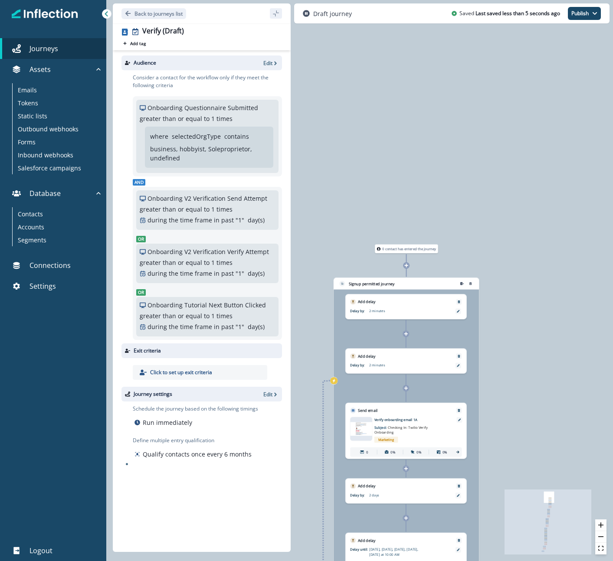
click at [405, 333] on icon at bounding box center [406, 334] width 4 height 4
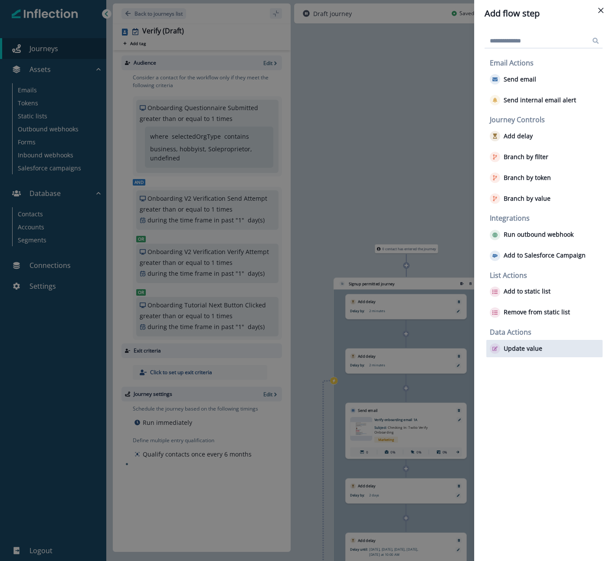
click at [511, 348] on p "Update value" at bounding box center [522, 348] width 39 height 7
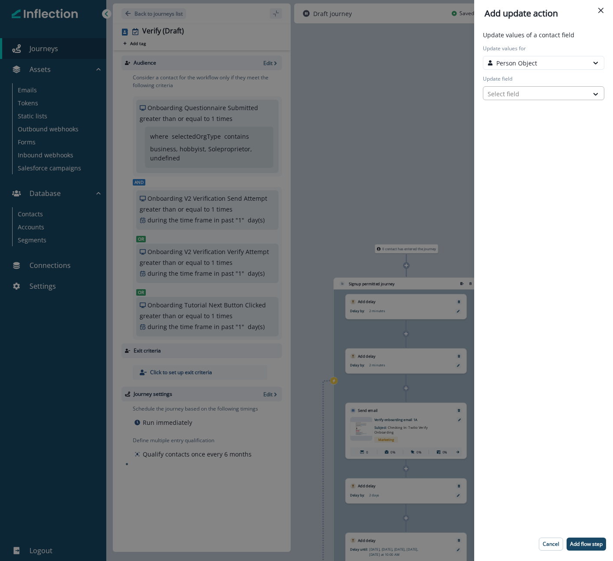
click at [524, 94] on div at bounding box center [535, 93] width 96 height 11
click at [533, 95] on div at bounding box center [535, 93] width 96 height 11
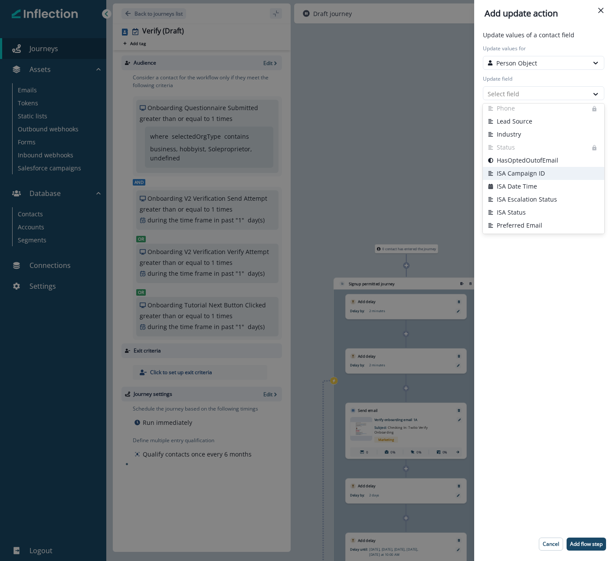
click at [524, 168] on button "ISA Campaign ID" at bounding box center [543, 173] width 121 height 13
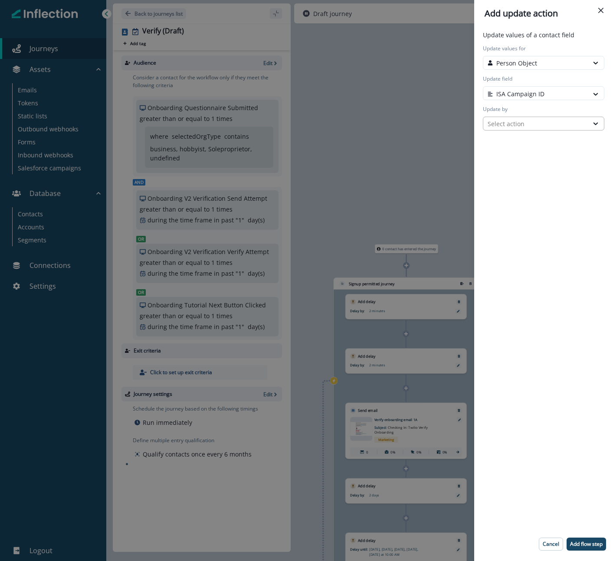
click at [535, 122] on div "Select action" at bounding box center [535, 123] width 96 height 9
click at [517, 154] on button "Custom value" at bounding box center [543, 155] width 121 height 13
click at [517, 154] on input "New value" at bounding box center [543, 154] width 121 height 14
click at [511, 223] on div "Update values of a contact field Update values for Person Object Update field I…" at bounding box center [543, 293] width 132 height 527
click at [540, 124] on div "Custom value" at bounding box center [535, 123] width 96 height 9
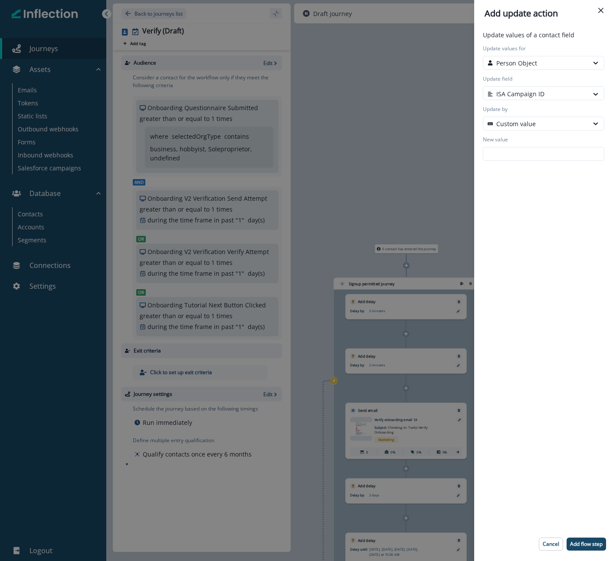
click at [513, 198] on div "Update values of a contact field Update values for Person Object Update field I…" at bounding box center [543, 293] width 132 height 527
click at [591, 543] on p "Add flow step" at bounding box center [586, 544] width 33 height 6
click at [514, 154] on input "New value" at bounding box center [543, 154] width 121 height 14
type input "***"
click at [521, 262] on div "Update values of a contact field Update values for Person Object Update field I…" at bounding box center [543, 293] width 132 height 527
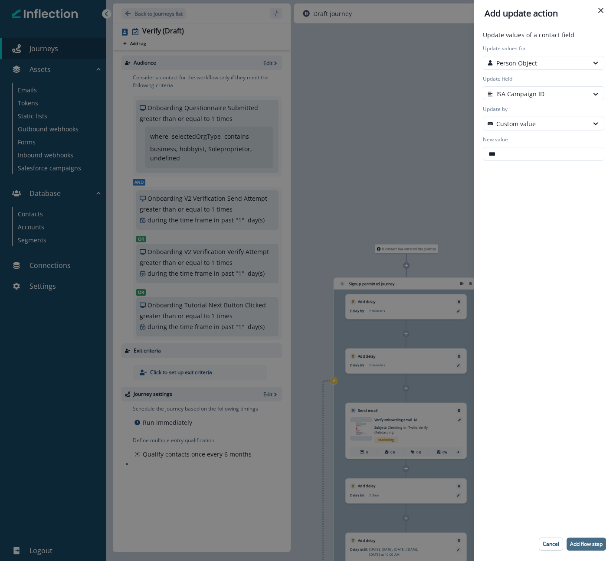
click at [585, 542] on p "Add flow step" at bounding box center [586, 544] width 33 height 6
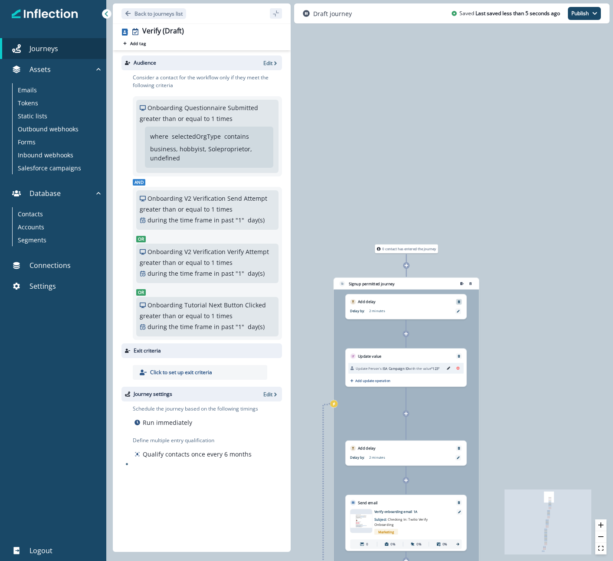
click at [459, 301] on icon "Remove" at bounding box center [458, 301] width 3 height 3
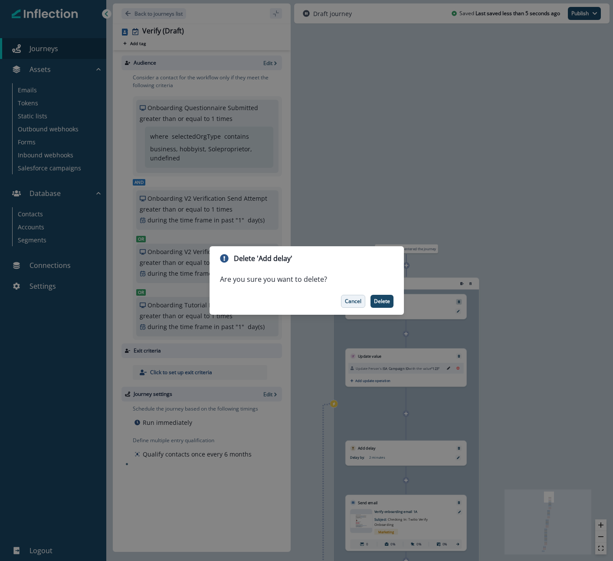
click at [352, 299] on p "Cancel" at bounding box center [353, 301] width 16 height 6
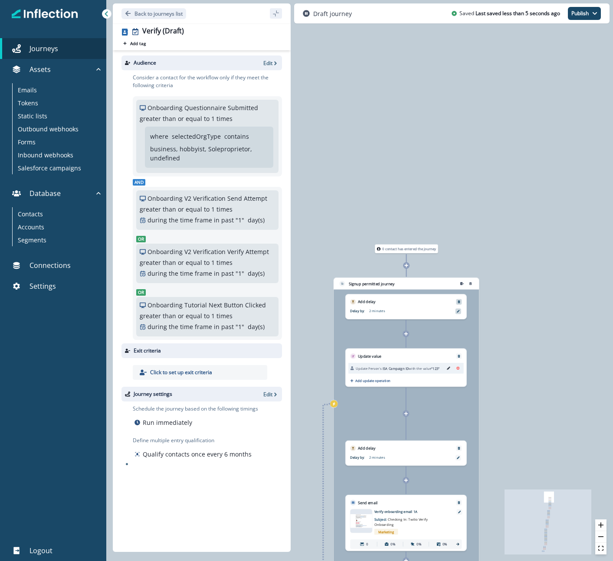
click at [456, 310] on div at bounding box center [458, 311] width 6 height 6
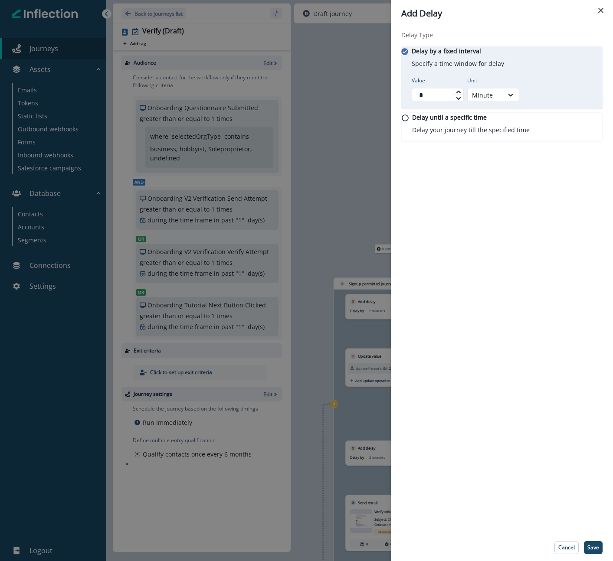
click at [331, 240] on div "Add Delay Delay Type Delay by a fixed interval Specify a time window for delay …" at bounding box center [306, 280] width 613 height 561
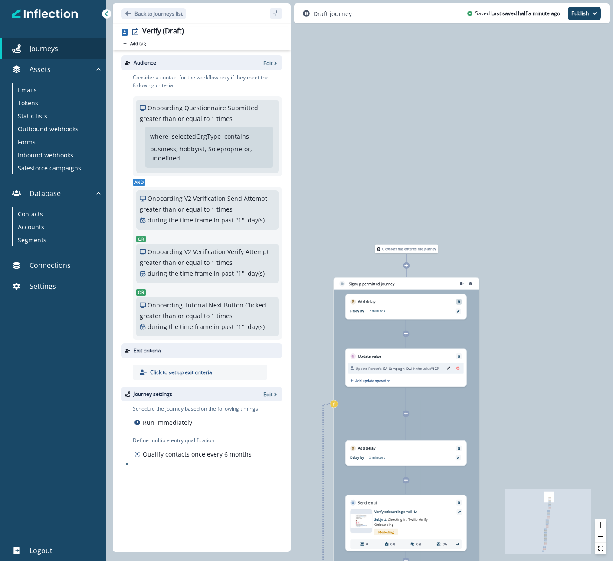
click at [408, 333] on div at bounding box center [405, 333] width 7 height 7
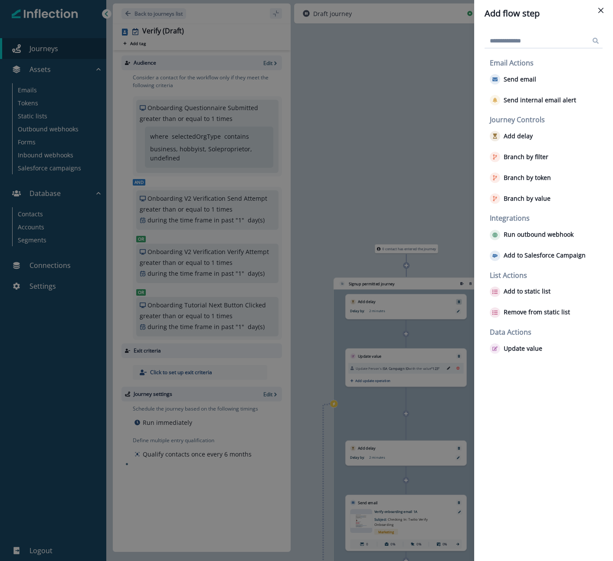
click at [411, 199] on div "Add flow step Email Actions Send email Send internal email alert Journey Contro…" at bounding box center [306, 280] width 613 height 561
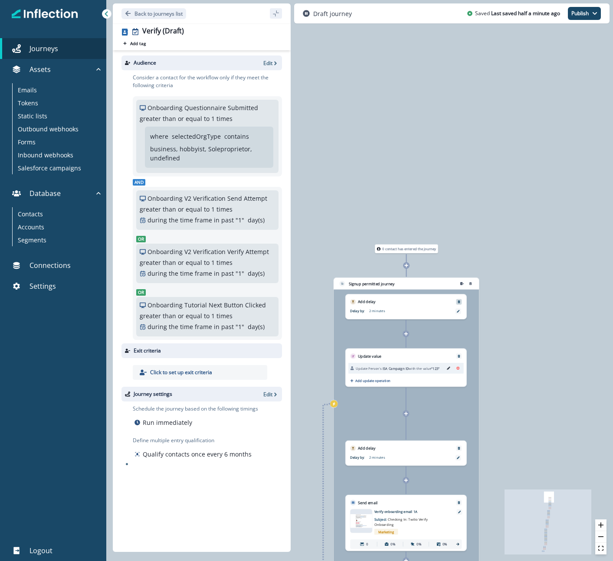
click at [457, 301] on icon "Remove" at bounding box center [458, 301] width 3 height 3
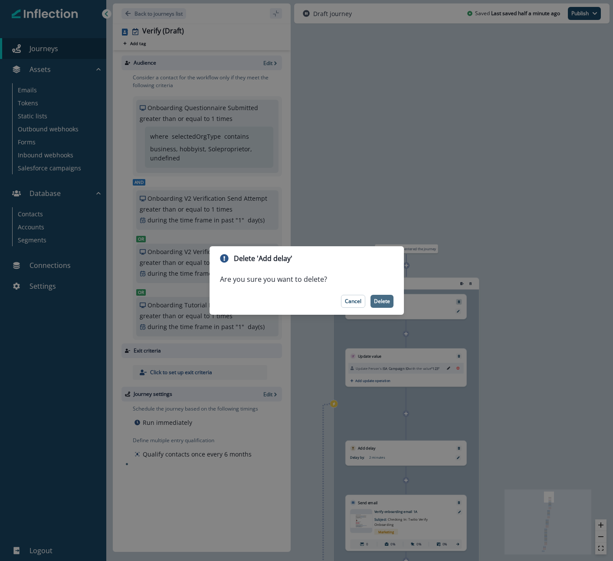
click at [382, 299] on p "Delete" at bounding box center [382, 301] width 16 height 6
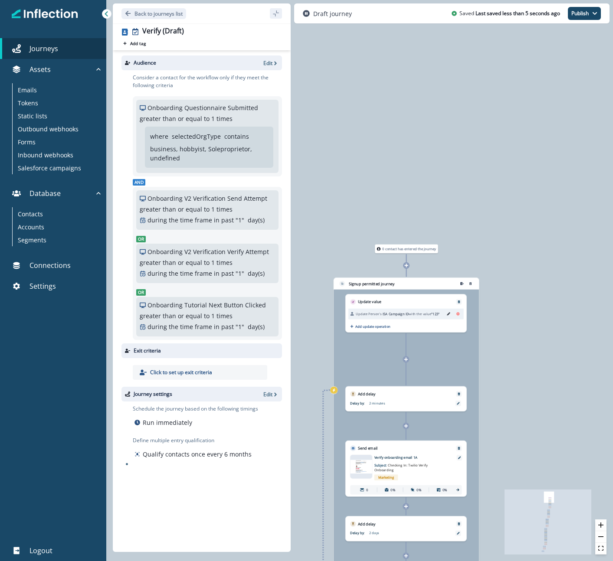
click at [405, 360] on icon at bounding box center [406, 360] width 4 height 4
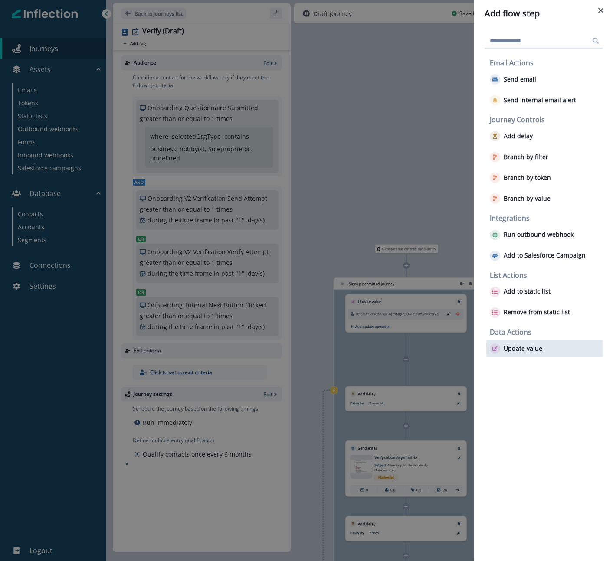
click at [522, 347] on p "Update value" at bounding box center [522, 348] width 39 height 7
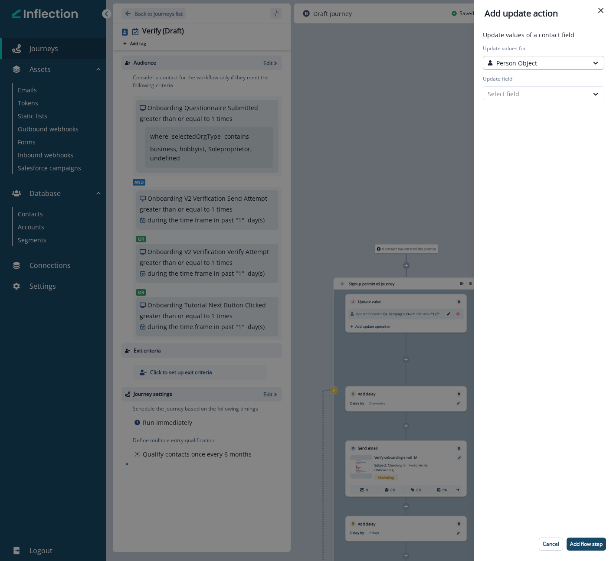
click at [548, 65] on div "Person Object" at bounding box center [535, 63] width 96 height 9
click at [529, 84] on button "Person Object" at bounding box center [543, 81] width 121 height 13
click at [526, 90] on div at bounding box center [535, 93] width 96 height 11
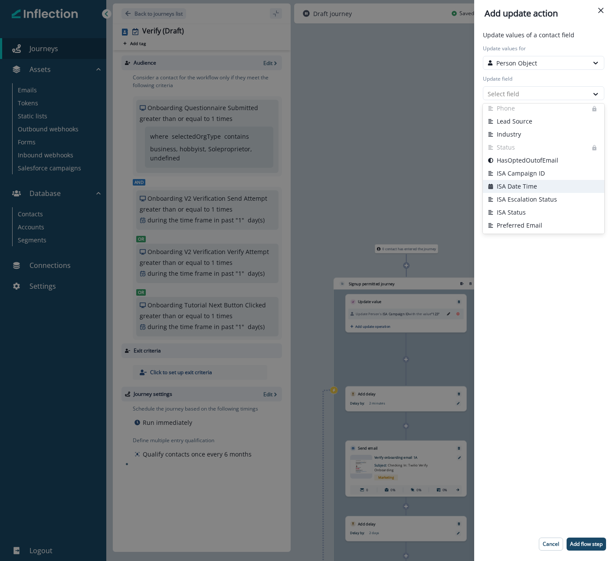
click at [518, 185] on button "ISA Date Time" at bounding box center [543, 186] width 121 height 13
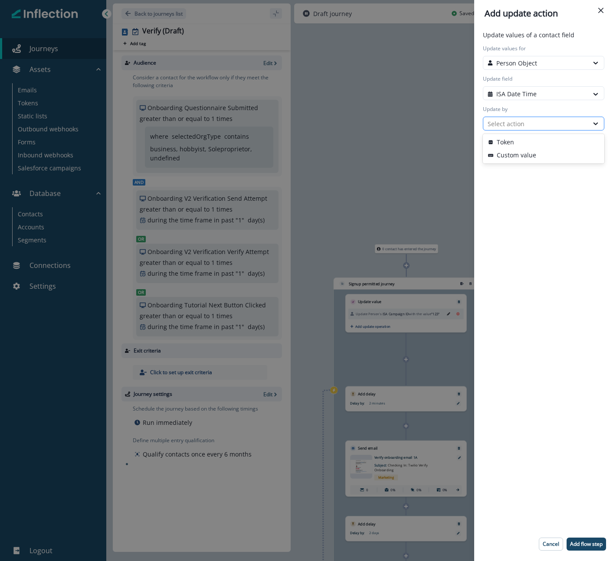
click at [530, 127] on div "Select action" at bounding box center [535, 123] width 96 height 9
click at [523, 139] on button "Token" at bounding box center [543, 142] width 121 height 13
click at [525, 154] on div at bounding box center [535, 154] width 96 height 11
click at [540, 125] on div "Token" at bounding box center [535, 123] width 96 height 9
click at [526, 183] on div "Update values of a contact field Update values for Person Object Update field I…" at bounding box center [543, 293] width 132 height 527
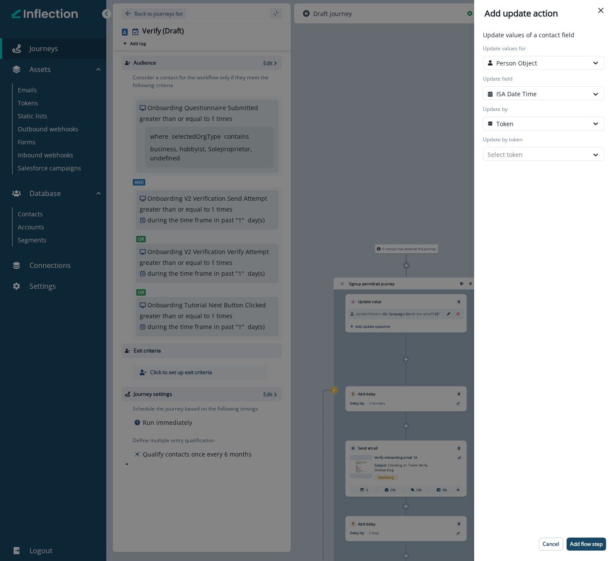
click at [522, 145] on div "Update by token Select token" at bounding box center [543, 148] width 125 height 25
click at [519, 153] on div at bounding box center [535, 154] width 96 height 11
click at [542, 283] on div "Update values of a contact field Update values for Person Object Update field I…" at bounding box center [543, 293] width 132 height 527
click at [582, 538] on button "Add flow step" at bounding box center [585, 544] width 39 height 13
click at [545, 124] on div "Token" at bounding box center [535, 123] width 96 height 9
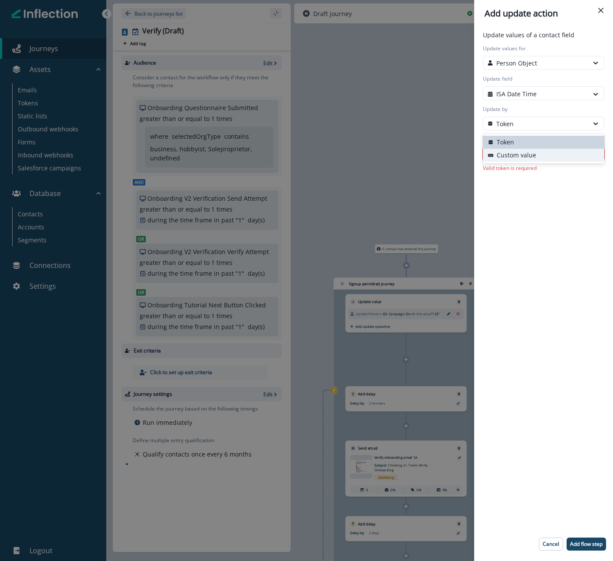
click at [529, 156] on button "Custom value" at bounding box center [543, 155] width 121 height 13
click at [527, 153] on input "New value" at bounding box center [543, 154] width 121 height 14
click at [541, 199] on div "Update values of a contact field Update values for Person Object Update field I…" at bounding box center [543, 293] width 132 height 527
click at [571, 155] on input "New value" at bounding box center [543, 154] width 121 height 14
click at [558, 195] on div "Update values of a contact field Update values for Person Object Update field I…" at bounding box center [543, 293] width 132 height 527
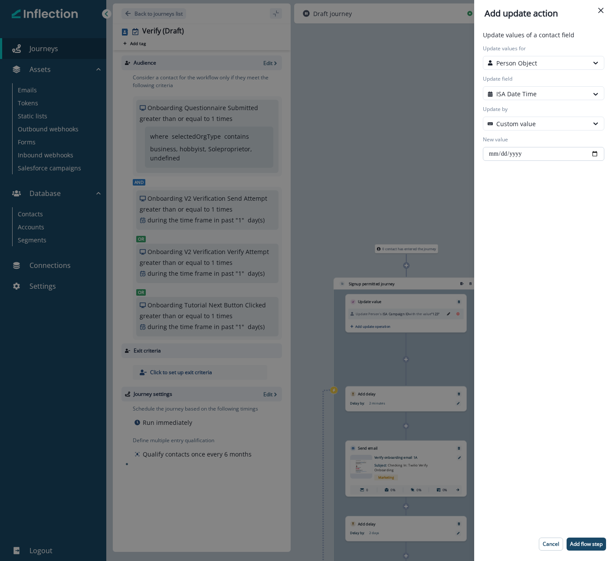
click at [499, 155] on input "New value" at bounding box center [543, 154] width 121 height 14
click at [510, 154] on input "New value" at bounding box center [543, 154] width 121 height 14
click at [516, 156] on input "New value" at bounding box center [543, 154] width 121 height 14
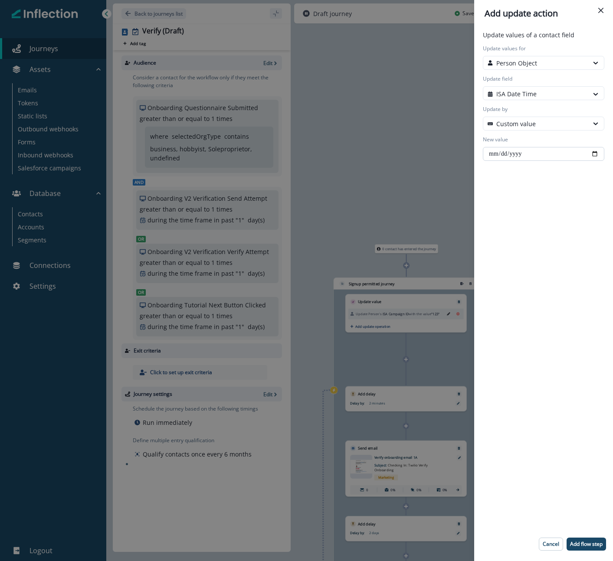
click at [516, 156] on input "New value" at bounding box center [543, 154] width 121 height 14
type input "**********"
click at [535, 215] on div "**********" at bounding box center [543, 293] width 132 height 527
click at [584, 542] on p "Add flow step" at bounding box center [586, 544] width 33 height 6
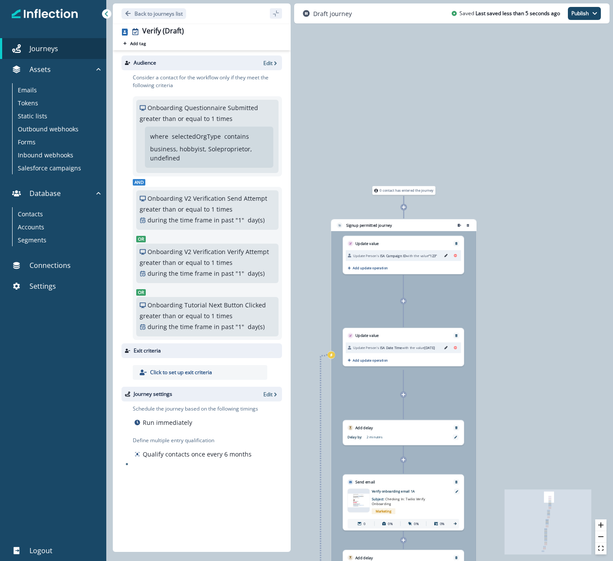
click at [402, 394] on icon at bounding box center [403, 395] width 4 height 4
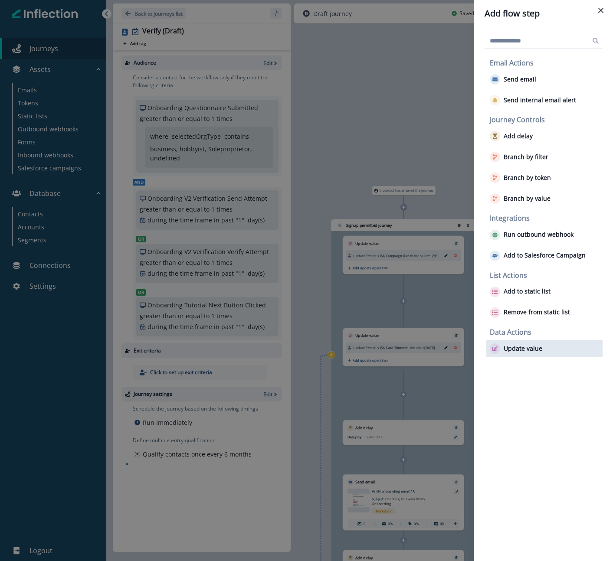
click at [523, 349] on p "Update value" at bounding box center [522, 348] width 39 height 7
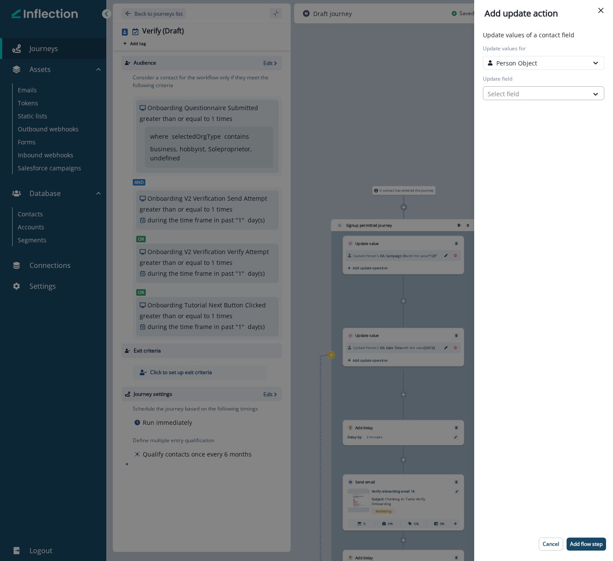
click at [534, 90] on div at bounding box center [535, 93] width 96 height 11
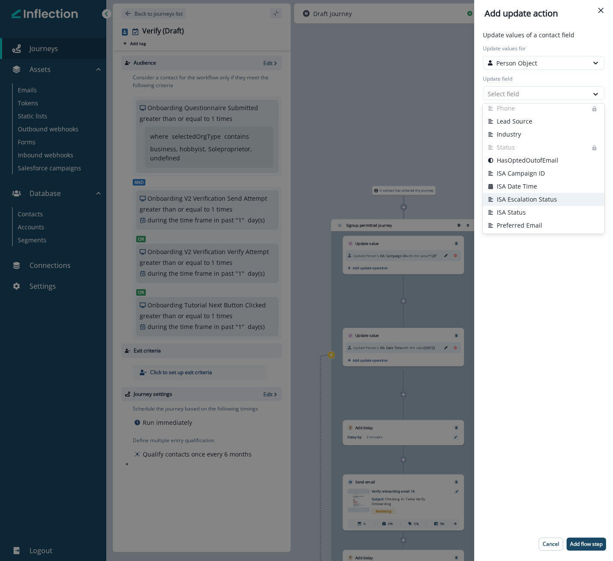
click at [521, 199] on button "ISA Escalation Status" at bounding box center [543, 199] width 121 height 13
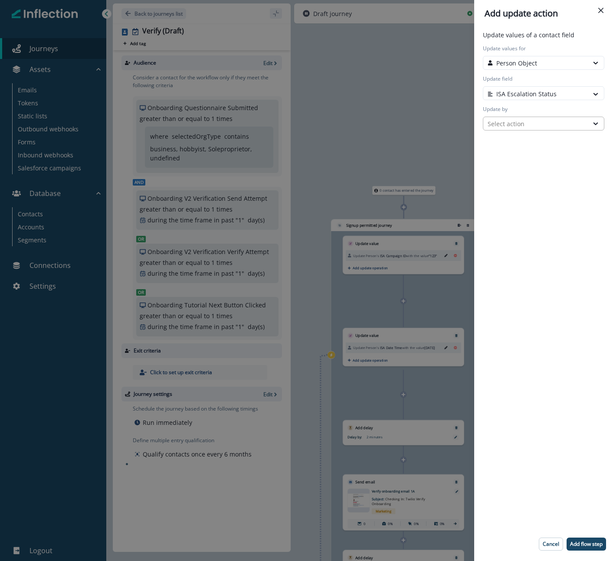
click at [539, 124] on div "Select action" at bounding box center [535, 123] width 96 height 9
click at [524, 157] on button "Custom value" at bounding box center [543, 155] width 121 height 13
click at [524, 157] on input "New value" at bounding box center [543, 154] width 121 height 14
type input "****"
click at [574, 297] on div "Update values of a contact field Update values for Person Object Update field I…" at bounding box center [543, 293] width 132 height 527
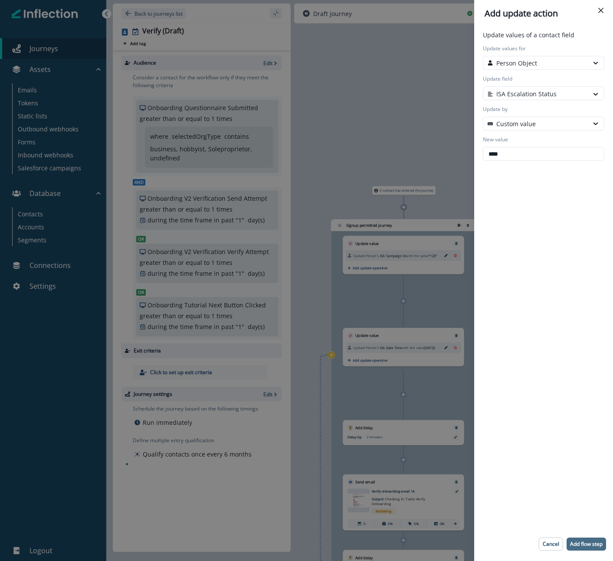
click at [585, 543] on p "Add flow step" at bounding box center [586, 544] width 33 height 6
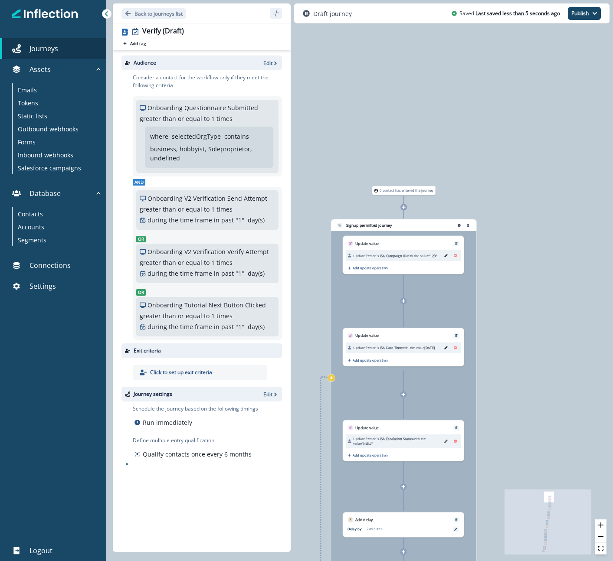
click at [403, 486] on icon at bounding box center [403, 487] width 4 height 4
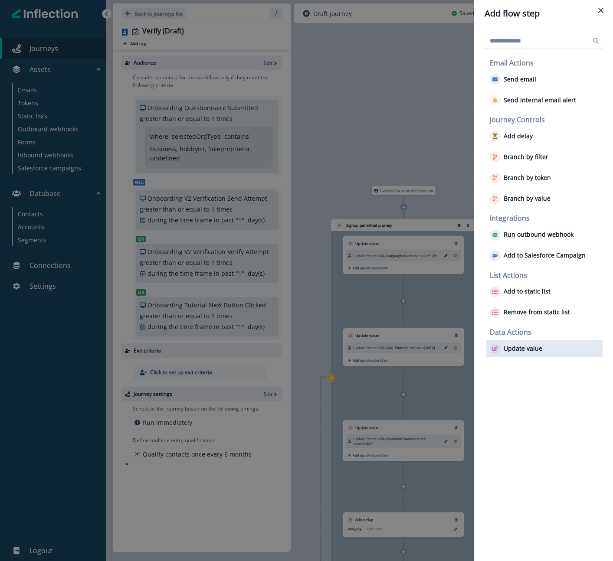
click at [522, 348] on p "Update value" at bounding box center [522, 348] width 39 height 7
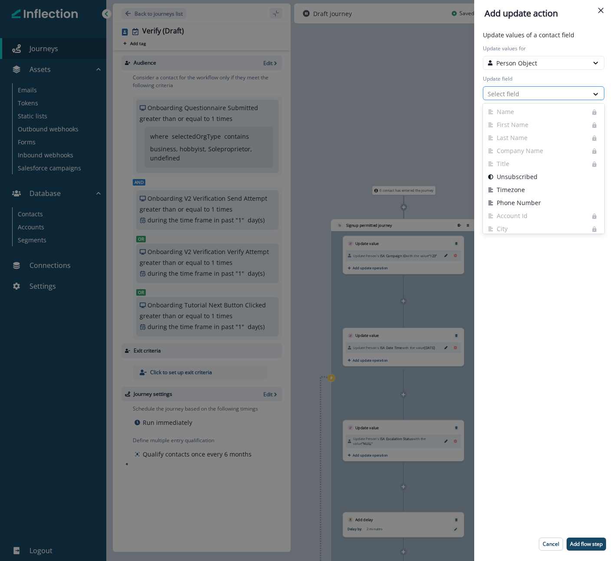
click at [549, 88] on div at bounding box center [535, 93] width 96 height 11
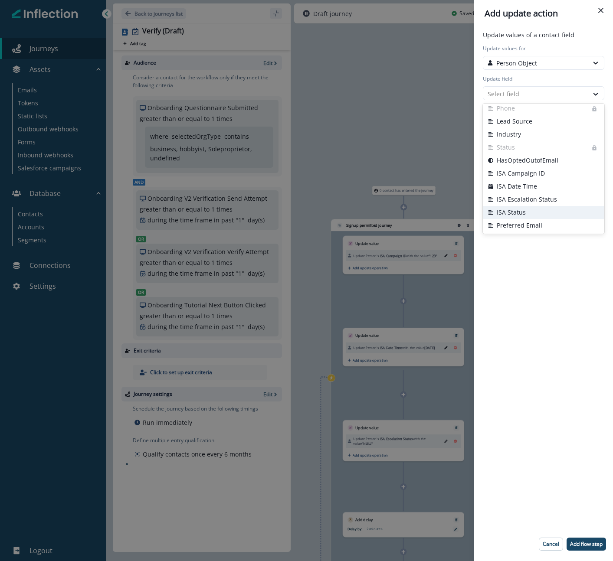
click at [510, 213] on button "ISA Status" at bounding box center [543, 212] width 121 height 13
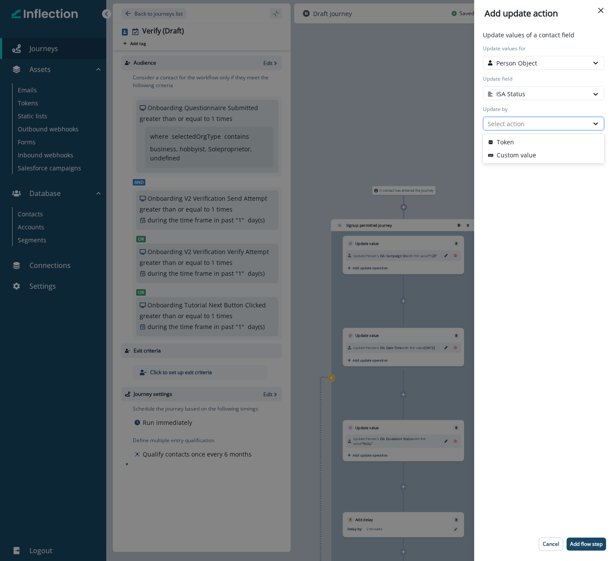
click at [527, 119] on div "Select action" at bounding box center [535, 123] width 96 height 9
click at [519, 156] on button "Custom value" at bounding box center [543, 155] width 121 height 13
click at [518, 157] on input "New value" at bounding box center [543, 154] width 121 height 14
type input "*****"
click at [585, 246] on div "Update values of a contact field Update values for Person Object Update field I…" at bounding box center [543, 293] width 132 height 527
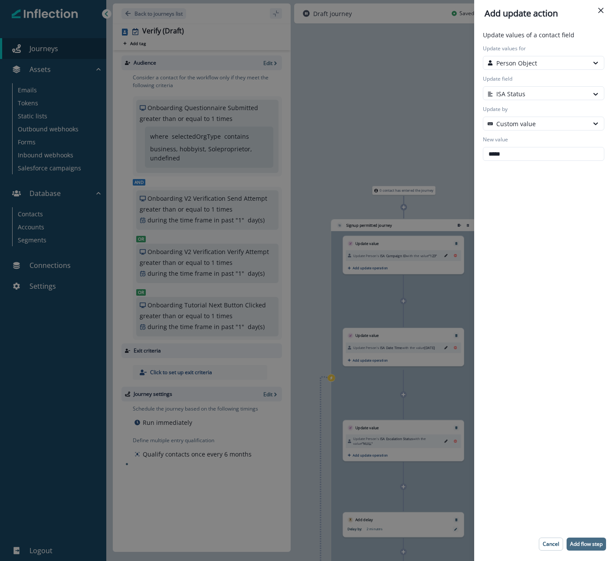
click at [587, 545] on p "Add flow step" at bounding box center [586, 544] width 33 height 6
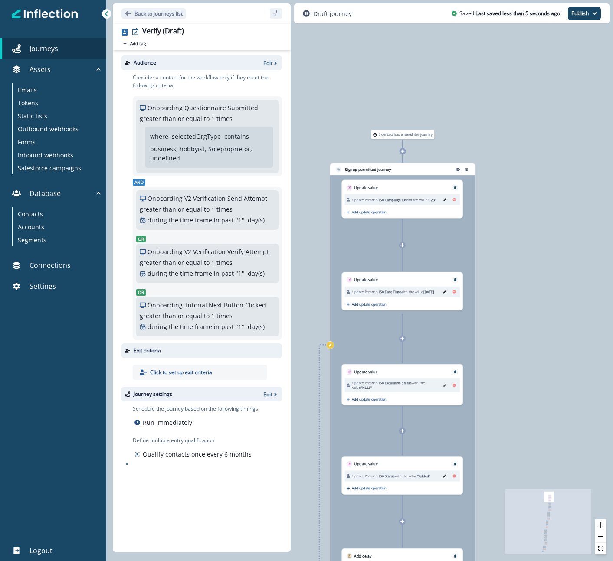
click at [315, 232] on div "0 contact has entered the journey Signup permitted journey Update value Update …" at bounding box center [359, 280] width 506 height 561
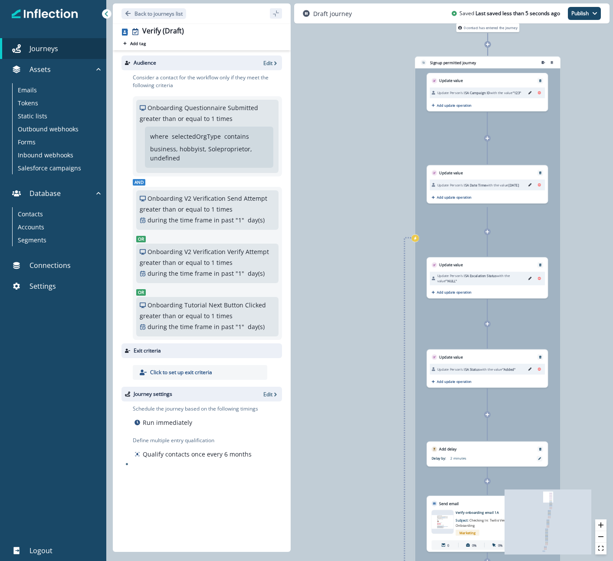
drag, startPoint x: 311, startPoint y: 264, endPoint x: 395, endPoint y: 159, distance: 134.2
click at [395, 159] on div "0 contact has entered the journey Signup permitted journey Update value Update …" at bounding box center [359, 280] width 506 height 561
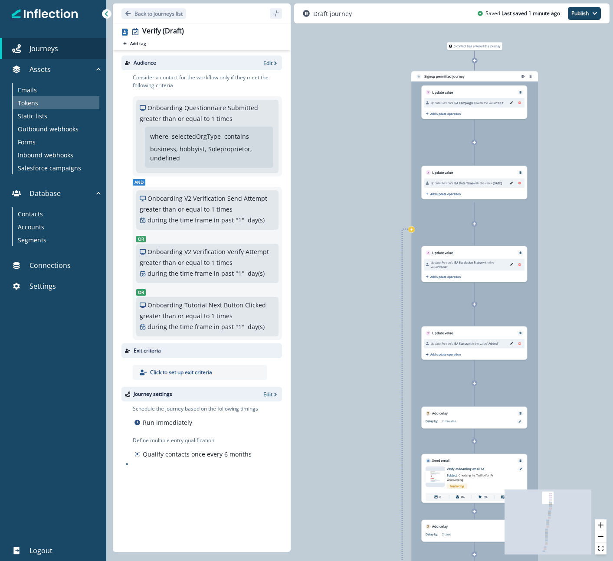
click at [44, 99] on div "Tokens" at bounding box center [56, 102] width 87 height 13
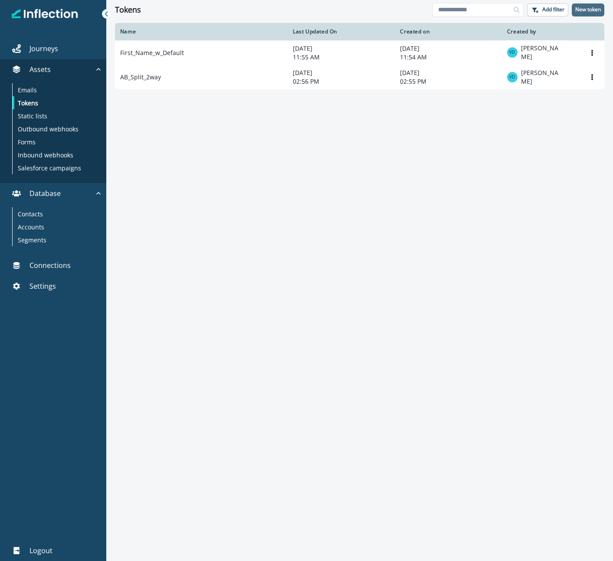
click at [584, 11] on p "New token" at bounding box center [588, 10] width 26 height 6
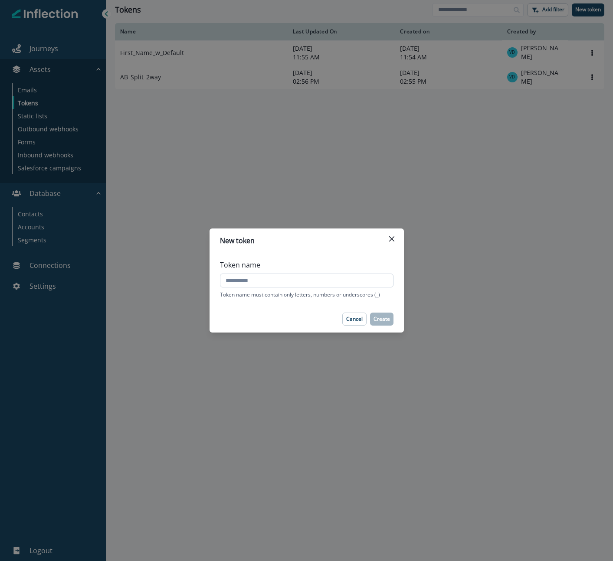
click at [265, 287] on input "Token name" at bounding box center [306, 281] width 173 height 14
click at [260, 282] on input "Token name" at bounding box center [306, 281] width 173 height 14
type input "*"
click at [249, 281] on input "**********" at bounding box center [306, 281] width 173 height 14
click at [273, 279] on input "**********" at bounding box center [306, 281] width 173 height 14
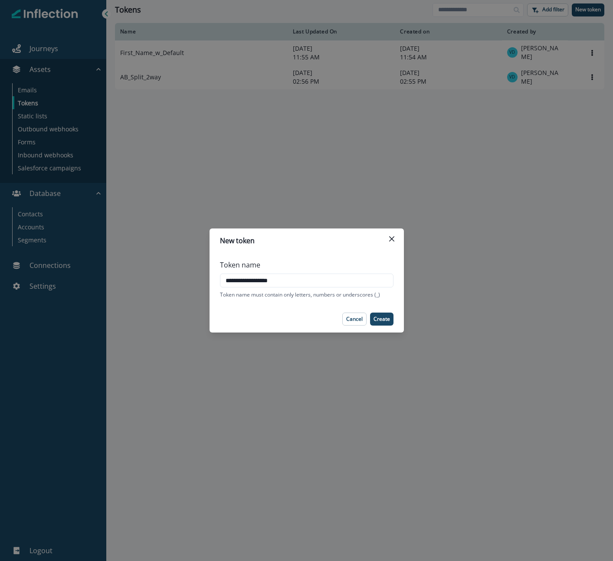
drag, startPoint x: 249, startPoint y: 278, endPoint x: 214, endPoint y: 281, distance: 35.6
click at [214, 281] on div "**********" at bounding box center [306, 279] width 194 height 53
click at [245, 279] on input "**********" at bounding box center [306, 281] width 173 height 14
click at [252, 279] on input "**********" at bounding box center [306, 281] width 173 height 14
click at [311, 284] on input "**********" at bounding box center [306, 281] width 173 height 14
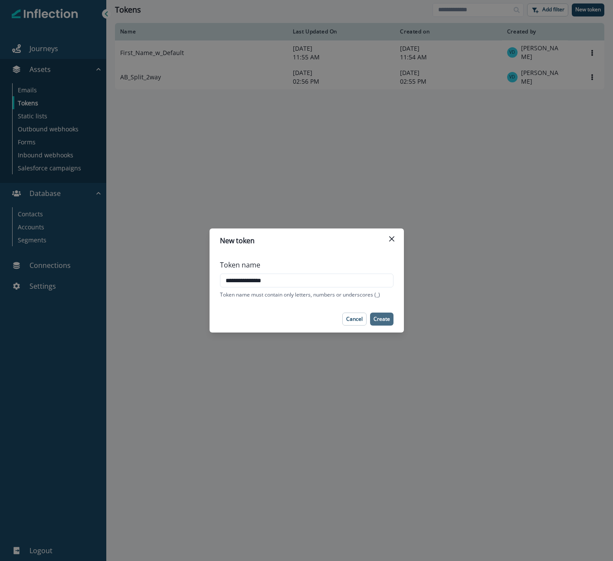
type input "**********"
click at [376, 317] on p "Create" at bounding box center [381, 319] width 16 height 6
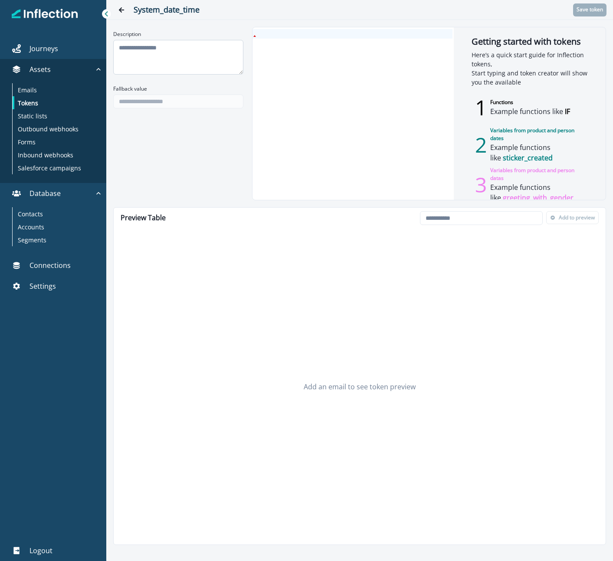
click at [203, 53] on textarea "Description" at bounding box center [178, 57] width 130 height 35
click at [301, 49] on div at bounding box center [352, 113] width 200 height 173
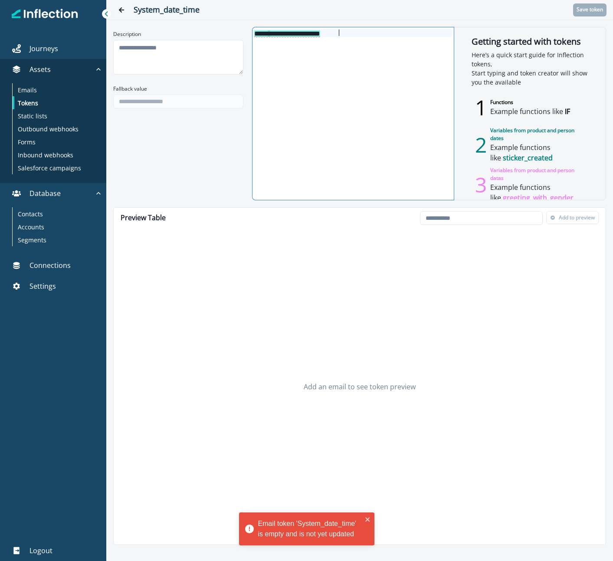
click at [304, 53] on div "**********" at bounding box center [352, 113] width 200 height 173
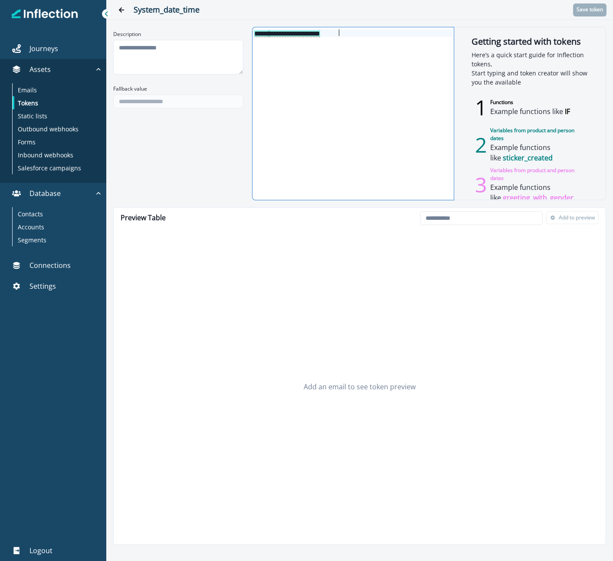
click at [346, 33] on div "**********" at bounding box center [352, 33] width 200 height 8
click at [48, 266] on p "Connections" at bounding box center [49, 265] width 41 height 10
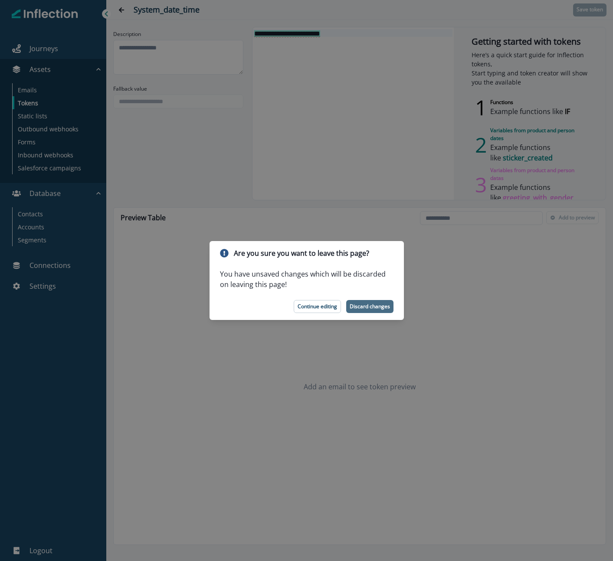
click at [378, 305] on p "Discard changes" at bounding box center [370, 307] width 40 height 6
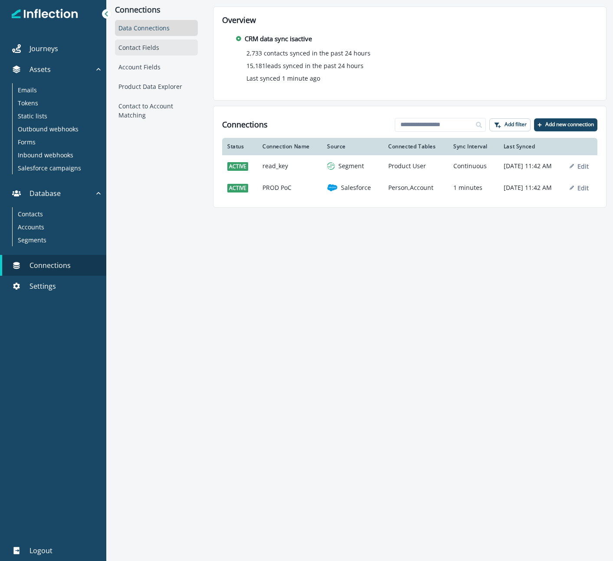
click at [141, 45] on div "Contact Fields" at bounding box center [156, 47] width 83 height 16
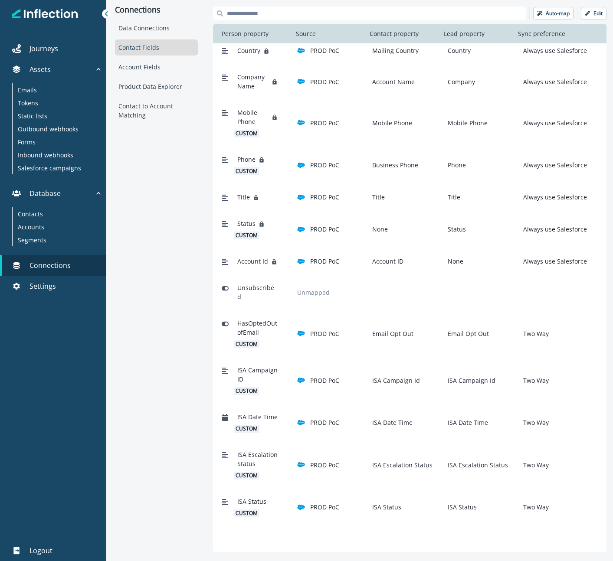
scroll to position [300, 0]
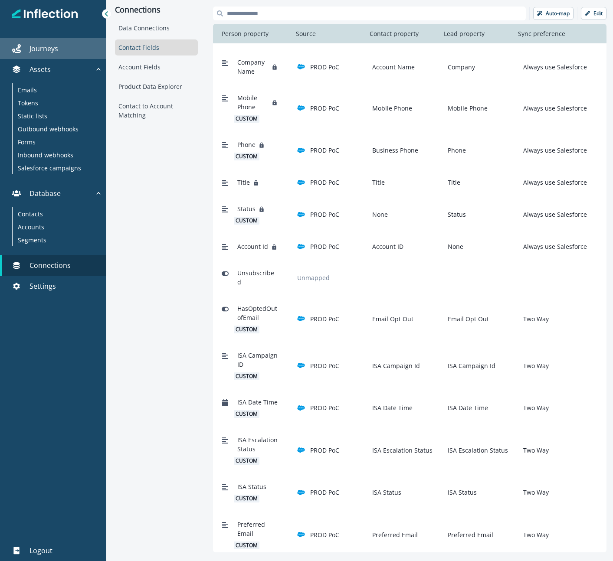
click at [52, 42] on link "Journeys" at bounding box center [53, 48] width 106 height 21
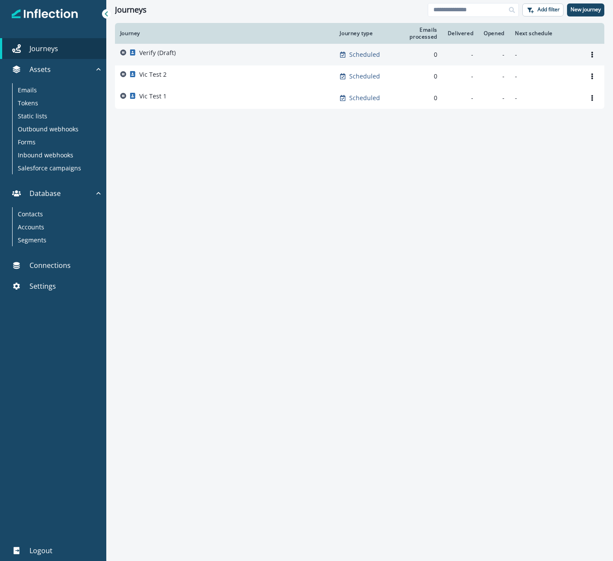
click at [199, 52] on div "Verify (Draft)" at bounding box center [224, 55] width 209 height 12
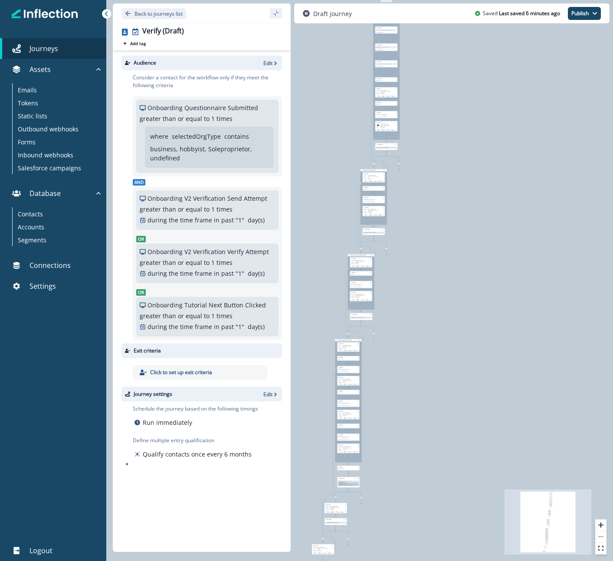
click at [342, 142] on div "0 contact has entered the journey Signup permitted journey Update value Update …" at bounding box center [359, 280] width 506 height 561
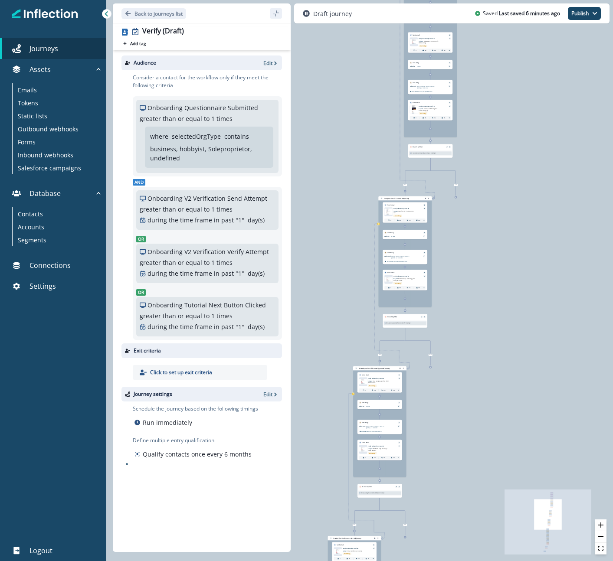
click at [342, 142] on div "0 contact has entered the journey Signup permitted journey Update value Update …" at bounding box center [359, 280] width 506 height 561
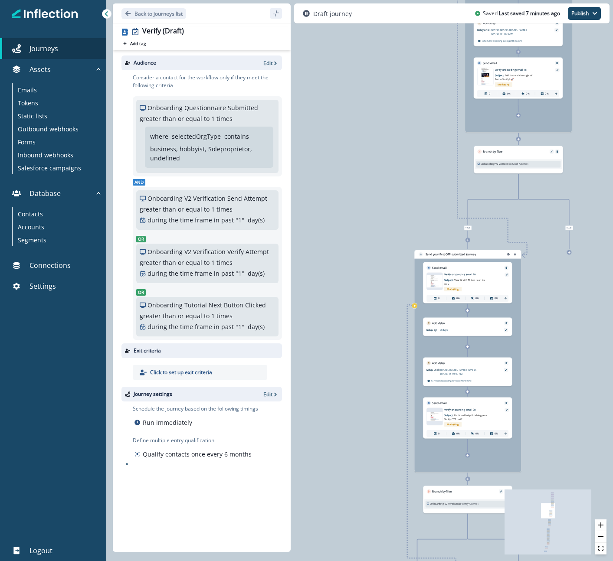
click at [342, 142] on div "0 contact has entered the journey Signup permitted journey Update value Update …" at bounding box center [359, 280] width 506 height 561
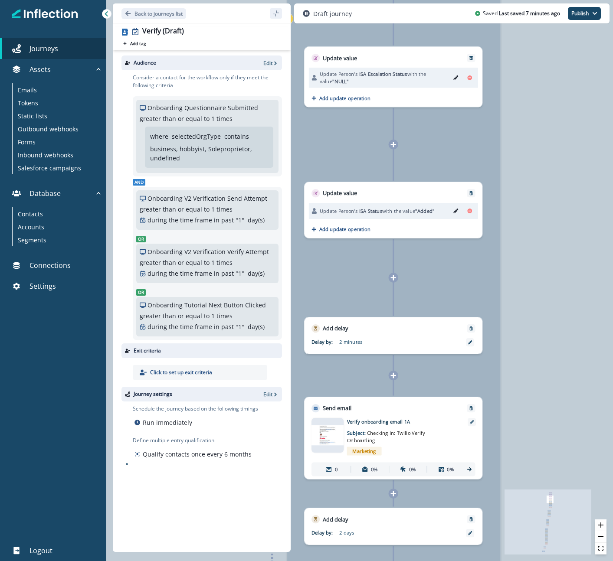
click at [396, 279] on div at bounding box center [393, 278] width 10 height 10
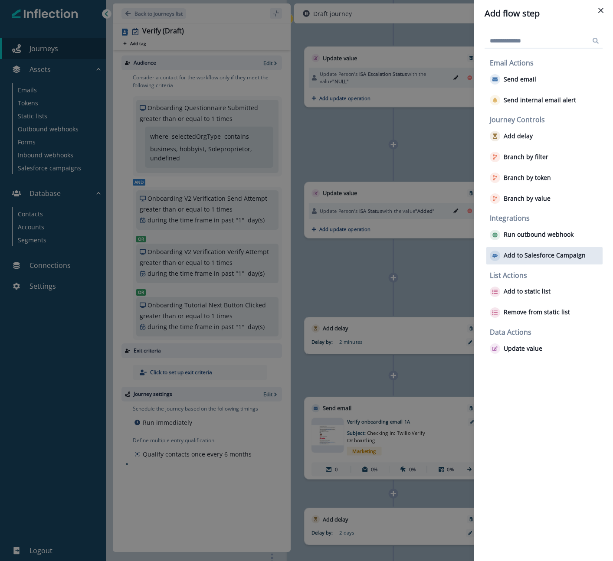
click at [526, 258] on p "Add to Salesforce Campaign" at bounding box center [544, 255] width 82 height 7
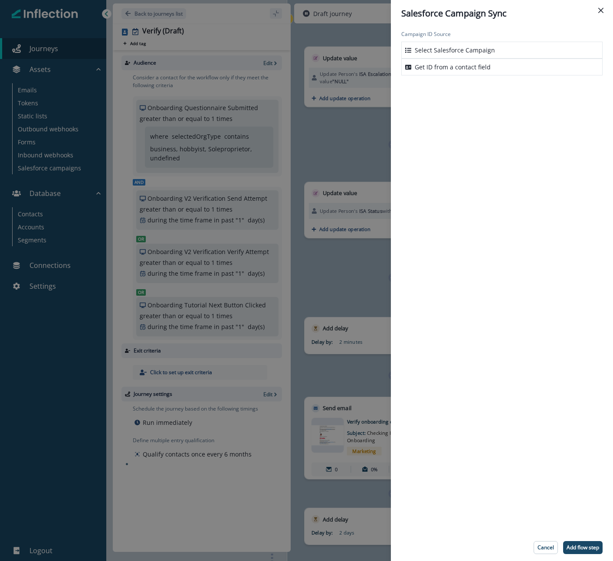
click at [493, 49] on div "Select Salesforce Campaign" at bounding box center [501, 50] width 201 height 17
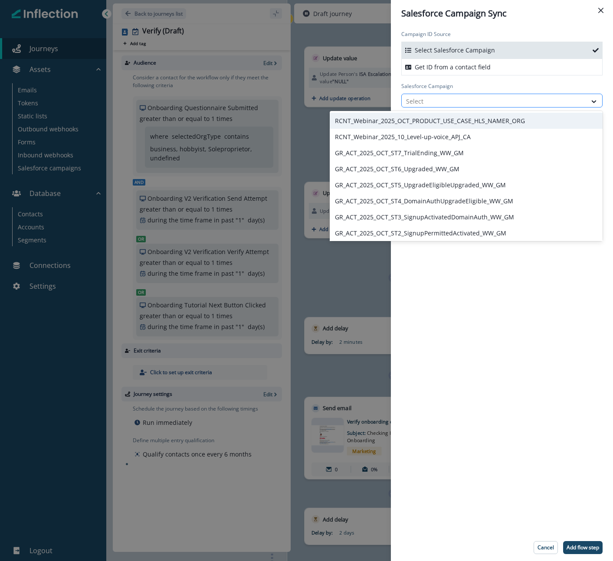
click at [483, 100] on div at bounding box center [494, 101] width 176 height 11
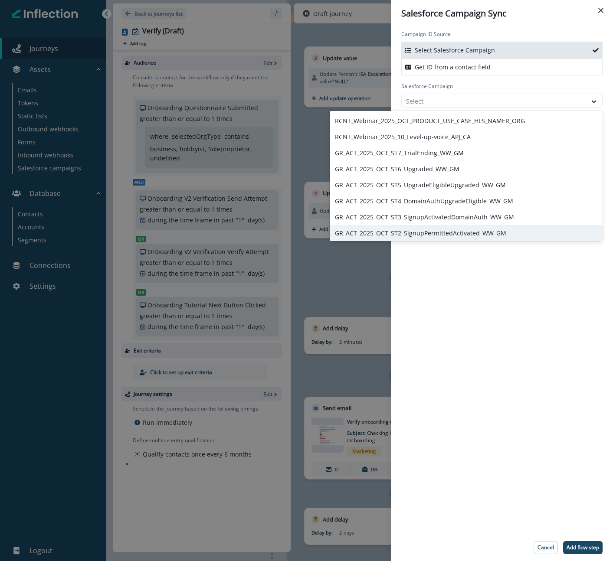
click at [507, 302] on div "Campaign ID Source Select Salesforce Campaign Get ID from a contact field Sales…" at bounding box center [502, 280] width 222 height 507
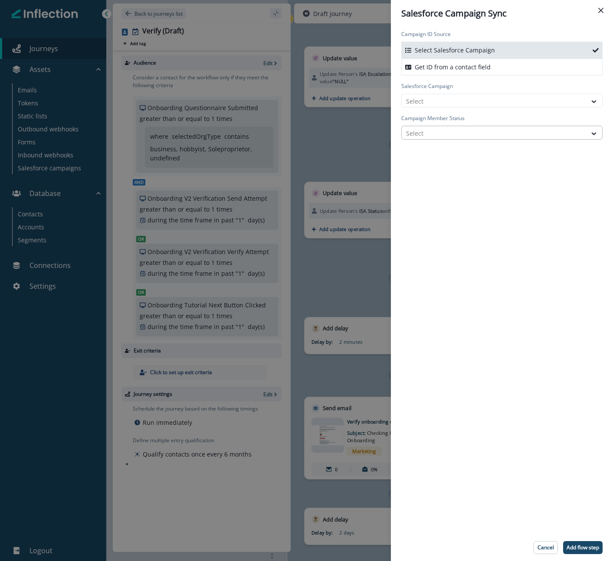
click at [480, 126] on div "Select" at bounding box center [494, 133] width 185 height 14
click at [497, 250] on div "Campaign ID Source Select Salesforce Campaign Get ID from a contact field Sales…" at bounding box center [502, 280] width 222 height 507
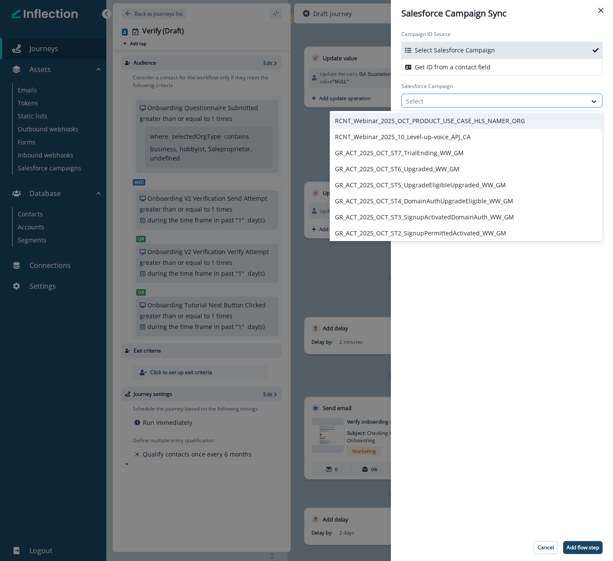
click at [490, 101] on div at bounding box center [494, 101] width 176 height 11
click at [474, 126] on div "RCNT_Webinar_2025_OCT_PRODUCT_USE_CASE_HLS_NAMER_ORG" at bounding box center [466, 121] width 273 height 16
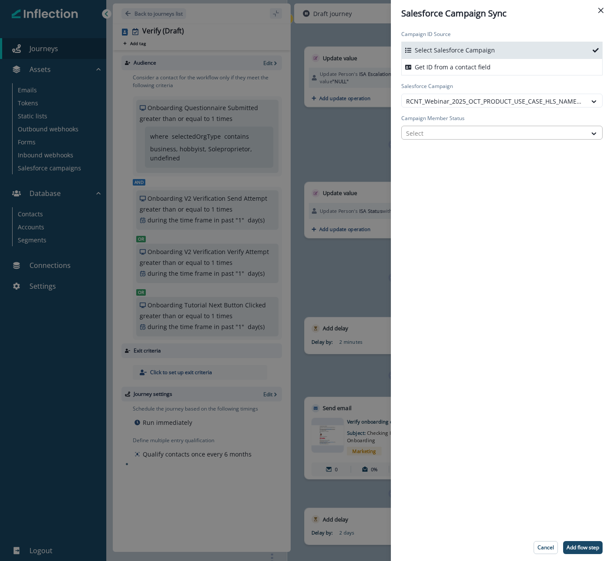
click at [474, 131] on div at bounding box center [494, 133] width 176 height 11
click at [451, 284] on div "Campaign ID Source Select Salesforce Campaign Get ID from a contact field Sales…" at bounding box center [502, 280] width 222 height 507
click at [510, 102] on div at bounding box center [494, 101] width 176 height 11
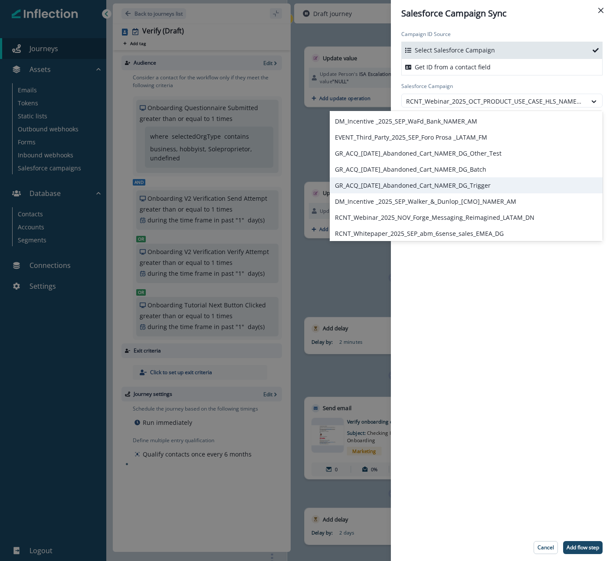
scroll to position [458, 0]
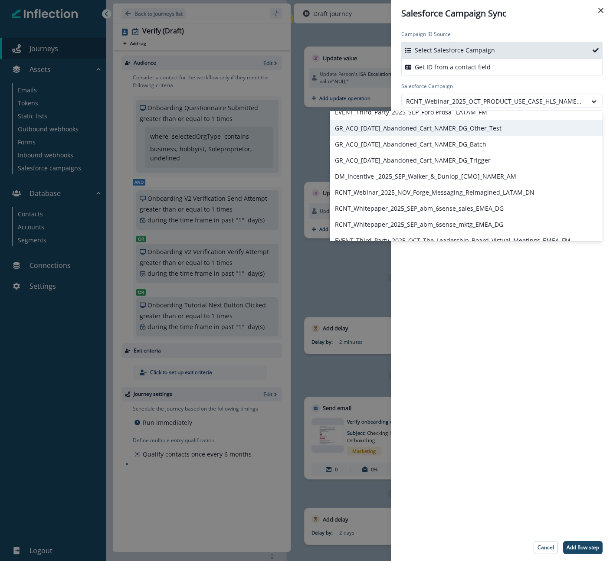
click at [406, 134] on div "GR_ACQ_[DATE]_Abandoned_Cart_NAMER_DG_Other_Test" at bounding box center [466, 128] width 273 height 16
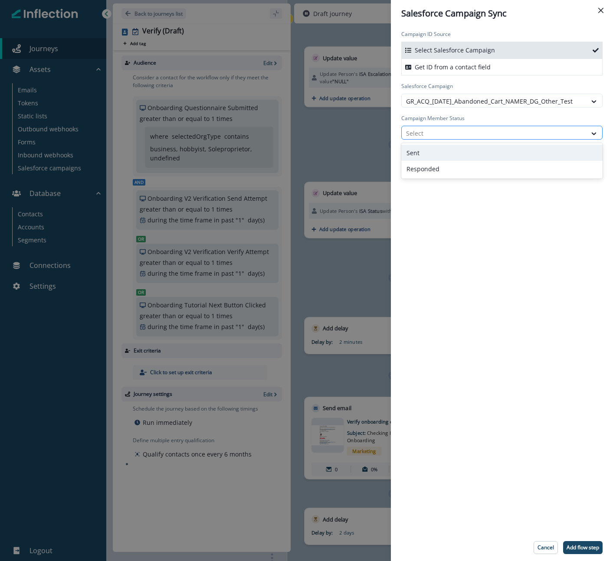
click at [468, 130] on div at bounding box center [494, 133] width 176 height 11
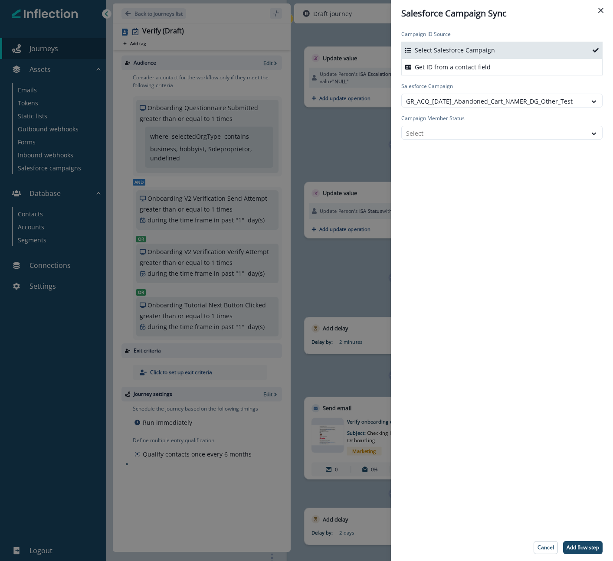
click at [445, 235] on div "Campaign ID Source Select Salesforce Campaign Get ID from a contact field Sales…" at bounding box center [502, 280] width 222 height 507
click at [479, 105] on div at bounding box center [494, 101] width 176 height 11
click at [479, 298] on div "Campaign ID Source Select Salesforce Campaign Get ID from a contact field Sales…" at bounding box center [502, 280] width 222 height 507
click at [602, 9] on icon "Close" at bounding box center [600, 10] width 5 height 5
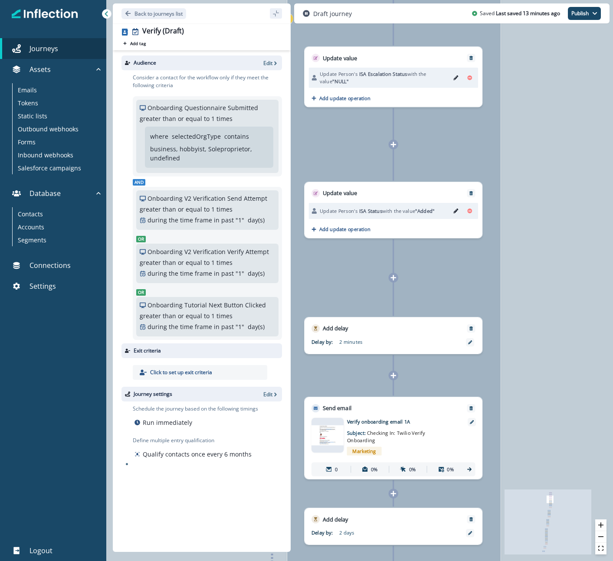
click at [558, 154] on div "0 contact has entered the journey Signup permitted journey Update value Update …" at bounding box center [359, 280] width 506 height 561
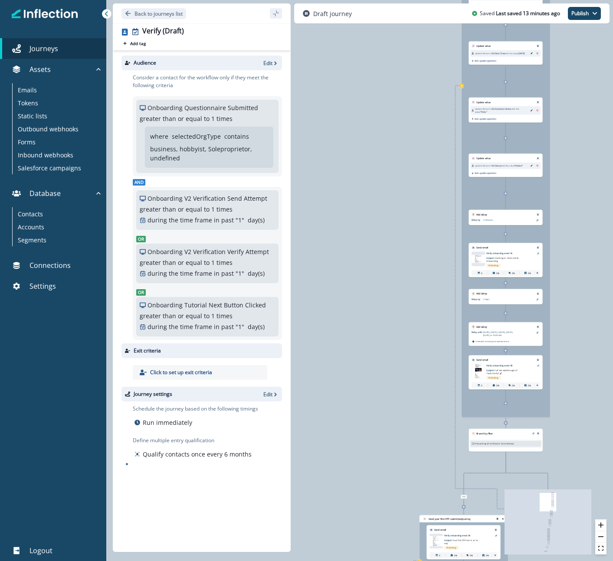
click at [411, 262] on div "0 contact has entered the journey Signup permitted journey Update value Update …" at bounding box center [359, 280] width 506 height 561
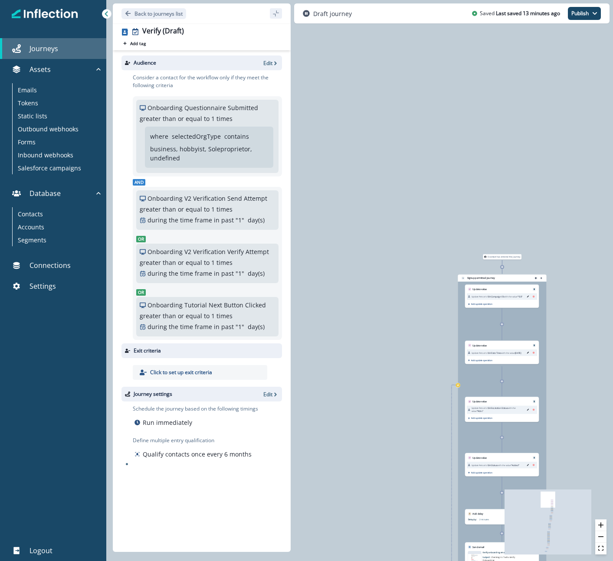
click at [29, 50] on div "Journeys" at bounding box center [52, 48] width 99 height 10
